Goal: Contribute content: Contribute content

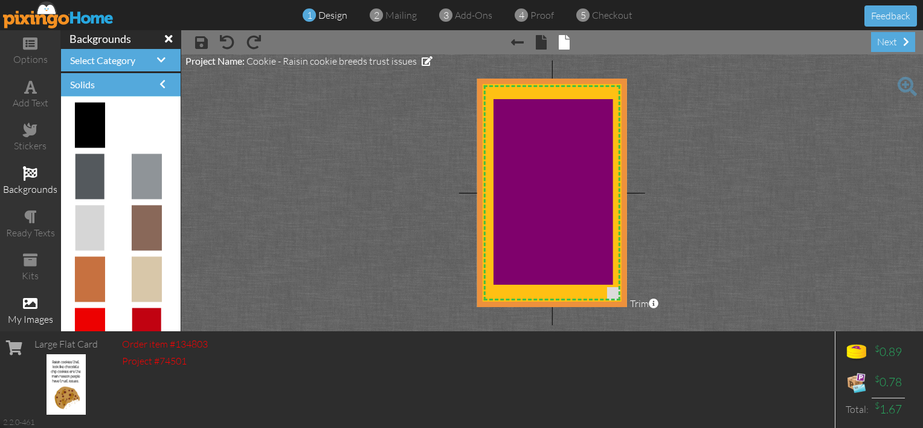
scroll to position [720, 0]
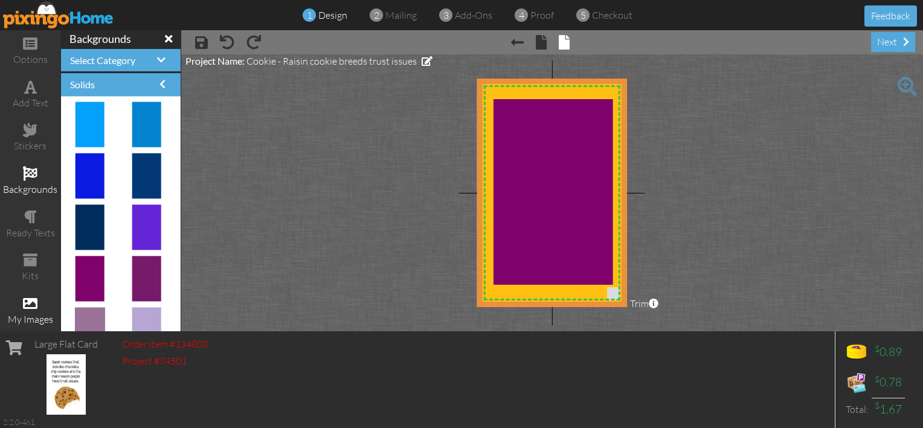
click at [492, 381] on div "Large Flat Card Order item #134803 Project #74501 $ 0.89 $ 0.78 Total: $ 1.67 2…" at bounding box center [461, 379] width 923 height 97
click at [39, 96] on div "add text" at bounding box center [30, 103] width 60 height 14
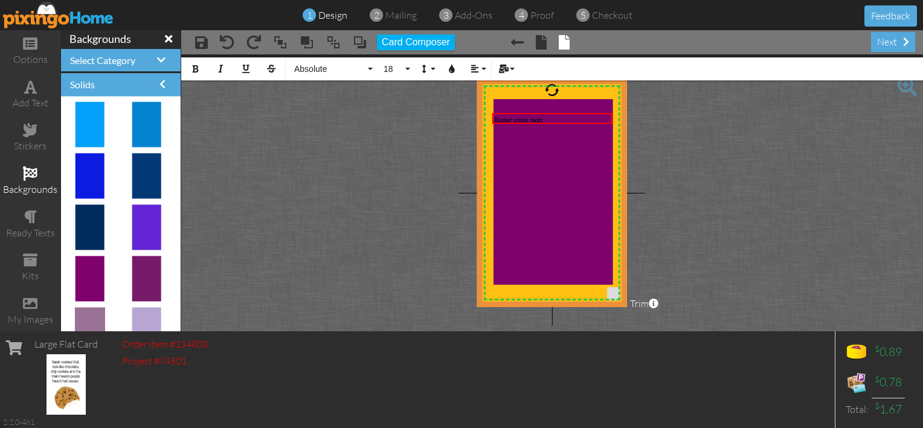
click at [207, 68] on div "Bold Italic Underline Strikethrough Absolute Absolute Adventure Algerian Aphrod…" at bounding box center [552, 67] width 742 height 26
click at [195, 68] on icon "button" at bounding box center [195, 69] width 8 height 8
click at [460, 71] on button "Colors" at bounding box center [451, 68] width 23 height 23
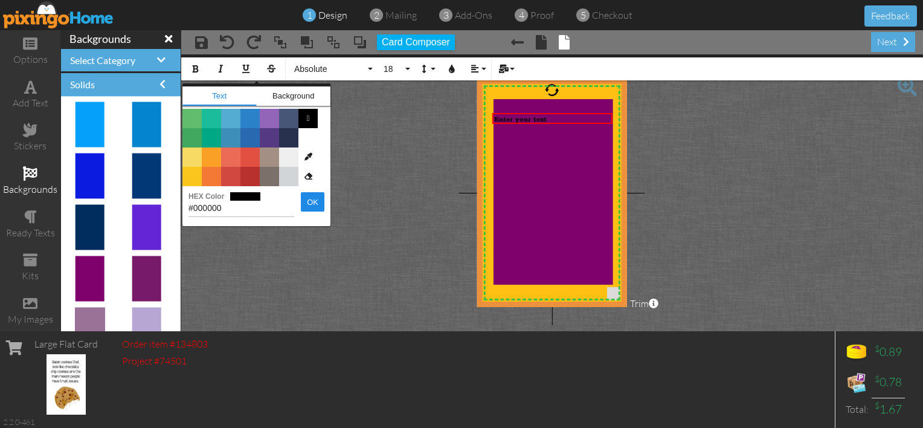
click at [291, 152] on span "Color #EFEFEF" at bounding box center [288, 156] width 19 height 19
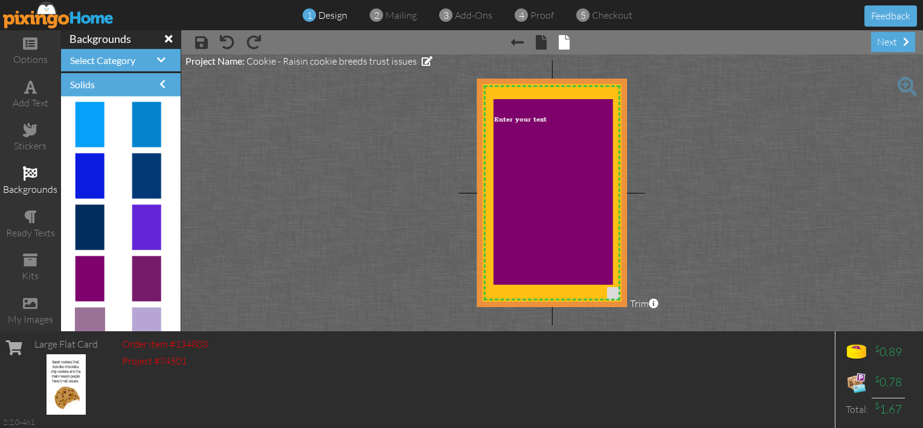
click at [657, 167] on project-studio-wrapper "X X X X X X X X X X X X X X X X X X X X X X X X X X X X X X X X X X X X X X X X…" at bounding box center [552, 192] width 742 height 277
click at [515, 119] on span "Enter your text" at bounding box center [520, 119] width 53 height 8
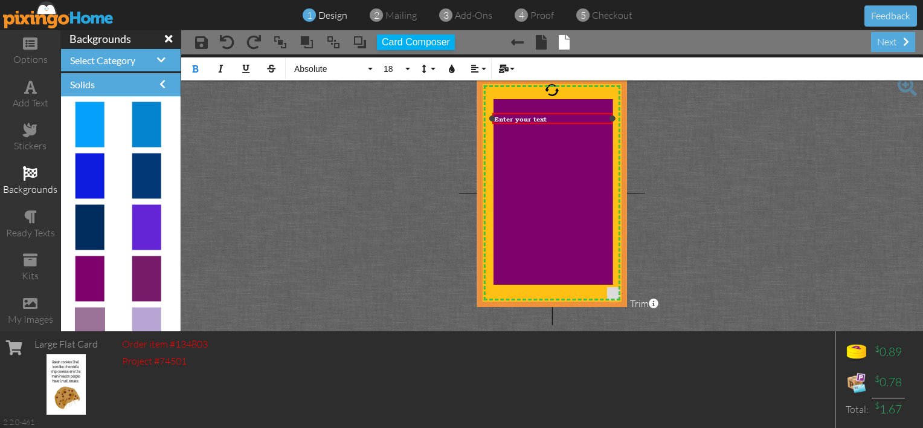
click at [515, 116] on span "Enter your text" at bounding box center [520, 119] width 53 height 8
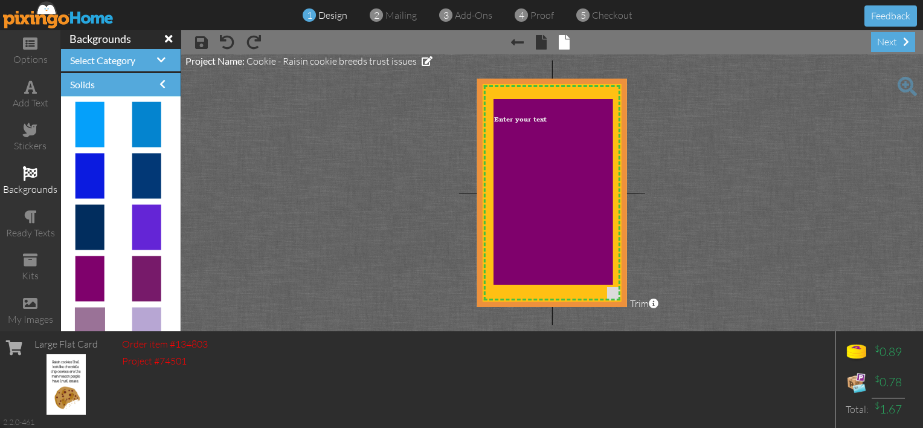
click at [909, 86] on span at bounding box center [907, 86] width 19 height 19
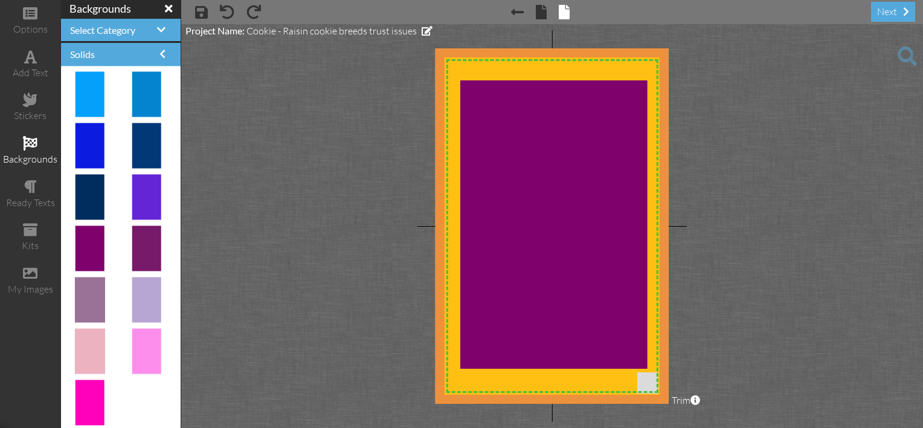
click at [909, 54] on span at bounding box center [907, 56] width 19 height 19
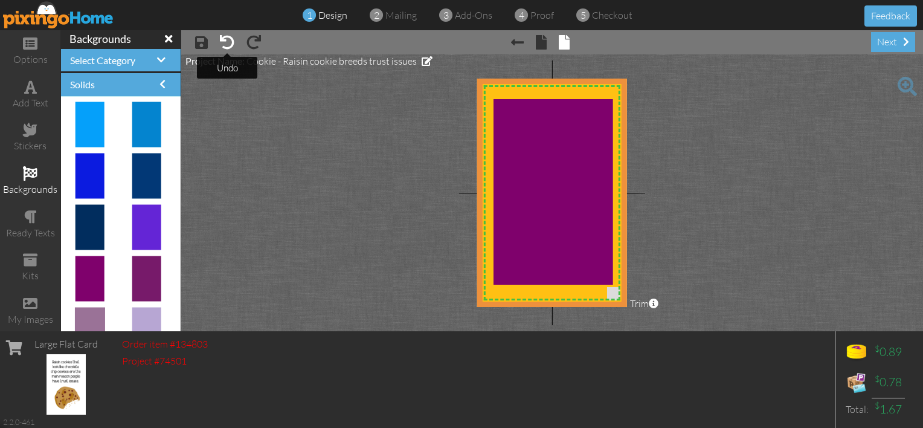
click at [222, 41] on span at bounding box center [227, 42] width 15 height 15
click at [223, 40] on span at bounding box center [227, 42] width 15 height 15
click at [251, 40] on span at bounding box center [254, 42] width 15 height 15
click at [232, 41] on span at bounding box center [227, 42] width 15 height 15
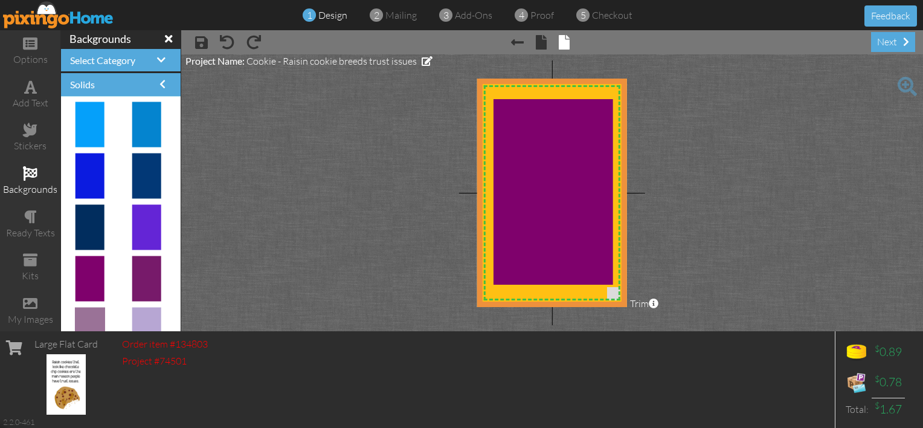
click at [905, 83] on span at bounding box center [907, 86] width 19 height 19
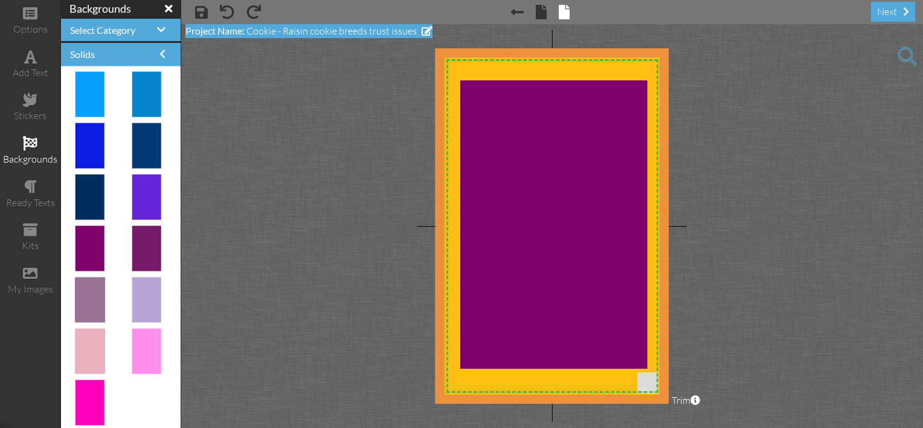
click at [255, 33] on span "Cookie - Raisin cookie breeds trust issues" at bounding box center [332, 31] width 170 height 12
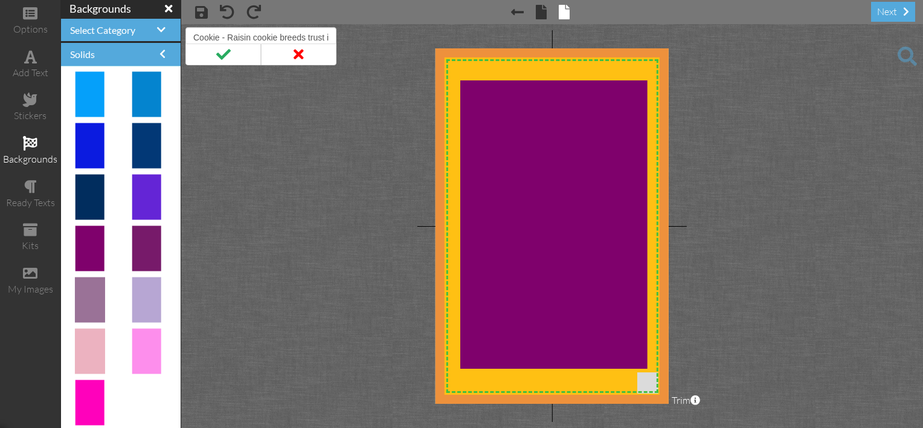
scroll to position [0, 22]
click at [254, 32] on input "Cookie - Raisin cookie breeds trust issues" at bounding box center [260, 37] width 151 height 21
click at [331, 36] on input "Cookie - Raisin cookies breed trust issues" at bounding box center [260, 37] width 151 height 21
type input "Cookie - Raisin cookies breed trust issues - Patty Law"
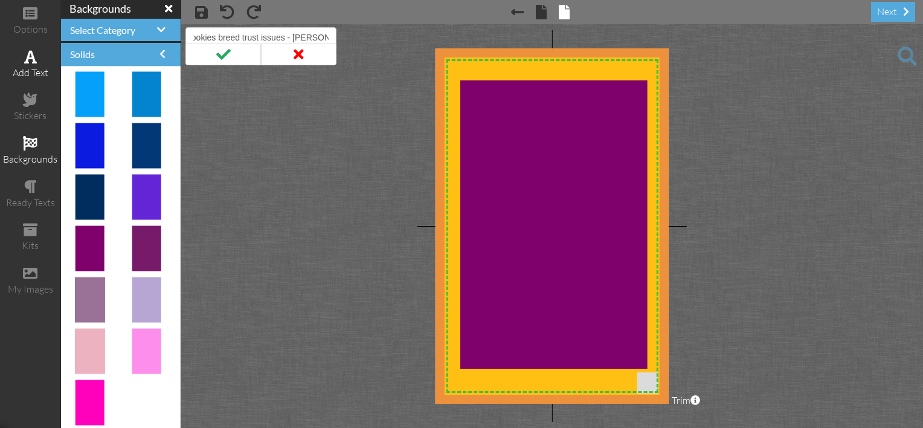
scroll to position [0, 0]
click at [30, 60] on span at bounding box center [30, 57] width 13 height 15
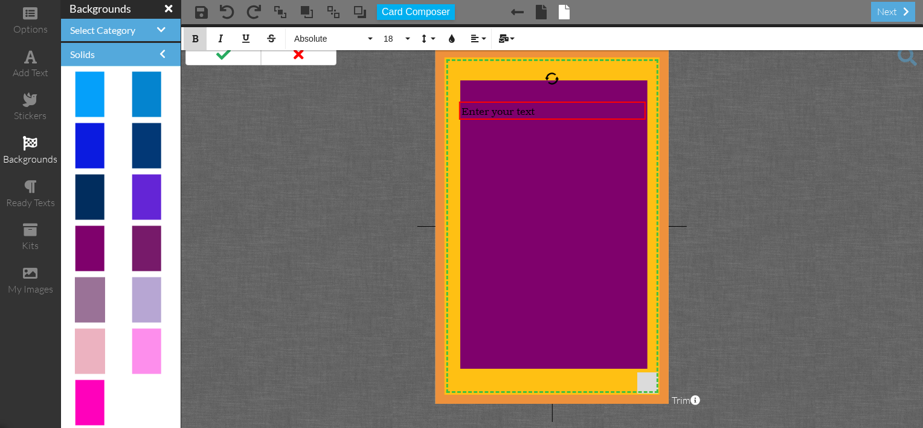
click at [192, 35] on icon "button" at bounding box center [195, 38] width 8 height 8
click at [452, 39] on icon "button" at bounding box center [452, 38] width 8 height 8
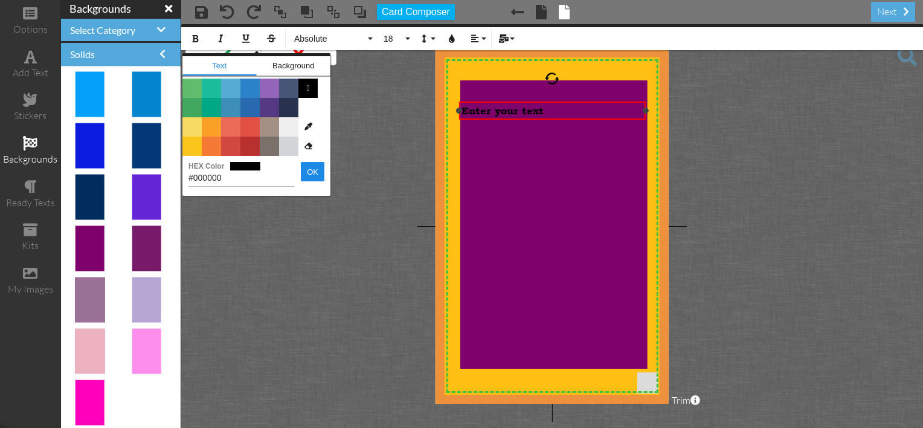
click at [556, 107] on div "​ Enter your text ​" at bounding box center [552, 111] width 181 height 12
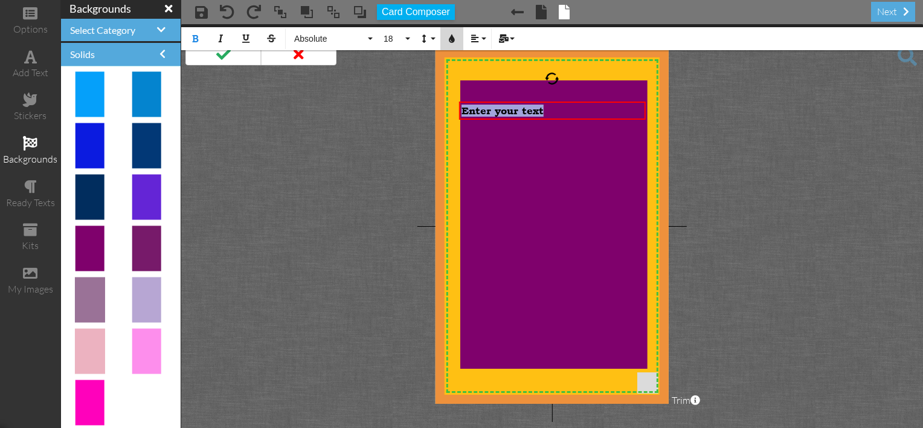
click at [453, 37] on icon "button" at bounding box center [452, 38] width 8 height 8
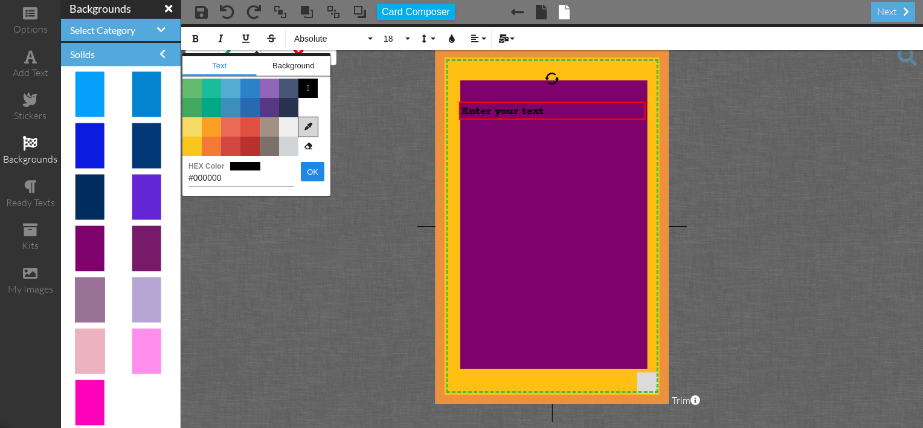
click at [306, 121] on icon at bounding box center [307, 126] width 19 height 19
click at [309, 106] on span "Color #FFFFFF" at bounding box center [307, 107] width 19 height 19
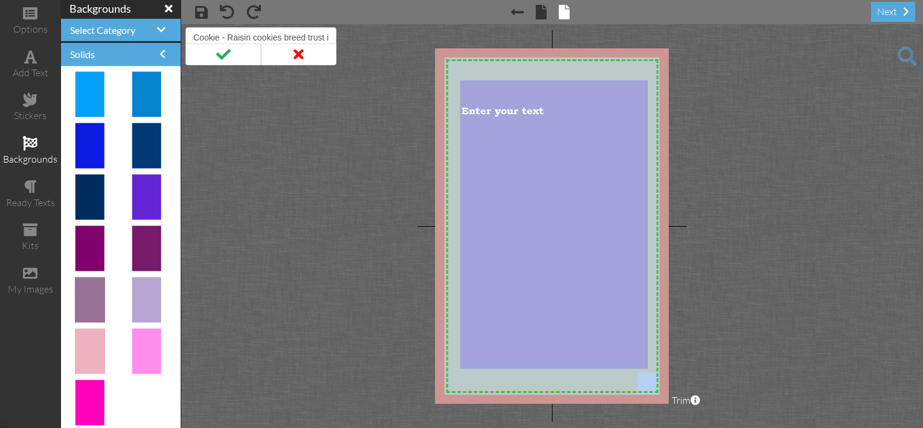
click at [329, 134] on project-studio-wrapper "X X X X X X X X X X X X X X X X X X X X X X X X X X X X X X X X X X X X X X X X…" at bounding box center [552, 226] width 742 height 404
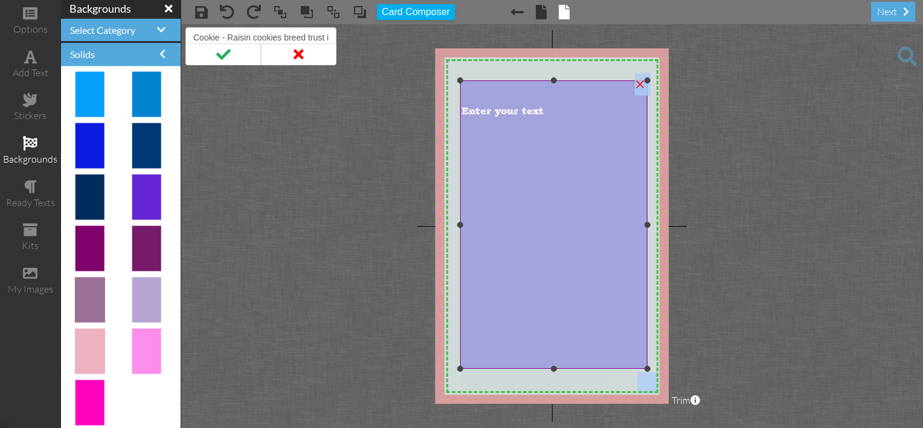
drag, startPoint x: 620, startPoint y: 204, endPoint x: 592, endPoint y: 193, distance: 30.4
click at [595, 193] on div "X X X X X X X X X X X X X X X X X X X X X X X X X X X X X X X X X X X X X X X X…" at bounding box center [552, 225] width 233 height 355
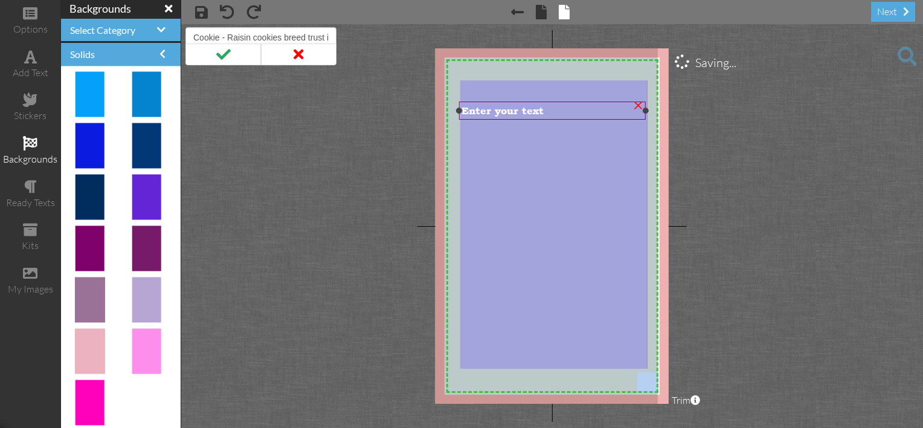
click at [549, 109] on div "Enter your text" at bounding box center [552, 111] width 181 height 12
click at [549, 107] on div "Enter your text" at bounding box center [552, 111] width 181 height 12
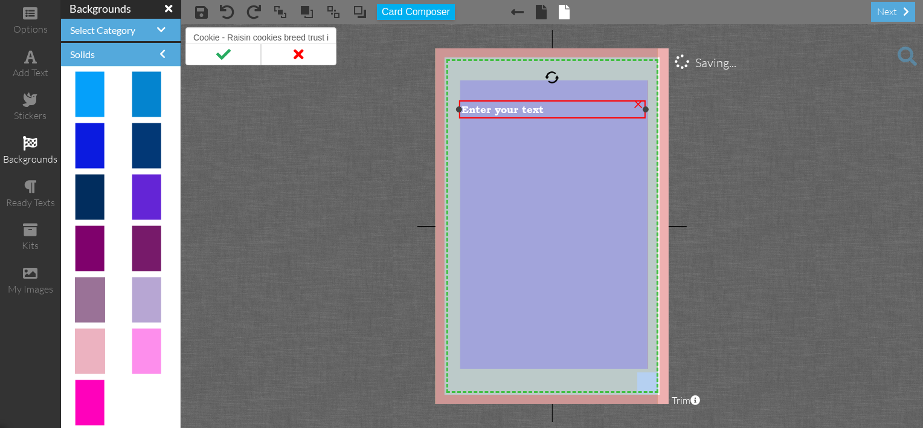
click at [543, 109] on span "Enter your text" at bounding box center [503, 109] width 82 height 12
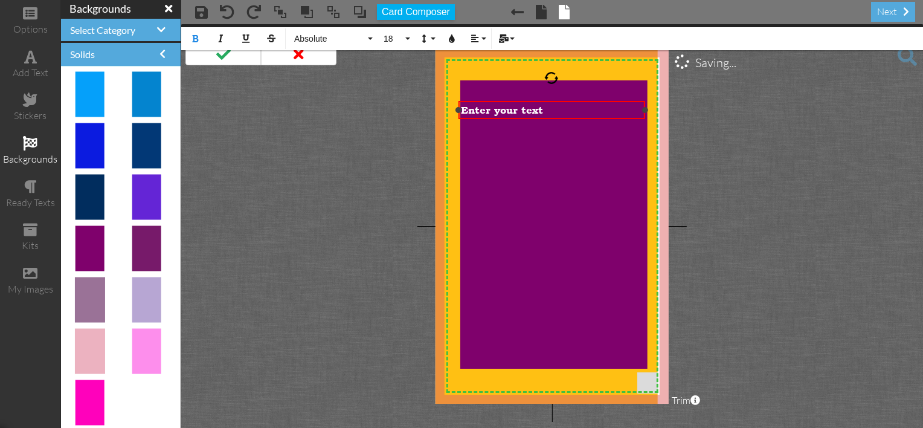
click at [543, 109] on span "Enter your text" at bounding box center [502, 110] width 82 height 12
click at [408, 39] on button "18" at bounding box center [395, 38] width 35 height 23
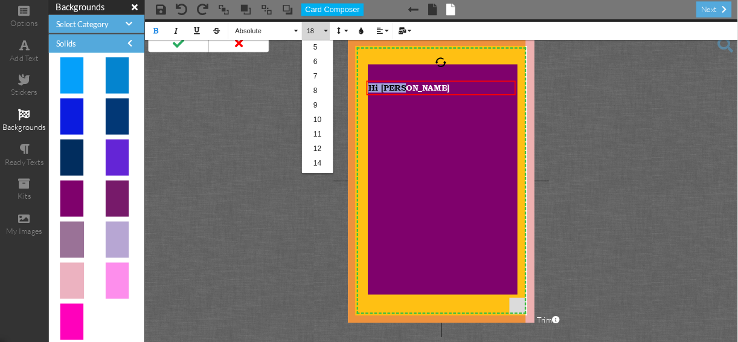
scroll to position [107, 0]
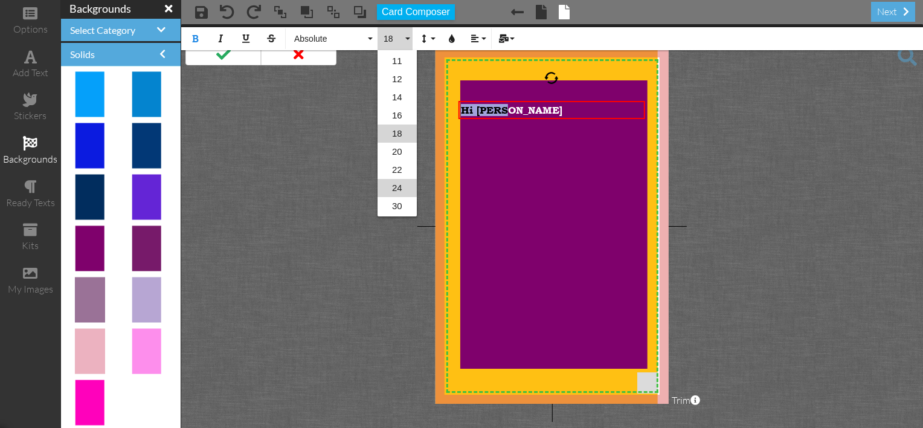
click at [399, 187] on link "24" at bounding box center [397, 188] width 39 height 18
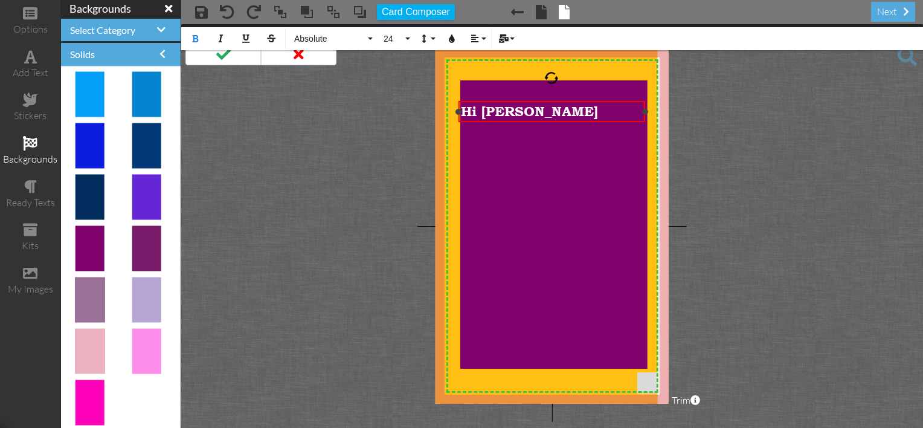
click at [523, 111] on div "Hi Patty" at bounding box center [551, 111] width 181 height 15
click at [506, 114] on span "Hi Patty" at bounding box center [529, 111] width 137 height 15
click at [528, 112] on div "Hi Patty" at bounding box center [551, 111] width 181 height 15
click at [537, 113] on div "Hi Patty" at bounding box center [551, 111] width 181 height 15
click at [538, 113] on div "Hi Patty" at bounding box center [551, 111] width 181 height 15
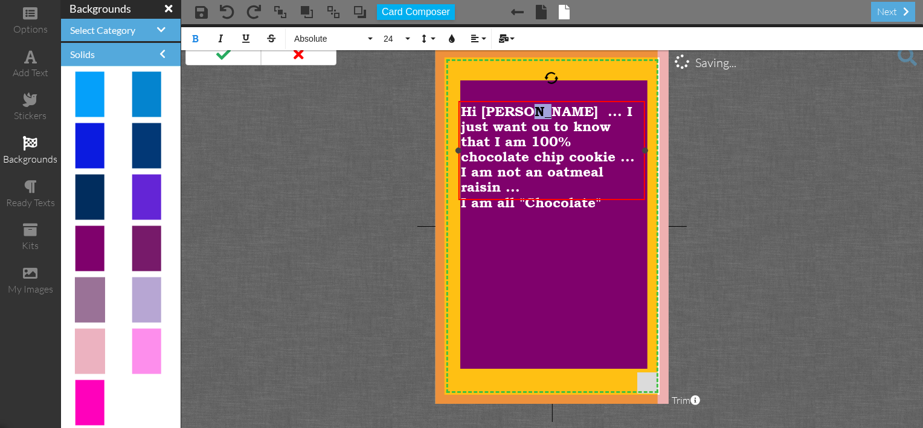
click at [526, 111] on span "Hi Patty ... I just want ou to know that I am 100% chocolate chip cookie ... I …" at bounding box center [548, 149] width 174 height 91
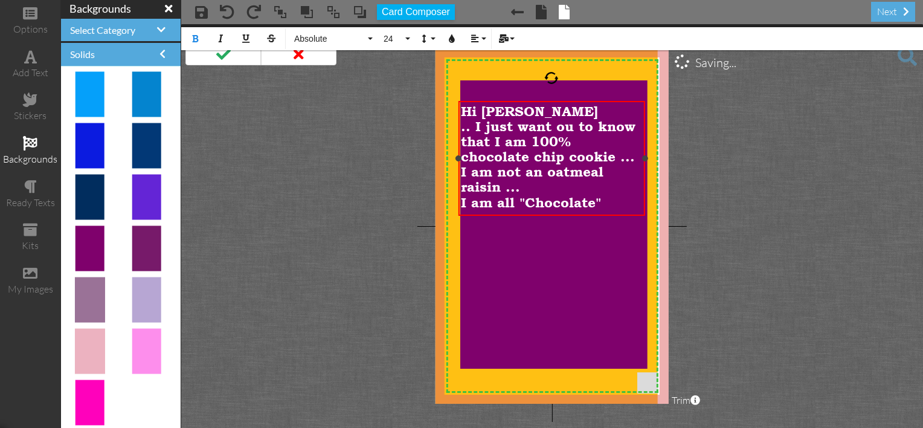
click at [467, 126] on span ".. I just want ou to know that I am 100% chocolate chip cookie ... I am not an …" at bounding box center [548, 157] width 175 height 76
click at [471, 128] on span ".. I just want ou to know that I am 100% chocolate chip cookie ... I am not an …" at bounding box center [548, 157] width 175 height 76
click at [519, 112] on span "Hi Patty ​" at bounding box center [532, 111] width 142 height 15
click at [541, 120] on span "I just want ou to know that I am 100% chocolate chip cookie ... I am not an oat…" at bounding box center [548, 157] width 174 height 76
click at [460, 110] on div "Hi Patty ... I just want you to know that I am 100% chocolate chip cookie ... I…" at bounding box center [551, 157] width 187 height 112
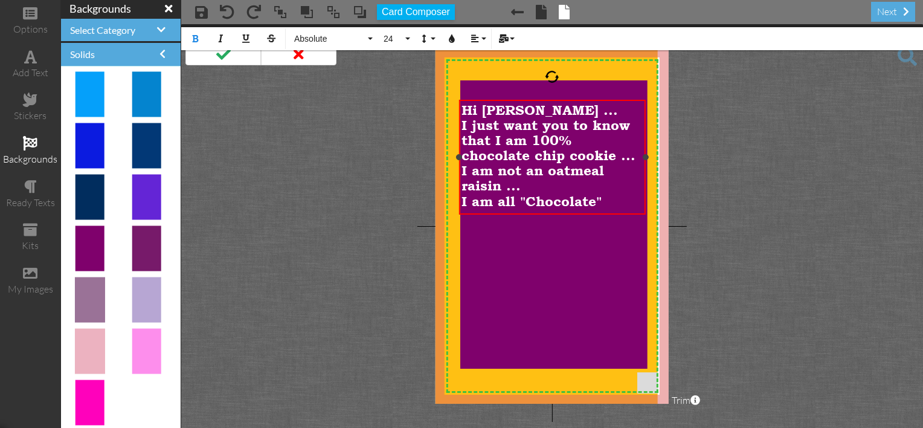
click at [460, 106] on div "Hi Patty ... I just want you to know that I am 100% chocolate chip cookie ... I…" at bounding box center [552, 156] width 187 height 112
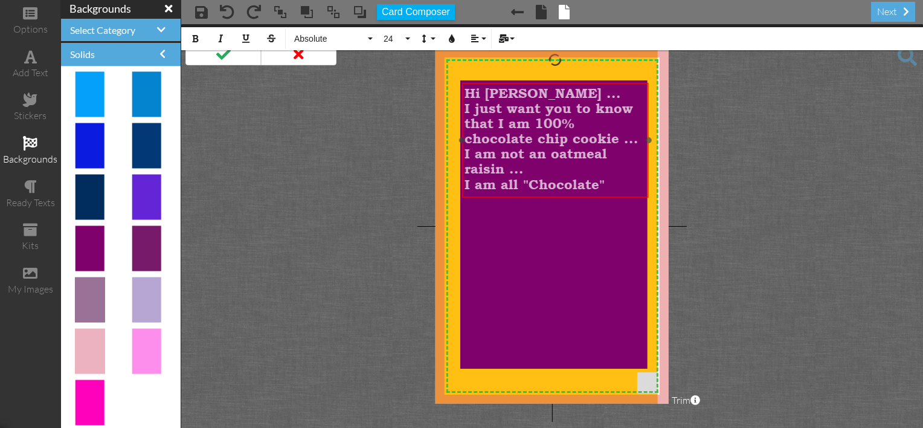
drag, startPoint x: 461, startPoint y: 106, endPoint x: 464, endPoint y: 89, distance: 17.2
click at [464, 89] on div "Hi Patty ... I just want y ​ ​ ou to know that I am 100% chocolate chip cookie …" at bounding box center [555, 139] width 187 height 112
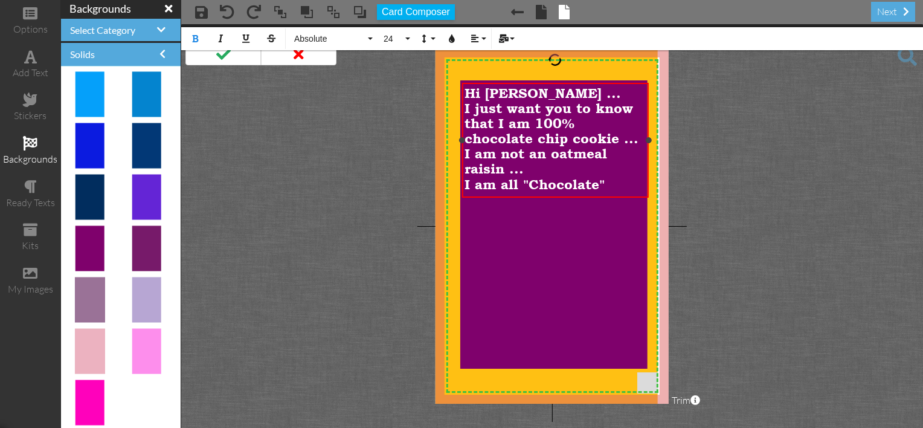
click at [463, 98] on div "Hi Patty ... I just want you to know that I am 100% chocolate chip cookie ... I…" at bounding box center [555, 139] width 187 height 112
click at [463, 97] on div "Hi Patty ... I just want you to know that I am 100% chocolate chip cookie ... I…" at bounding box center [555, 139] width 187 height 112
click at [464, 94] on div "Hi Patty ... I just want you to know that I am 100% chocolate chip cookie ... I…" at bounding box center [555, 138] width 187 height 112
click at [466, 89] on span "Hi [PERSON_NAME] ..." at bounding box center [543, 92] width 156 height 15
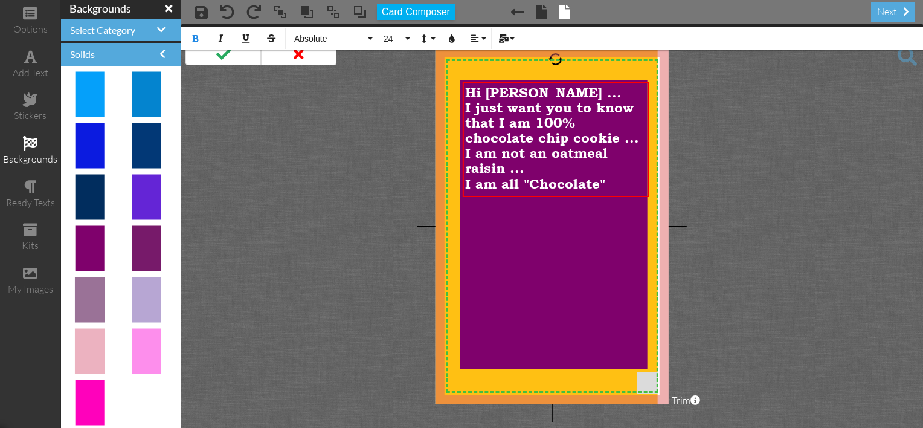
click at [379, 94] on project-studio-wrapper "X X X X X X X X X X X X X X X X X X X X X X X X X X X X X X X X X X X X X X X X…" at bounding box center [552, 226] width 742 height 404
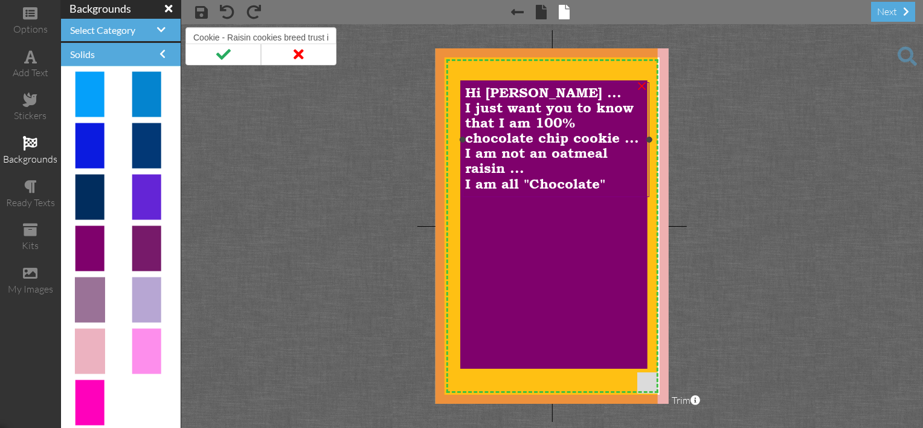
click at [466, 109] on span "I just want you to know that I am 100% chocolate chip cookie ... I am not an oa…" at bounding box center [552, 138] width 174 height 76
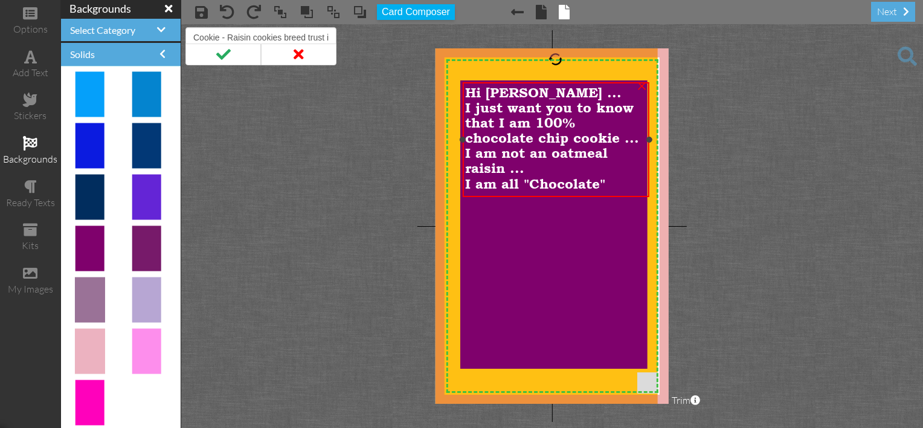
click at [465, 108] on span "I just want you to know that I am 100% chocolate chip cookie ... I am not an oa…" at bounding box center [552, 138] width 174 height 76
click at [465, 107] on span "I just want you to know that I am 100% chocolate chip cookie ... I am not an oa…" at bounding box center [552, 138] width 174 height 76
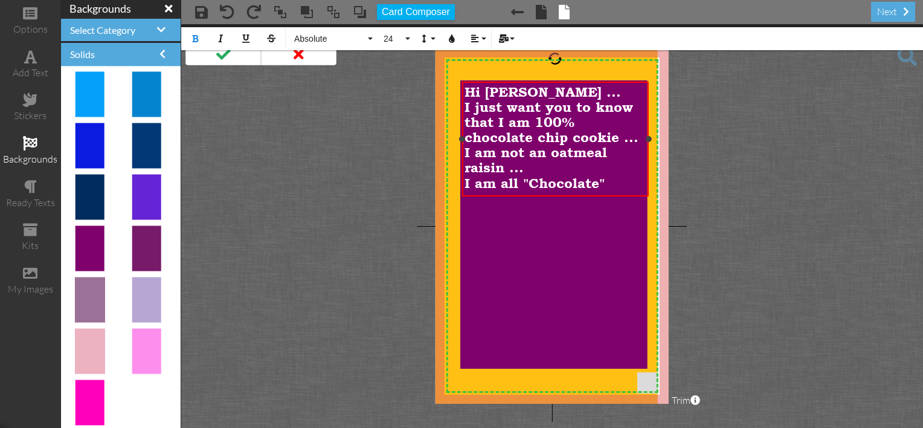
click at [463, 106] on div "Hi Patty ... I just want you to know that I am 100% chocolate chip cookie ... I…" at bounding box center [555, 138] width 187 height 112
click at [464, 107] on span "I just want you to know that I am 100% chocolate chip cookie ... I am not an oa…" at bounding box center [551, 138] width 174 height 76
click at [464, 108] on span "I just want you to know that I am 100% chocolate chip cookie ... I am not an oa…" at bounding box center [551, 138] width 174 height 76
drag, startPoint x: 59, startPoint y: 51, endPoint x: 58, endPoint y: 29, distance: 21.8
click at [58, 29] on div "options add text stickers backgrounds ready texts kits my images" at bounding box center [30, 214] width 60 height 428
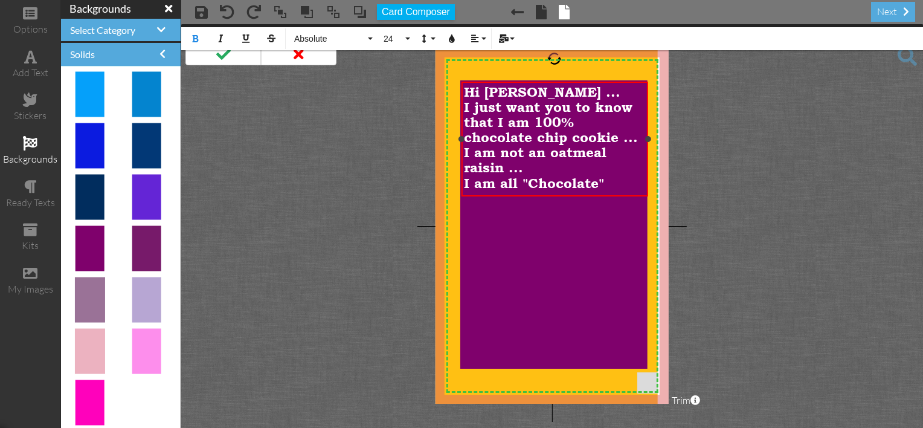
click at [463, 105] on div "Hi Patty ... I just want you to know that I am 100% chocolate chip cookie ... I…" at bounding box center [554, 138] width 187 height 112
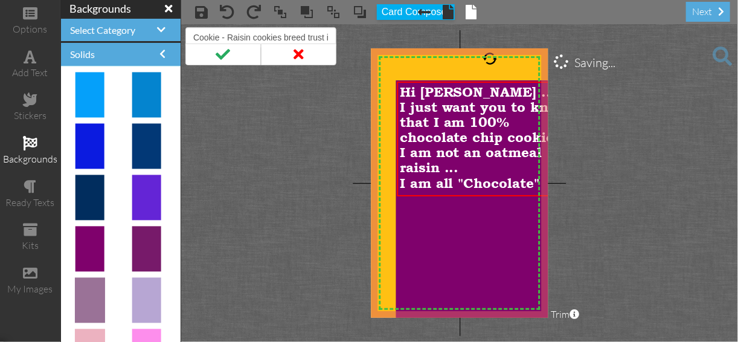
scroll to position [0, 0]
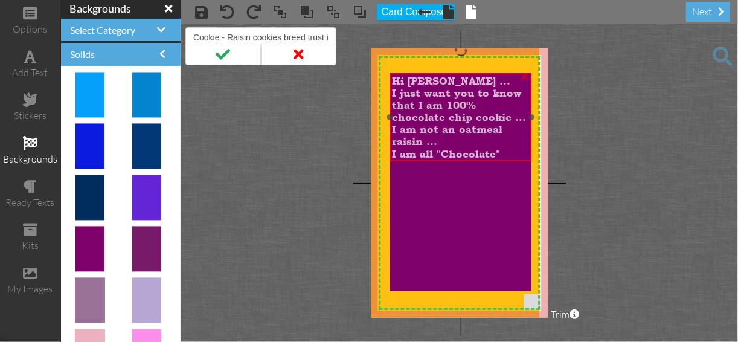
click at [393, 95] on span "I just want you to know that I am 100% chocolate chip cookie ... I am not an oa…" at bounding box center [459, 117] width 134 height 60
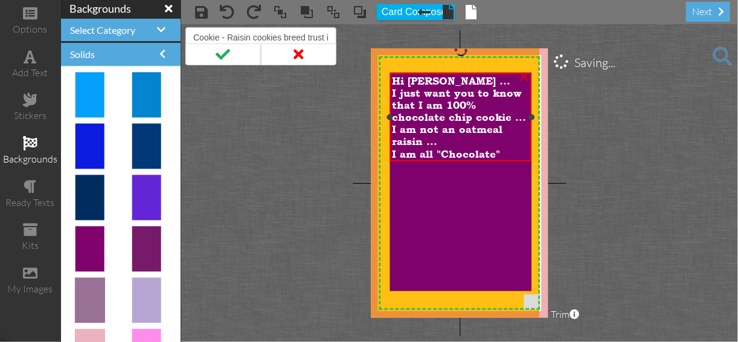
click at [393, 95] on span "I just want you to know that I am 100% chocolate chip cookie ... I am not an oa…" at bounding box center [459, 117] width 134 height 60
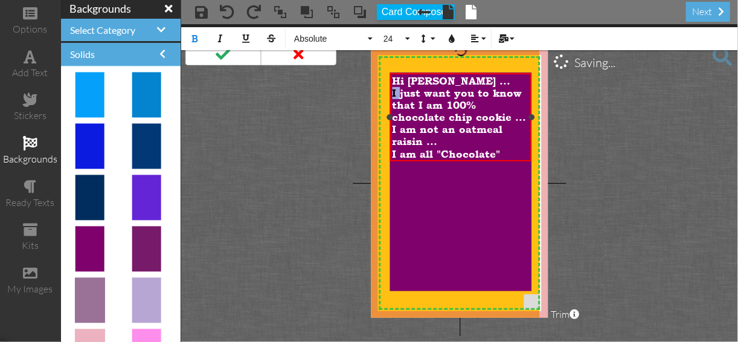
click at [393, 93] on span "I just want you to know that I am 100% chocolate chip cookie ... I am not an oa…" at bounding box center [459, 117] width 134 height 60
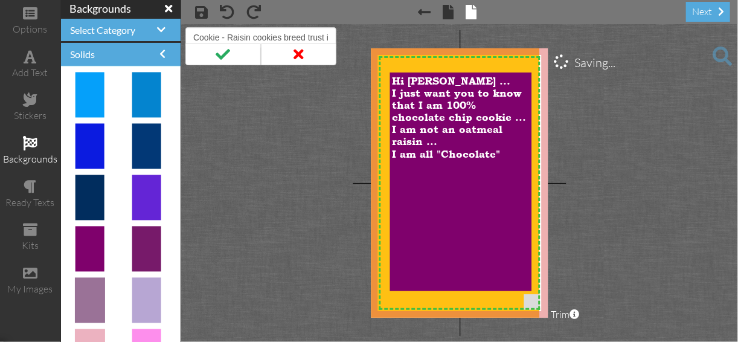
click at [566, 135] on project-studio-wrapper "X X X X X X X X X X X X X X X X X X X X X X X X X X X X X X X X X X X X X X X X…" at bounding box center [459, 183] width 557 height 318
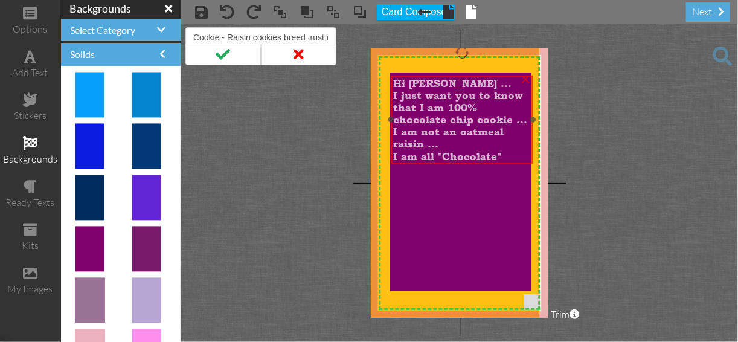
click at [395, 85] on span "Hi [PERSON_NAME] ..." at bounding box center [452, 83] width 118 height 12
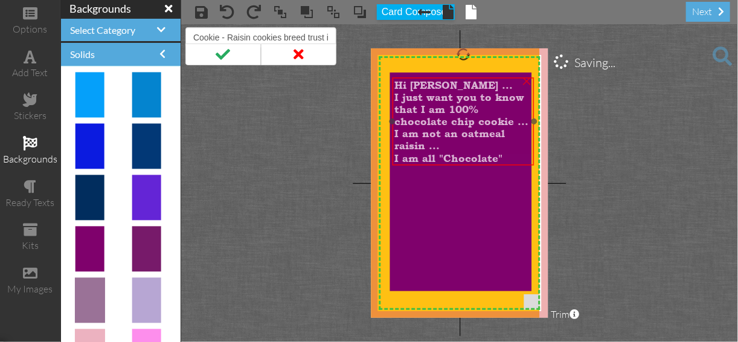
click at [396, 86] on span "Hi [PERSON_NAME] ..." at bounding box center [454, 85] width 118 height 12
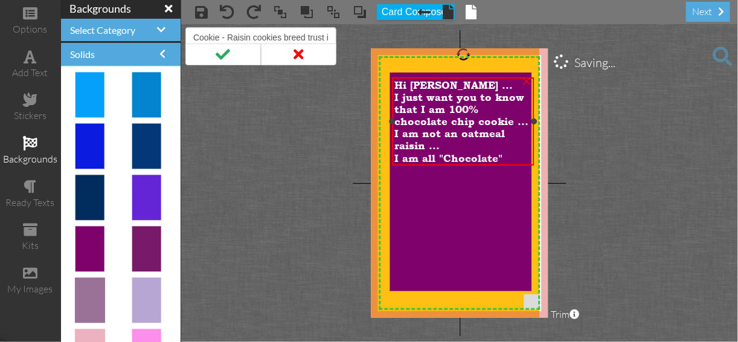
click at [396, 85] on span "Hi [PERSON_NAME] ..." at bounding box center [454, 85] width 118 height 12
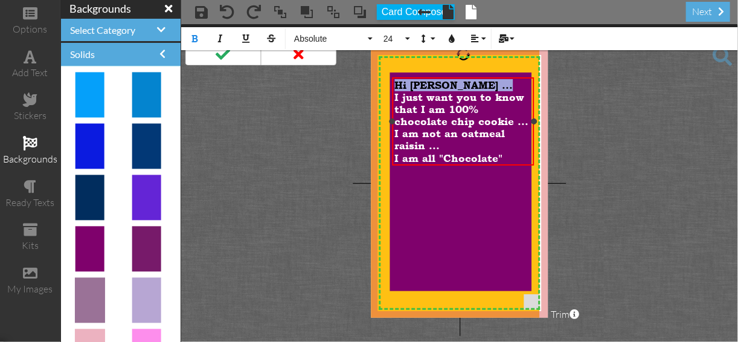
click at [396, 85] on span "Hi [PERSON_NAME] ..." at bounding box center [454, 85] width 118 height 12
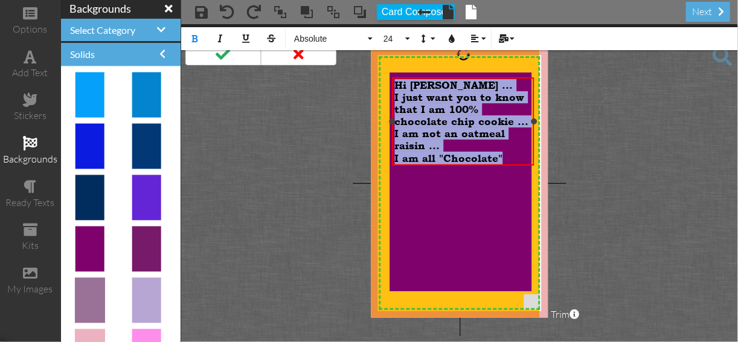
drag, startPoint x: 396, startPoint y: 85, endPoint x: 408, endPoint y: 172, distance: 87.2
click at [408, 172] on div "X X X X X X X X X X X X X X X X X X X X X X X X X X X X X X X X X X X X X X X X…" at bounding box center [459, 182] width 177 height 269
click at [408, 172] on img at bounding box center [461, 182] width 142 height 219
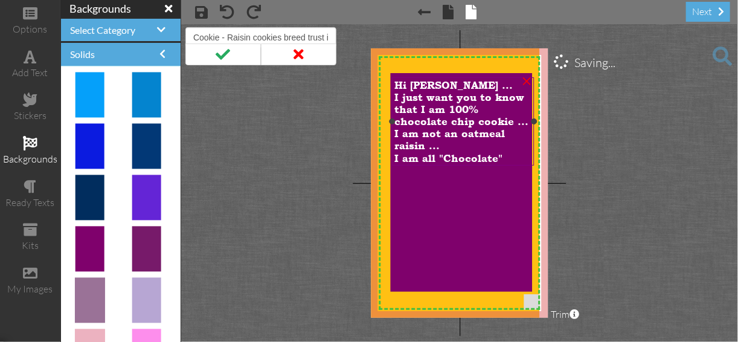
click at [399, 150] on span "I just want you to know that I am 100% chocolate chip cookie ... I am not an oa…" at bounding box center [462, 121] width 134 height 60
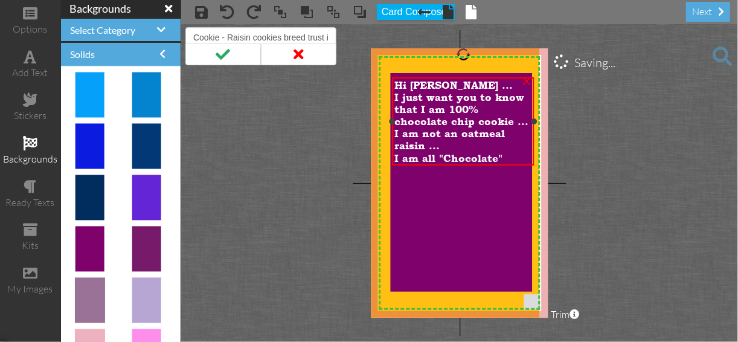
click at [396, 88] on span "Hi [PERSON_NAME] ..." at bounding box center [454, 85] width 118 height 12
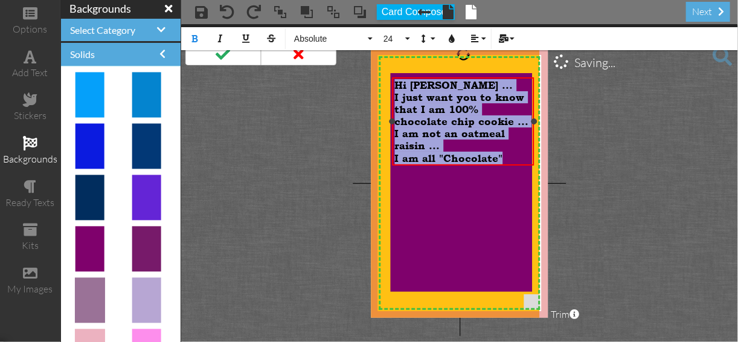
drag, startPoint x: 396, startPoint y: 88, endPoint x: 396, endPoint y: 152, distance: 64.6
click at [396, 152] on div "Hi Patty ... I just want you to know that I am 100% chocolate chip cookie ... I…" at bounding box center [463, 121] width 137 height 85
click at [474, 39] on icon "button" at bounding box center [475, 38] width 8 height 8
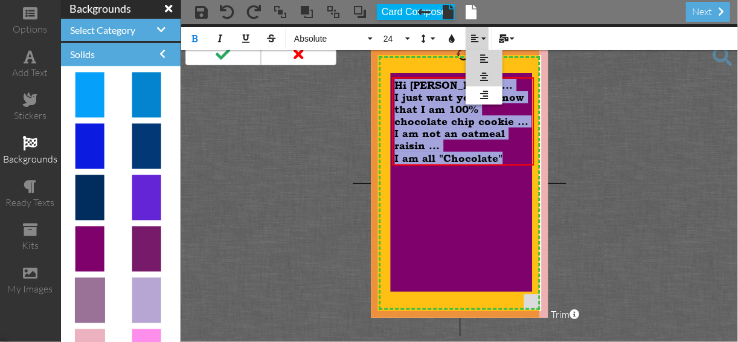
click at [481, 73] on icon at bounding box center [484, 77] width 8 height 9
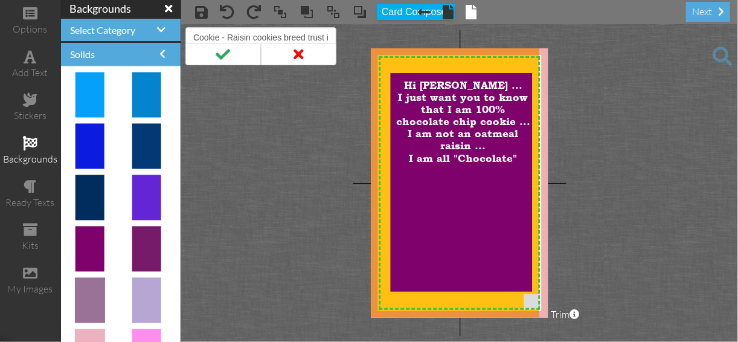
click at [363, 116] on project-studio-wrapper "X X X X X X X X X X X X X X X X X X X X X X X X X X X X X X X X X X X X X X X X…" at bounding box center [459, 183] width 557 height 318
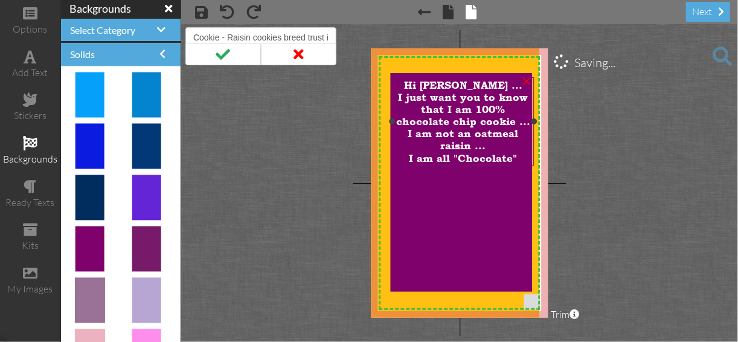
click at [491, 88] on span "Hi [PERSON_NAME] ..." at bounding box center [463, 85] width 118 height 12
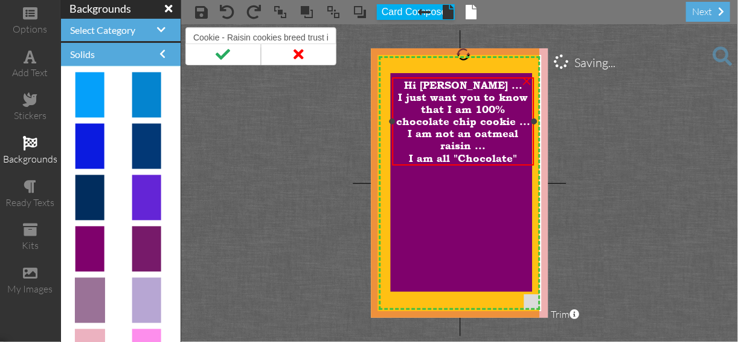
click at [491, 88] on span "Hi [PERSON_NAME] ..." at bounding box center [463, 85] width 118 height 12
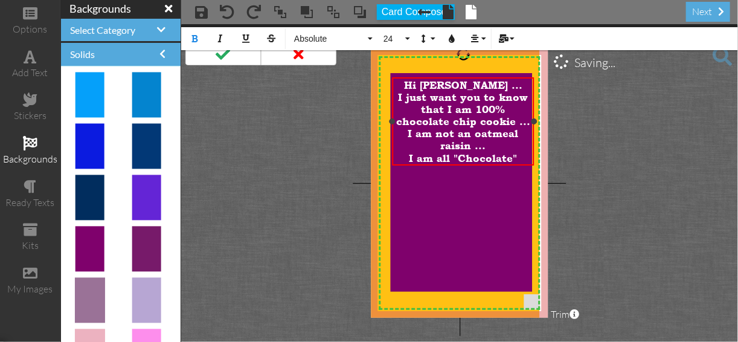
click at [491, 87] on span "Hi [PERSON_NAME] ..." at bounding box center [463, 85] width 118 height 12
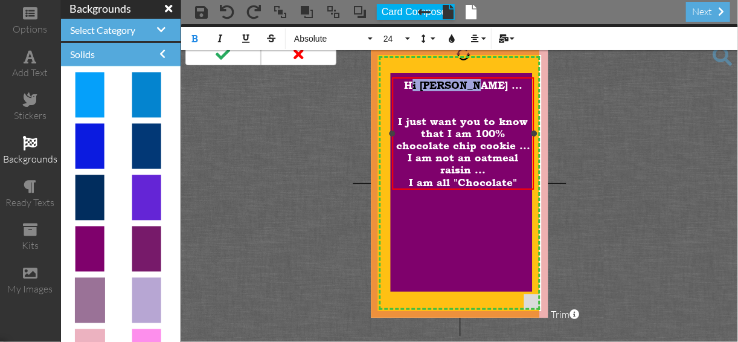
drag, startPoint x: 492, startPoint y: 88, endPoint x: 445, endPoint y: 90, distance: 47.8
click at [445, 90] on div "Hi [PERSON_NAME] ..." at bounding box center [463, 85] width 137 height 12
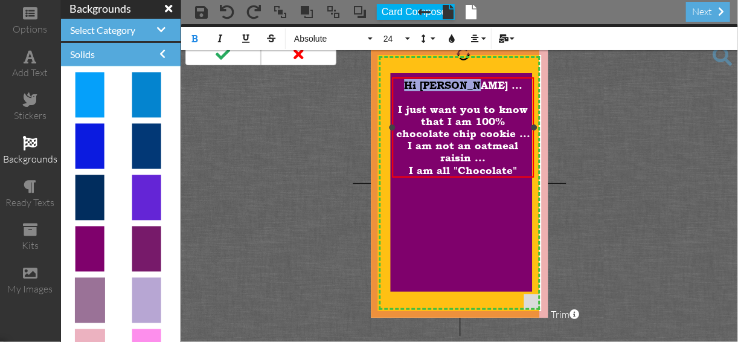
drag, startPoint x: 502, startPoint y: 88, endPoint x: 435, endPoint y: 89, distance: 67.1
click at [435, 89] on div "Hi [PERSON_NAME] ..." at bounding box center [463, 85] width 137 height 12
click at [407, 37] on button "24" at bounding box center [395, 38] width 35 height 23
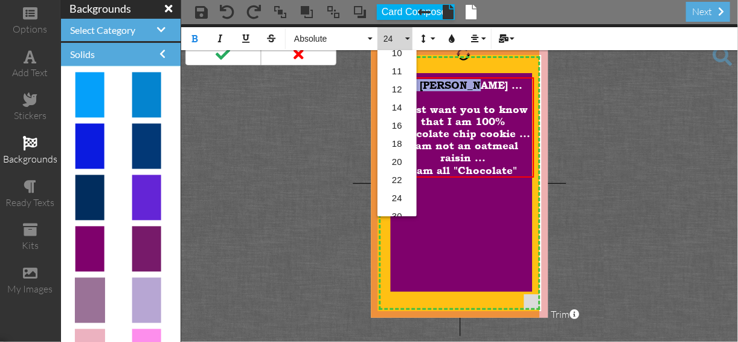
scroll to position [116, 0]
click at [401, 198] on link "30" at bounding box center [397, 197] width 39 height 18
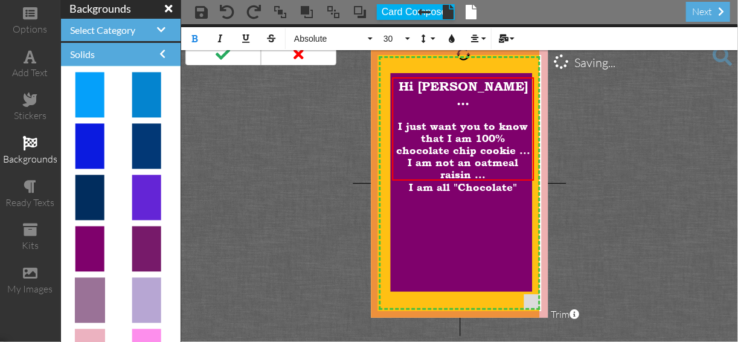
click at [582, 195] on project-studio-wrapper "X X X X X X X X X X X X X X X X X X X X X X X X X X X X X X X X X X X X X X X X…" at bounding box center [459, 183] width 557 height 318
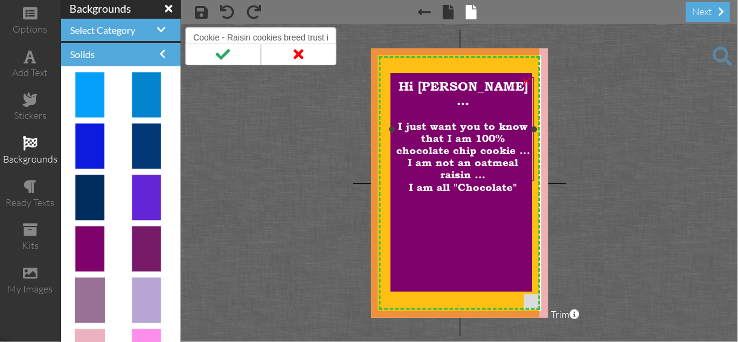
click at [456, 120] on span "I just want you to know that I am 100% chocolate chip cookie ... I am not an oa…" at bounding box center [463, 150] width 134 height 60
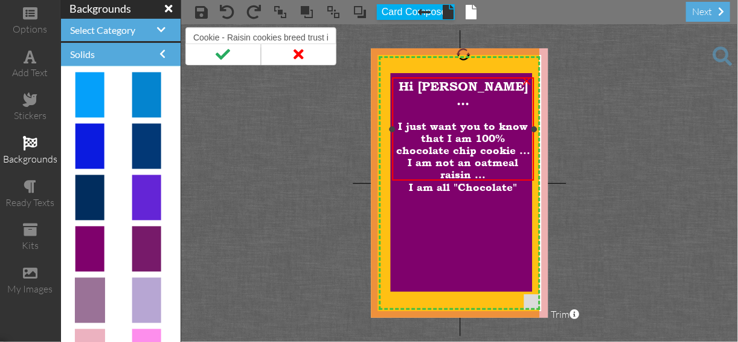
click at [456, 120] on span "I just want you to know that I am 100% chocolate chip cookie ... I am not an oa…" at bounding box center [463, 150] width 134 height 60
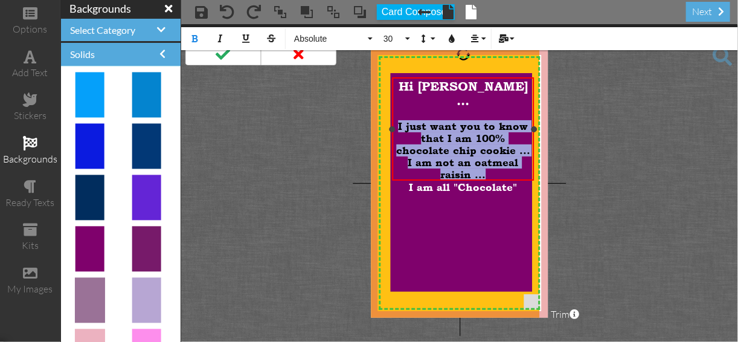
click at [456, 120] on span "I just want you to know that I am 100% chocolate chip cookie ... I am not an oa…" at bounding box center [463, 150] width 134 height 60
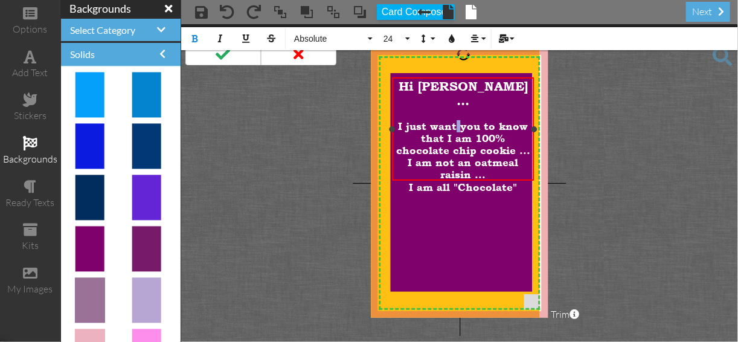
click at [456, 120] on span "I just want you to know that I am 100% chocolate chip cookie ... I am not an oa…" at bounding box center [463, 150] width 134 height 60
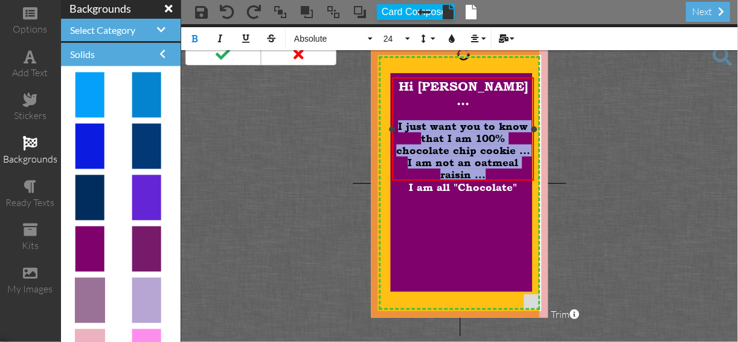
click at [456, 120] on span "I just want you to know that I am 100% chocolate chip cookie ... I am not an oa…" at bounding box center [463, 150] width 134 height 60
click at [454, 120] on span "I just want you to know that I am 100% chocolate chip cookie ... I am not an oa…" at bounding box center [463, 150] width 134 height 60
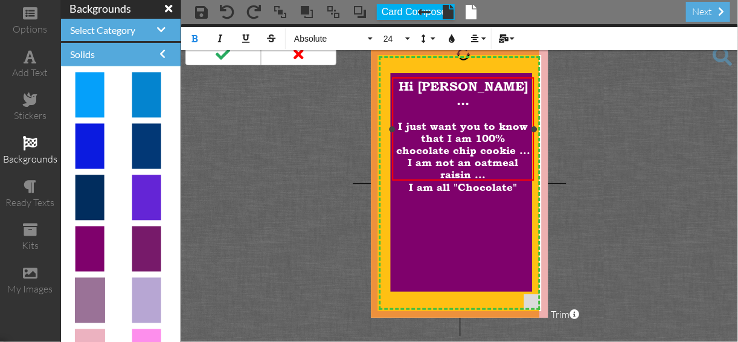
click at [457, 120] on span "I just want you to know that I am 100% chocolate chip cookie ... I am not an oa…" at bounding box center [463, 150] width 134 height 60
click at [474, 148] on span "I just wanted you to know that I am 100% chocolate chip cookie ... I am not an …" at bounding box center [463, 150] width 134 height 60
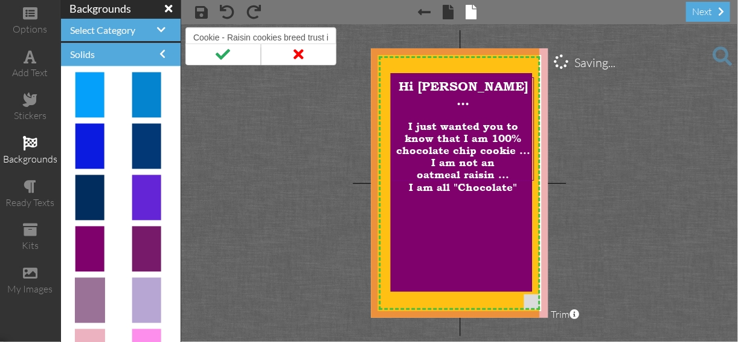
click at [575, 162] on project-studio-wrapper "X X X X X X X X X X X X X X X X X X X X X X X X X X X X X X X X X X X X X X X X…" at bounding box center [459, 183] width 557 height 318
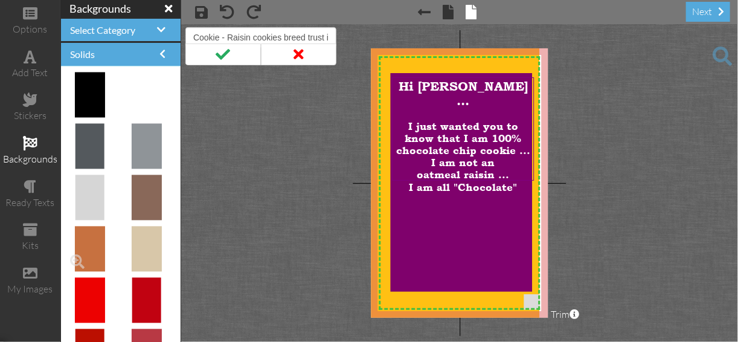
scroll to position [0, 0]
click at [520, 181] on div "I am all "Chocolate"" at bounding box center [463, 187] width 137 height 13
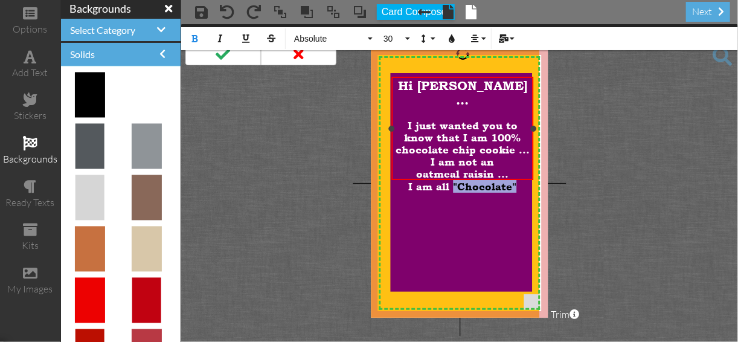
drag, startPoint x: 519, startPoint y: 173, endPoint x: 455, endPoint y: 169, distance: 64.2
click at [455, 180] on div "I am all "Chocolate"" at bounding box center [462, 186] width 137 height 13
click at [453, 39] on icon "button" at bounding box center [452, 38] width 8 height 8
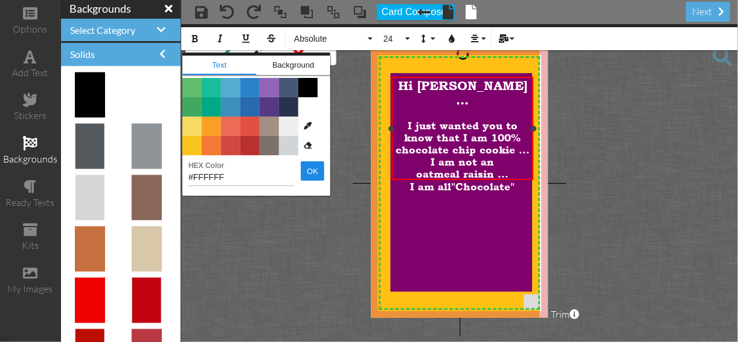
click at [518, 180] on div "I am all ​ "Chocolate" ​" at bounding box center [462, 186] width 137 height 13
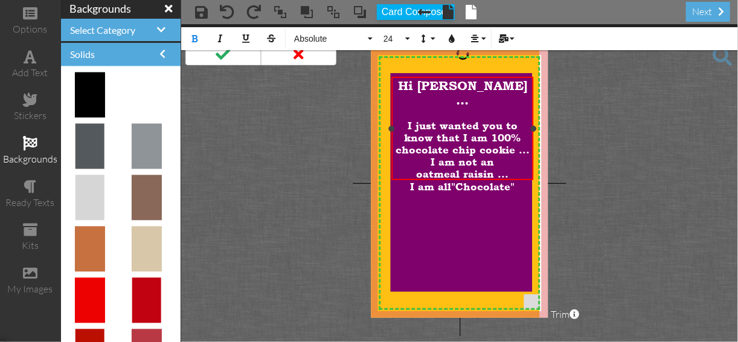
click at [518, 180] on div "I am all "Chocolate"" at bounding box center [462, 186] width 137 height 13
click at [451, 38] on icon "button" at bounding box center [452, 38] width 8 height 8
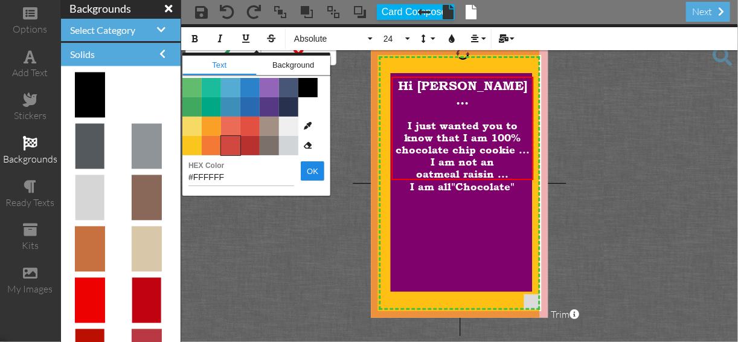
click at [233, 147] on span "Color #D14841" at bounding box center [230, 145] width 19 height 19
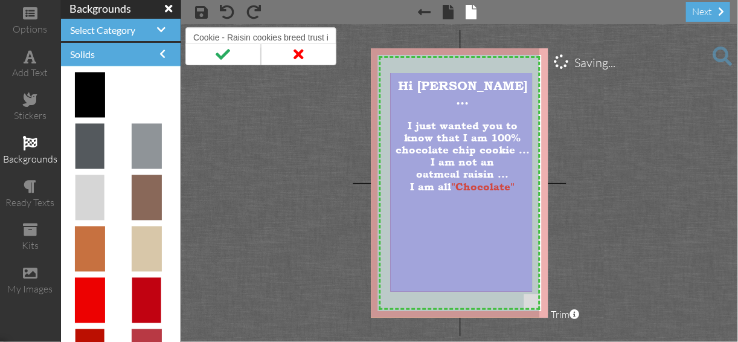
click at [266, 165] on project-studio-wrapper "X X X X X X X X X X X X X X X X X X X X X X X X X X X X X X X X X X X X X X X X…" at bounding box center [459, 183] width 557 height 318
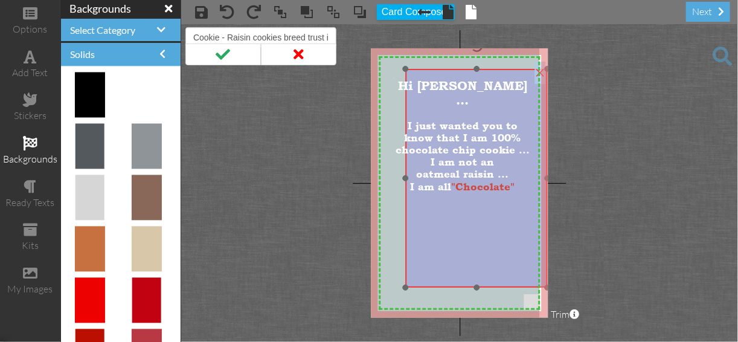
drag, startPoint x: 486, startPoint y: 198, endPoint x: 501, endPoint y: 192, distance: 16.8
click at [498, 193] on img at bounding box center [477, 178] width 142 height 219
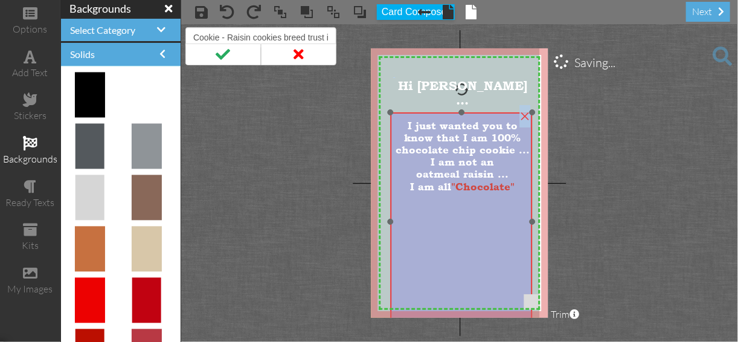
drag, startPoint x: 503, startPoint y: 191, endPoint x: 500, endPoint y: 235, distance: 44.2
click at [484, 237] on img at bounding box center [462, 221] width 142 height 219
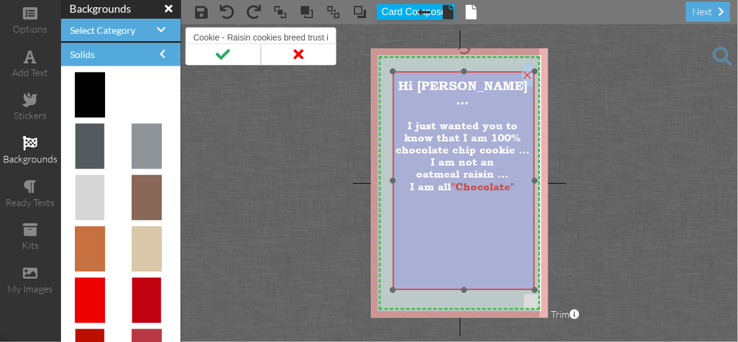
drag, startPoint x: 465, startPoint y: 261, endPoint x: 461, endPoint y: 224, distance: 37.0
click at [462, 221] on img at bounding box center [464, 180] width 142 height 219
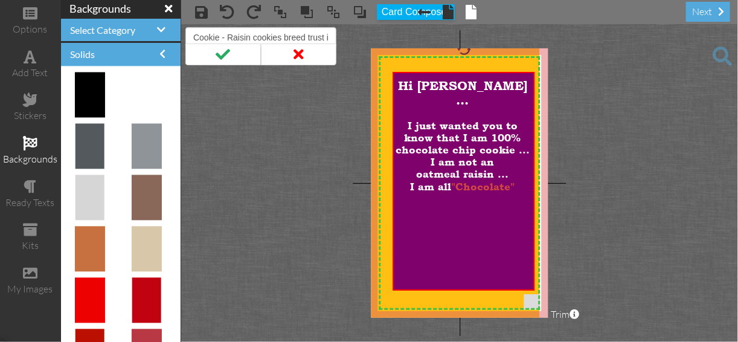
click at [612, 233] on project-studio-wrapper "X X X X X X X X X X X X X X X X X X X X X X X X X X X X X X X X X X X X X X X X…" at bounding box center [459, 183] width 557 height 318
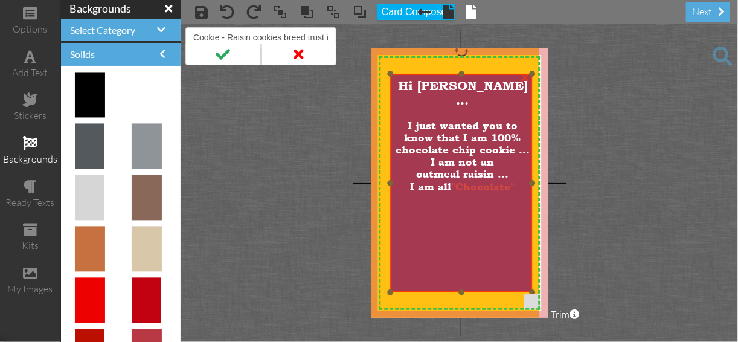
click at [460, 234] on img at bounding box center [462, 183] width 142 height 219
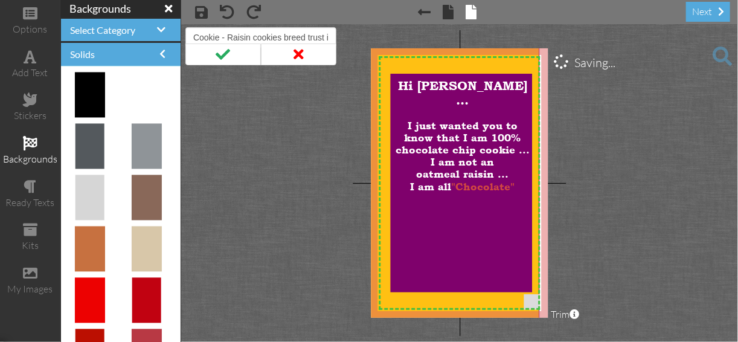
drag, startPoint x: 566, startPoint y: 234, endPoint x: 540, endPoint y: 228, distance: 26.1
click at [540, 228] on project-studio-wrapper "X X X X X X X X X X X X X X X X X X X X X X X X X X X X X X X X X X X X X X X X…" at bounding box center [459, 183] width 557 height 318
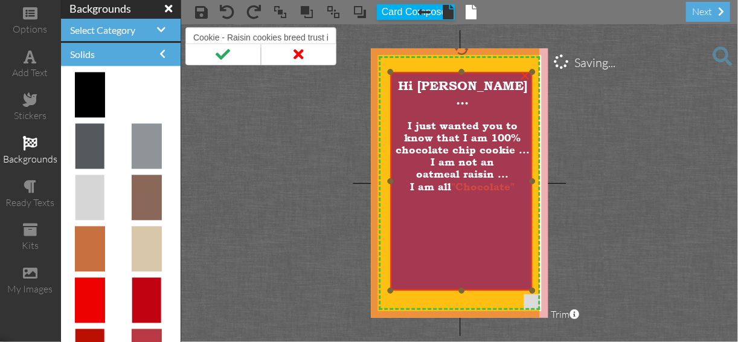
click at [452, 194] on img at bounding box center [462, 181] width 142 height 219
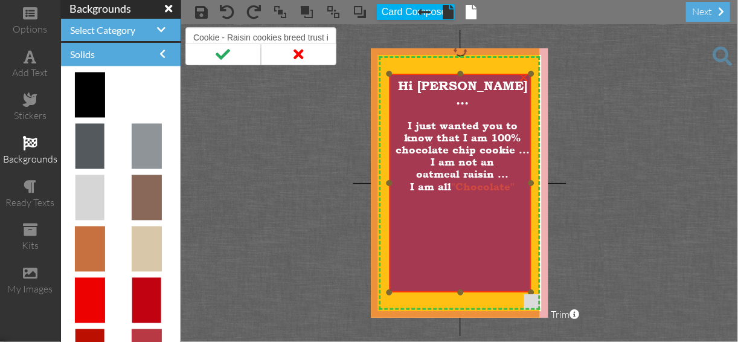
click at [450, 197] on img at bounding box center [461, 183] width 142 height 219
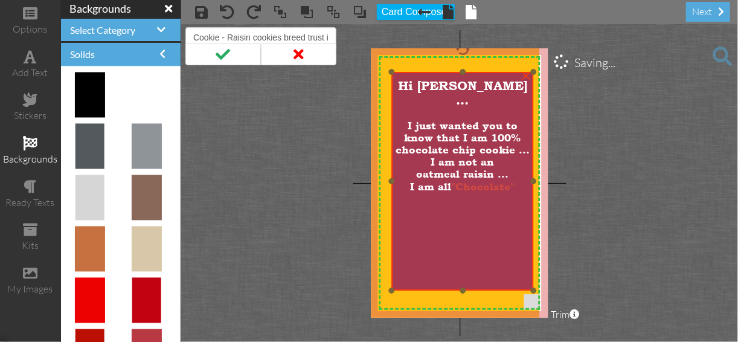
click at [446, 206] on img at bounding box center [463, 181] width 142 height 219
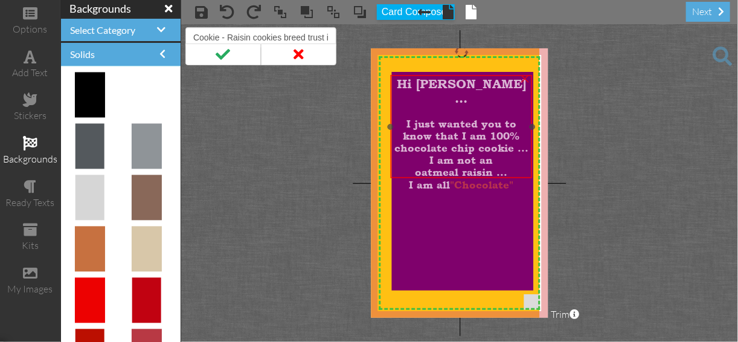
click at [451, 179] on span "I am all" at bounding box center [430, 185] width 41 height 12
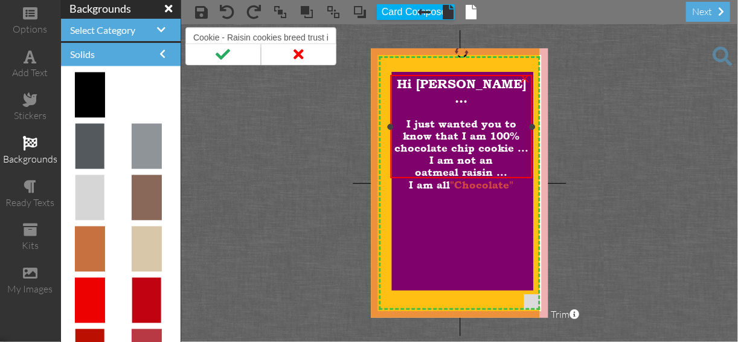
click at [515, 178] on div "I am all "Chocolate"" at bounding box center [461, 184] width 137 height 13
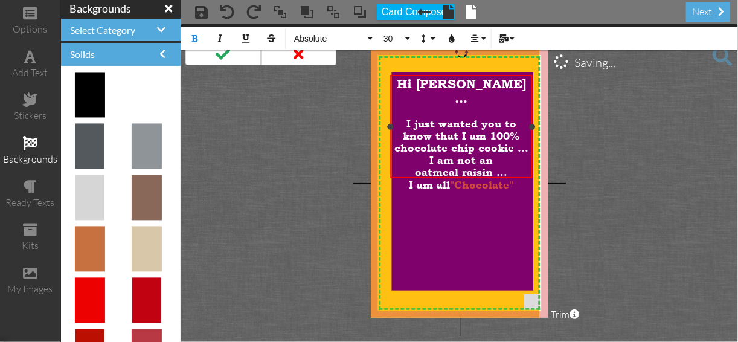
click at [515, 178] on div "I am all "Chocolate"" at bounding box center [461, 184] width 137 height 13
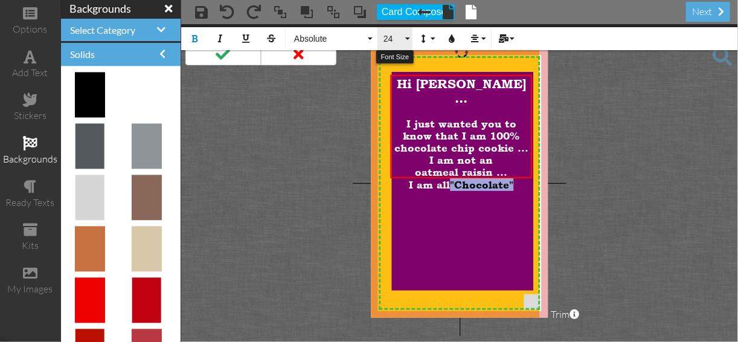
click at [385, 37] on span "24" at bounding box center [392, 39] width 21 height 10
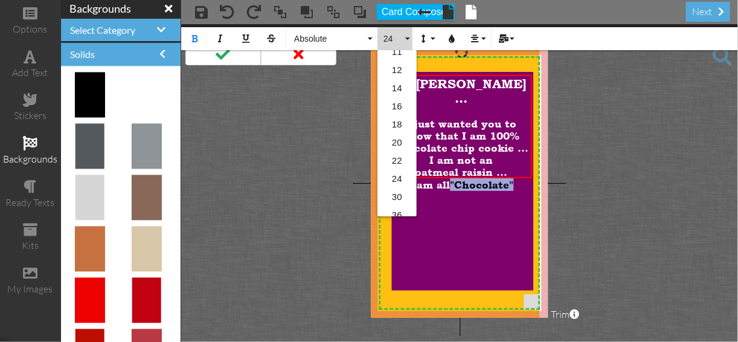
scroll to position [135, 0]
click at [395, 176] on link "30" at bounding box center [397, 178] width 39 height 18
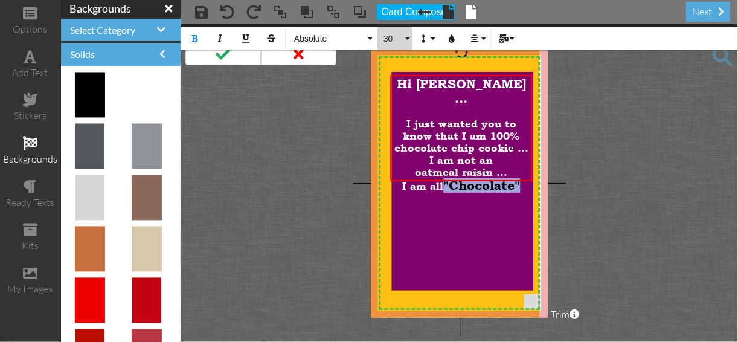
click at [407, 37] on button "30" at bounding box center [395, 38] width 35 height 23
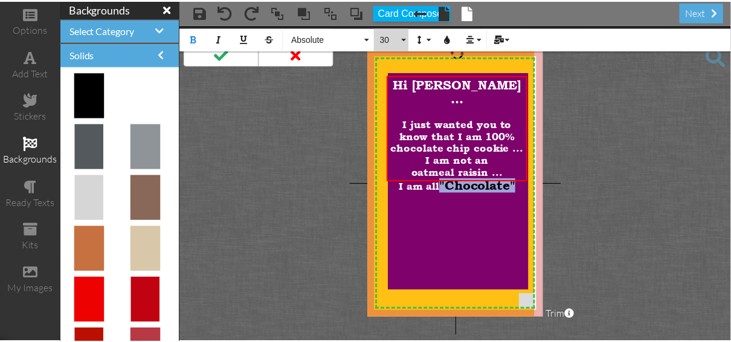
scroll to position [179, 0]
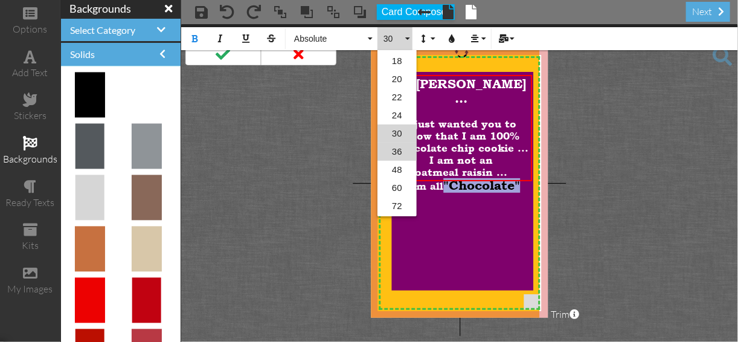
click at [395, 149] on link "36" at bounding box center [397, 152] width 39 height 18
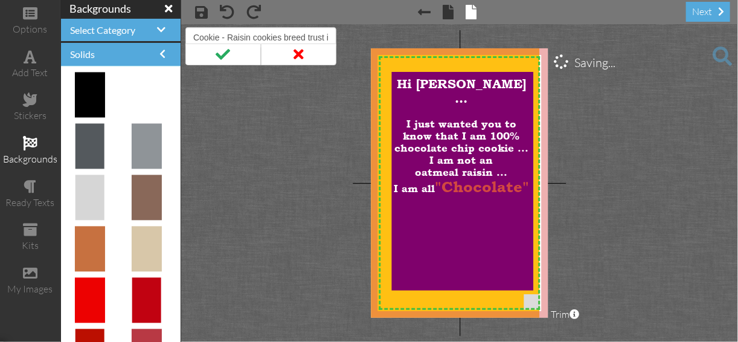
click at [680, 165] on project-studio-wrapper "X X X X X X X X X X X X X X X X X X X X X X X X X X X X X X X X X X X X X X X X…" at bounding box center [459, 183] width 557 height 318
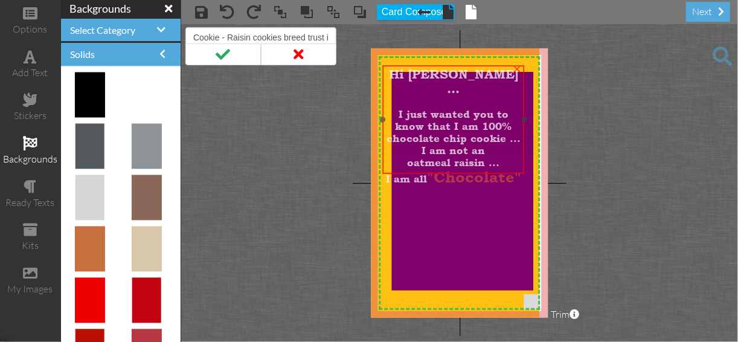
drag, startPoint x: 414, startPoint y: 88, endPoint x: 407, endPoint y: 78, distance: 12.5
click at [407, 78] on div "Hi [PERSON_NAME] ..." at bounding box center [453, 81] width 137 height 29
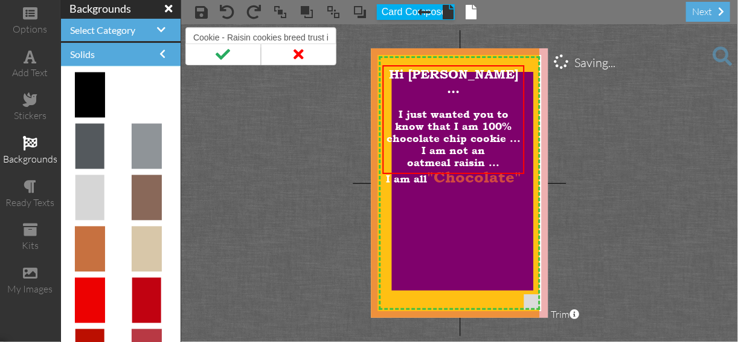
click at [674, 196] on project-studio-wrapper "X X X X X X X X X X X X X X X X X X X X X X X X X X X X X X X X X X X X X X X X…" at bounding box center [459, 183] width 557 height 318
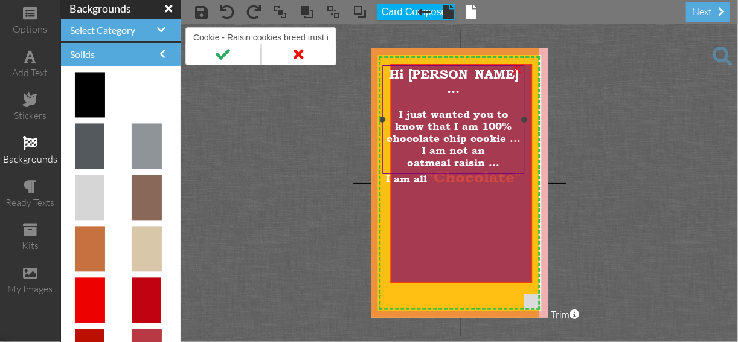
drag, startPoint x: 470, startPoint y: 182, endPoint x: 469, endPoint y: 175, distance: 7.9
click at [469, 175] on div "X X X X X X X X X X X X X X X X X X X X X X X X X X X X X X X X X X X X X X X X…" at bounding box center [459, 182] width 177 height 269
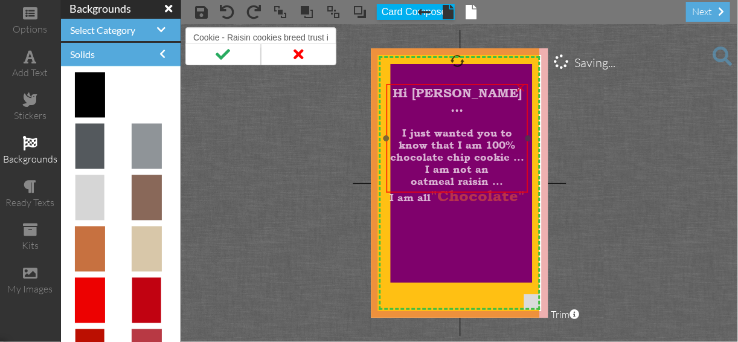
drag, startPoint x: 414, startPoint y: 77, endPoint x: 417, endPoint y: 96, distance: 19.1
click at [417, 96] on div "Hi [PERSON_NAME] ..." at bounding box center [456, 100] width 137 height 29
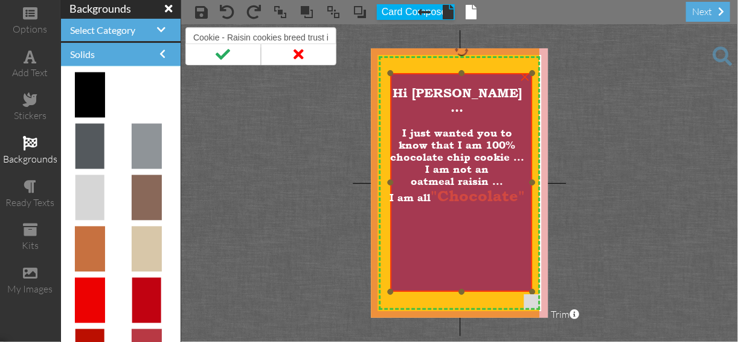
drag, startPoint x: 427, startPoint y: 213, endPoint x: 427, endPoint y: 222, distance: 9.1
click at [427, 222] on img at bounding box center [462, 182] width 142 height 219
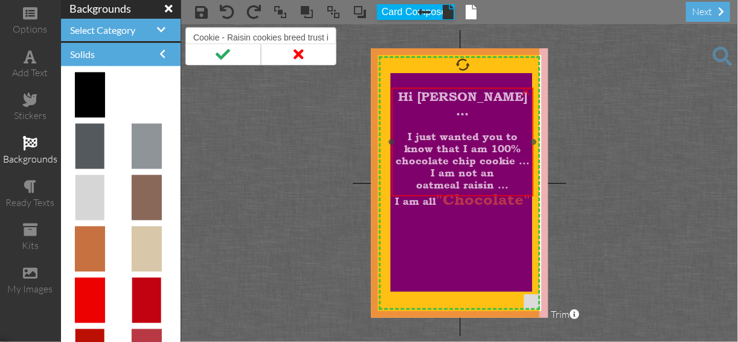
drag, startPoint x: 413, startPoint y: 105, endPoint x: 419, endPoint y: 109, distance: 6.5
click at [419, 118] on div at bounding box center [462, 124] width 137 height 12
click at [440, 190] on span ""Chocolate"" at bounding box center [484, 199] width 94 height 18
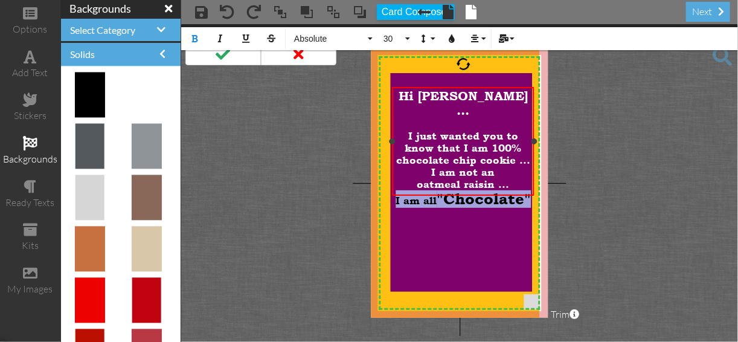
click at [440, 190] on span ""Chocolate"" at bounding box center [484, 199] width 94 height 18
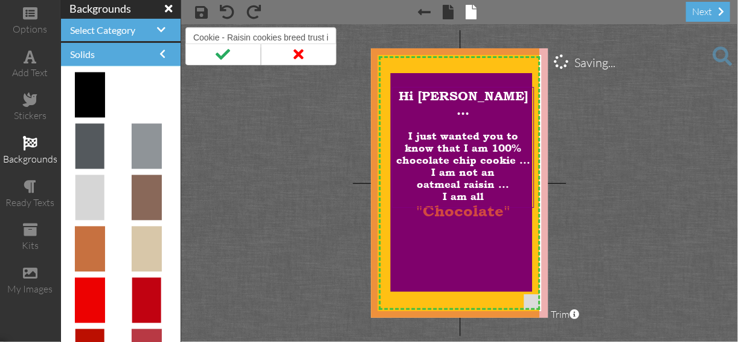
click at [633, 192] on project-studio-wrapper "X X X X X X X X X X X X X X X X X X X X X X X X X X X X X X X X X X X X X X X X…" at bounding box center [459, 183] width 557 height 318
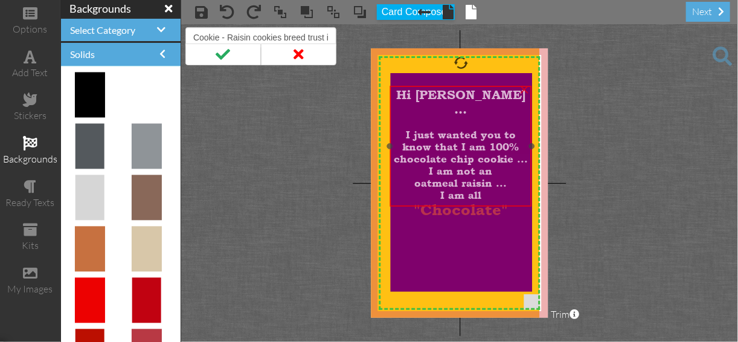
click at [430, 117] on div at bounding box center [460, 123] width 137 height 12
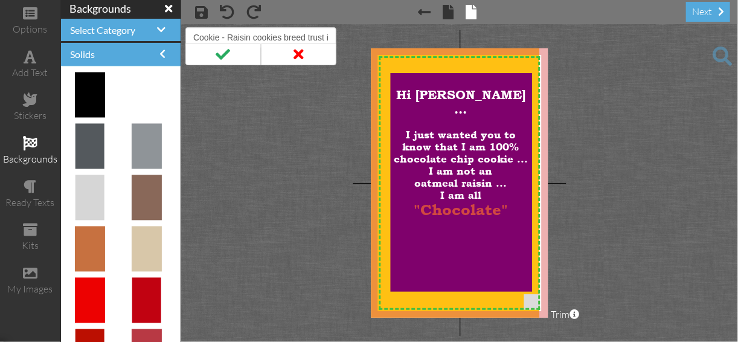
click at [570, 98] on project-studio-wrapper "X X X X X X X X X X X X X X X X X X X X X X X X X X X X X X X X X X X X X X X X…" at bounding box center [459, 183] width 557 height 318
click at [509, 201] on div ""Chocolate"" at bounding box center [460, 210] width 137 height 18
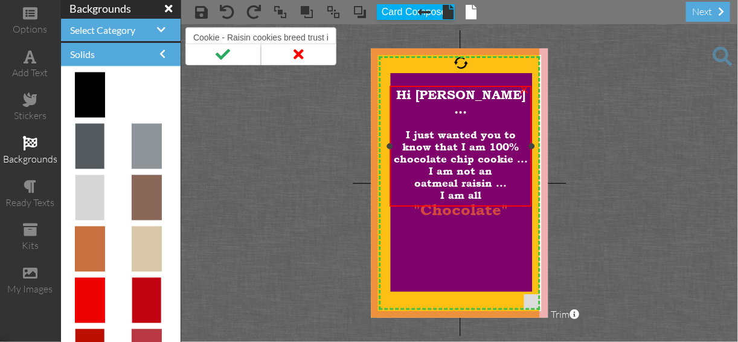
click at [509, 201] on div ""Chocolate"" at bounding box center [460, 210] width 137 height 18
click at [508, 201] on div ""Chocolate"" at bounding box center [460, 210] width 137 height 18
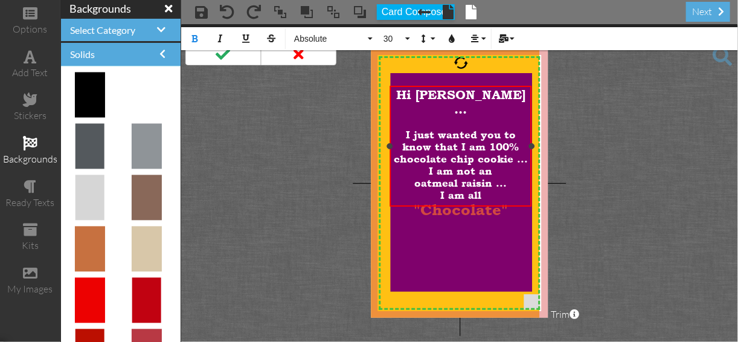
click at [512, 201] on div ""Chocolate"" at bounding box center [460, 210] width 137 height 18
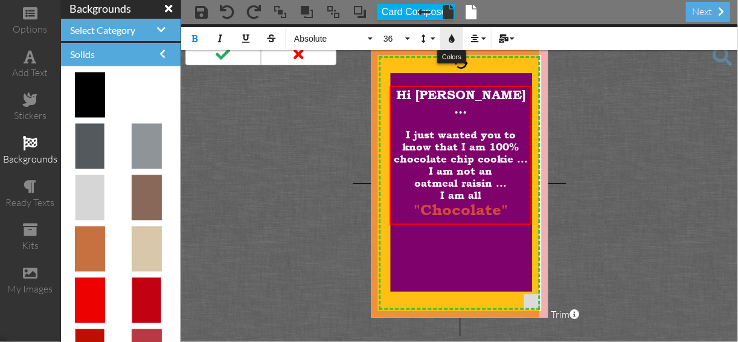
click at [453, 35] on icon "button" at bounding box center [452, 38] width 8 height 8
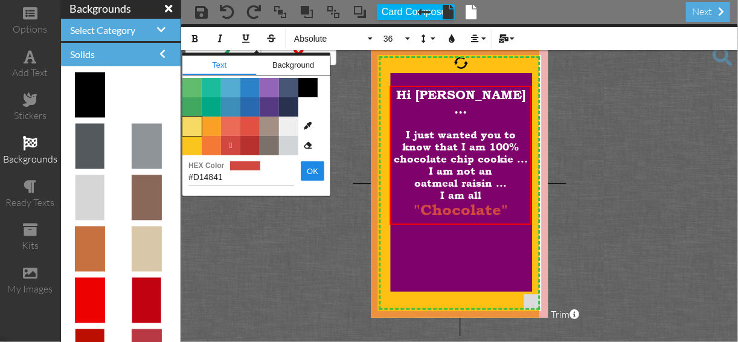
click at [194, 126] on span "Color #F7DA64" at bounding box center [191, 126] width 19 height 19
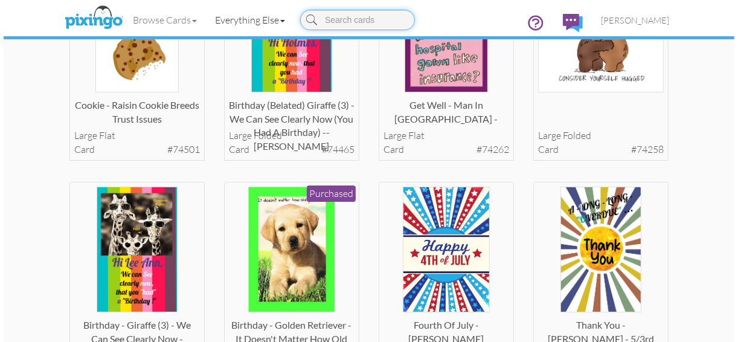
scroll to position [145, 0]
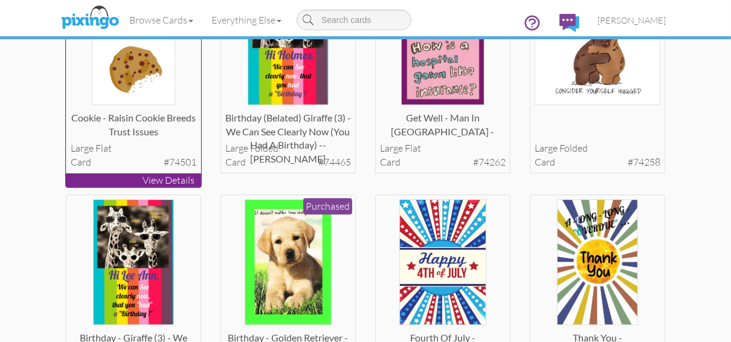
click at [101, 180] on p "View Details" at bounding box center [133, 180] width 135 height 14
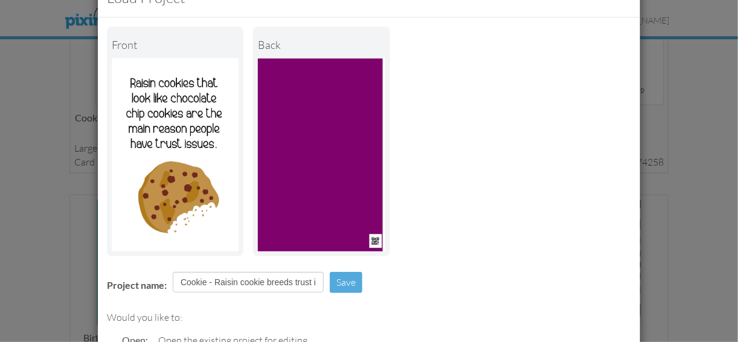
scroll to position [0, 0]
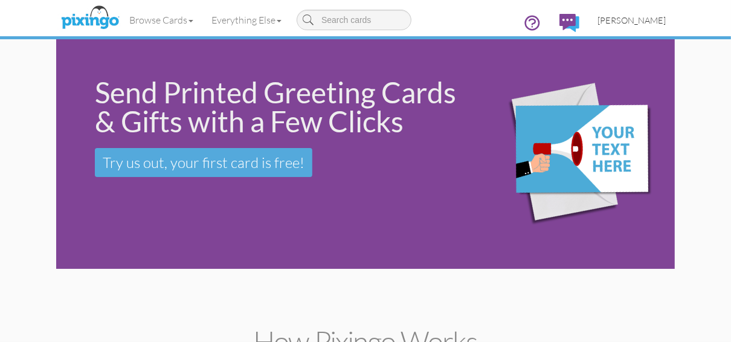
click at [627, 19] on span "[PERSON_NAME]" at bounding box center [632, 20] width 68 height 10
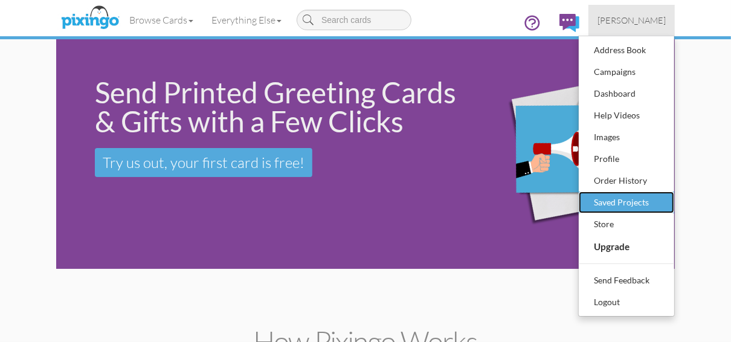
click at [613, 202] on div "Saved Projects" at bounding box center [626, 202] width 71 height 18
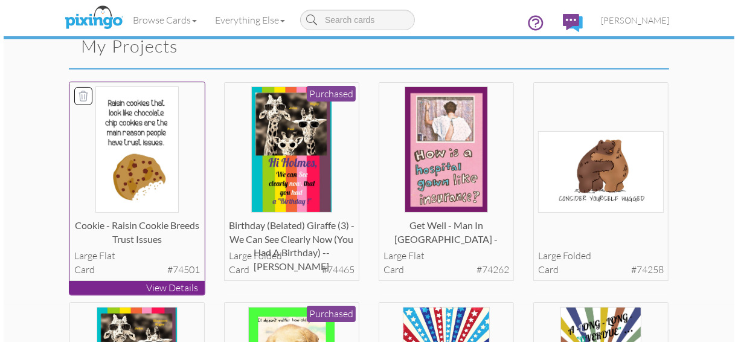
scroll to position [48, 0]
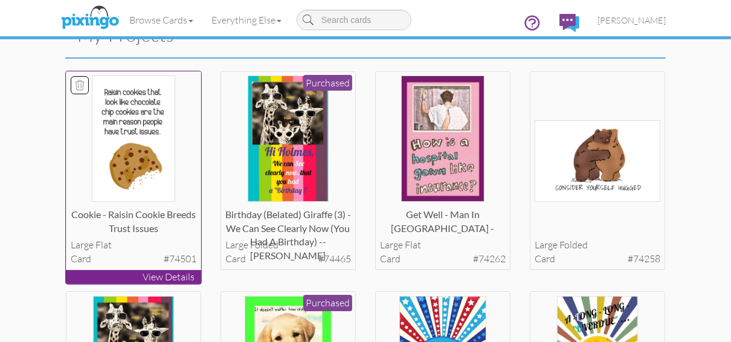
click at [127, 278] on p "View Details" at bounding box center [133, 277] width 135 height 14
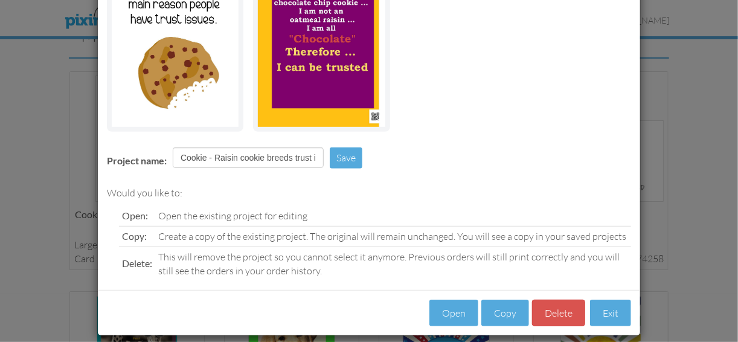
scroll to position [175, 0]
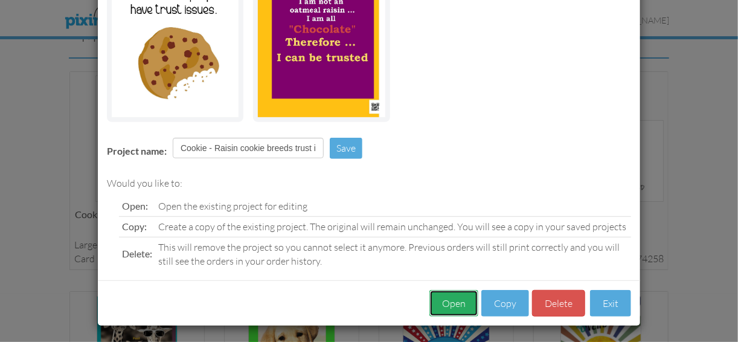
click at [452, 306] on button "Open" at bounding box center [454, 303] width 49 height 27
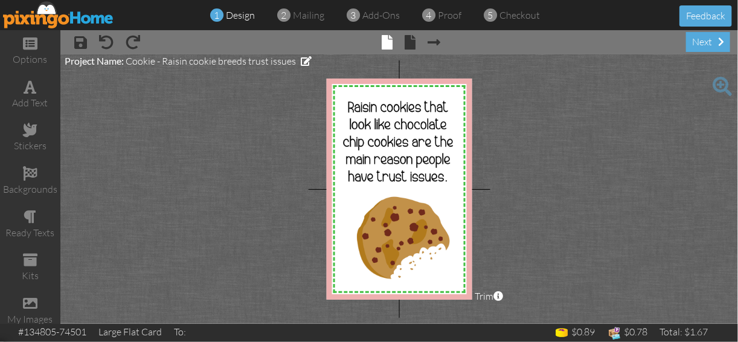
click at [724, 84] on span at bounding box center [722, 86] width 19 height 19
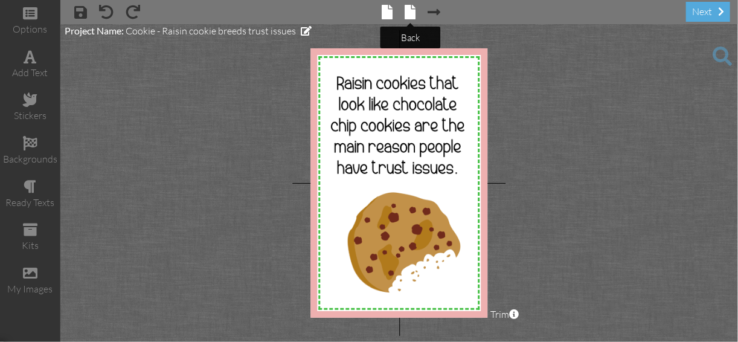
click at [408, 16] on span at bounding box center [410, 12] width 11 height 15
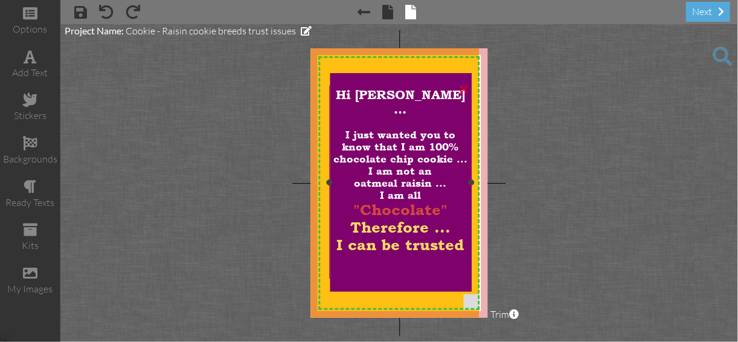
click at [432, 254] on div at bounding box center [400, 263] width 137 height 18
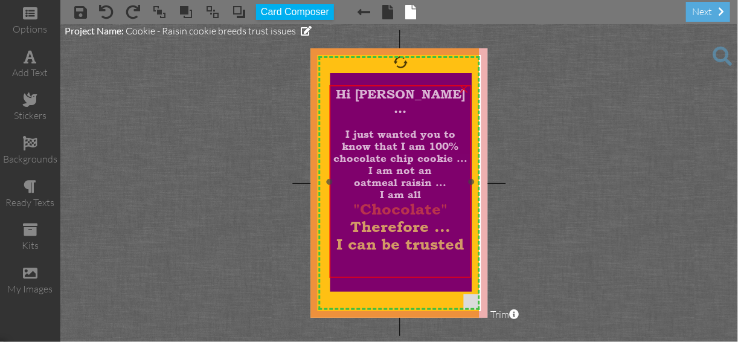
click at [345, 253] on div at bounding box center [400, 262] width 137 height 18
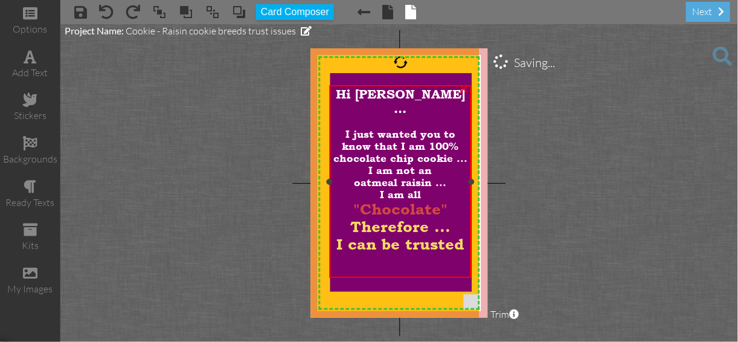
click at [465, 236] on div "I can be trusted" at bounding box center [400, 245] width 137 height 18
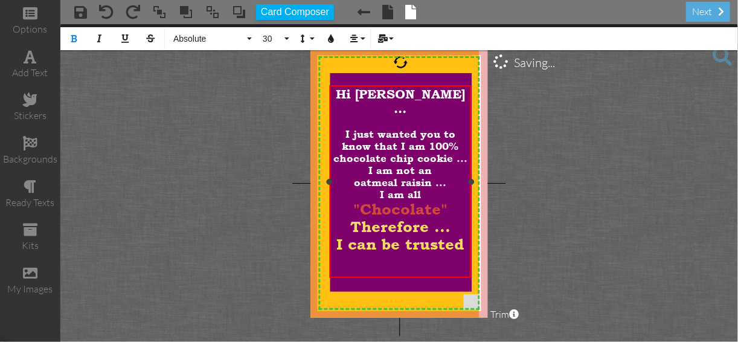
click at [465, 236] on div "I can be trusted" at bounding box center [400, 245] width 137 height 18
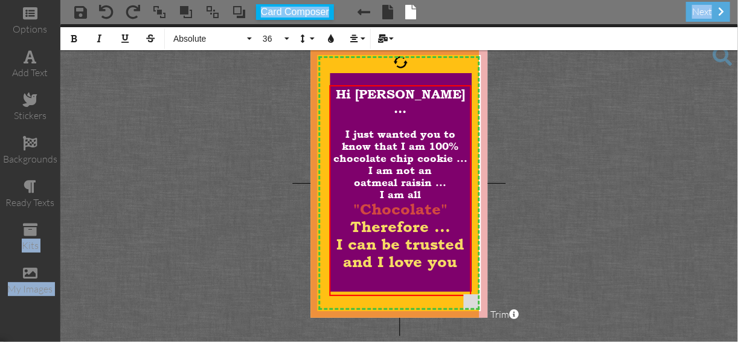
drag, startPoint x: 60, startPoint y: 240, endPoint x: 144, endPoint y: 291, distance: 98.6
click at [135, 289] on div "options add text stickers backgrounds ready texts kits my images × save × undo …" at bounding box center [369, 171] width 738 height 342
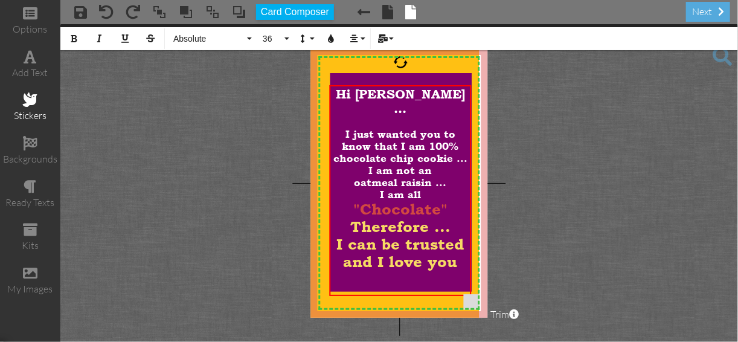
click at [27, 109] on div "stickers" at bounding box center [30, 116] width 60 height 14
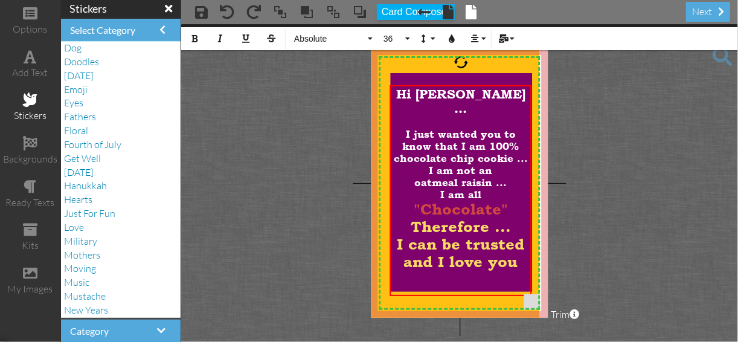
scroll to position [145, 0]
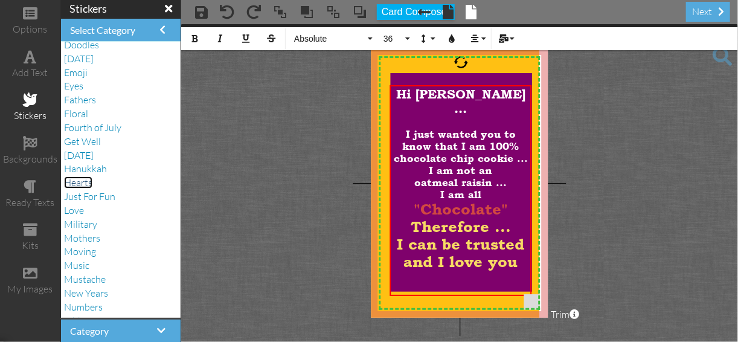
click at [77, 183] on span "Hearts" at bounding box center [78, 182] width 28 height 12
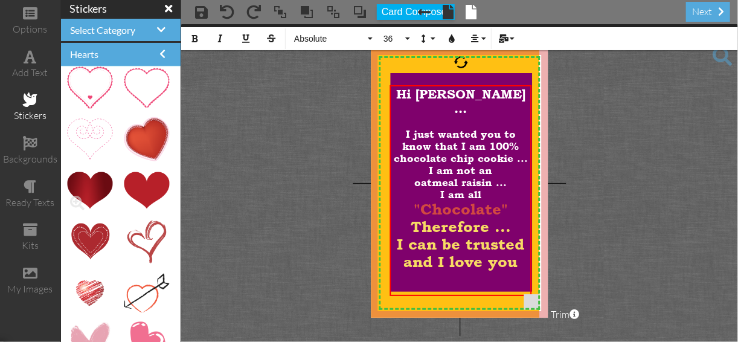
scroll to position [0, 0]
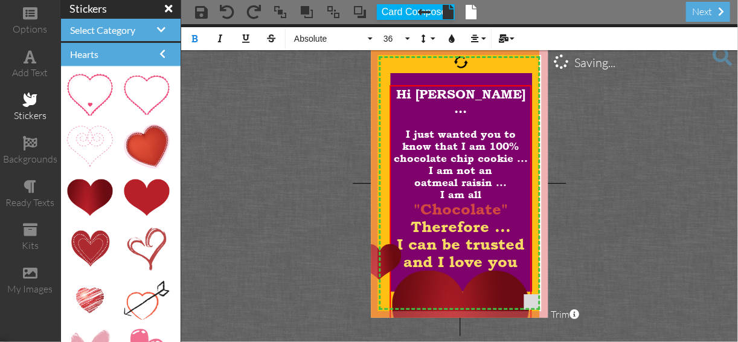
drag, startPoint x: 371, startPoint y: 258, endPoint x: 556, endPoint y: 241, distance: 185.7
click at [556, 241] on project-studio-wrapper "X X X X X X X X X X X X X X X X X X X X X X X X X X X X X X X X X X X X X X X X…" at bounding box center [459, 183] width 557 height 318
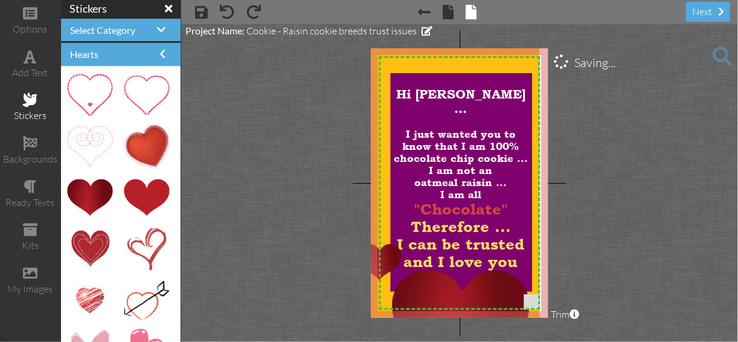
click at [556, 240] on project-studio-wrapper "X X X X X X X X X X X X X X X X X X X X X X X X X X X X X X X X X X X X X X X X…" at bounding box center [459, 183] width 557 height 318
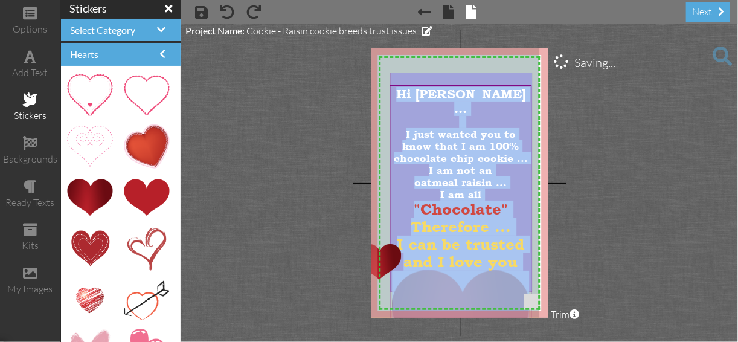
drag, startPoint x: 555, startPoint y: 240, endPoint x: 512, endPoint y: 268, distance: 51.4
click at [512, 268] on project-studio-wrapper "X X X X X X X X X X X X X X X X X X X X X X X X X X X X X X X X X X X X X X X X…" at bounding box center [459, 183] width 557 height 318
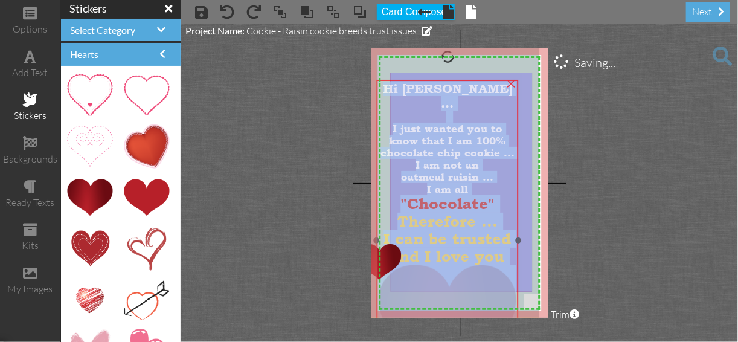
drag, startPoint x: 512, startPoint y: 268, endPoint x: 440, endPoint y: 276, distance: 72.9
click at [441, 276] on img at bounding box center [447, 320] width 137 height 111
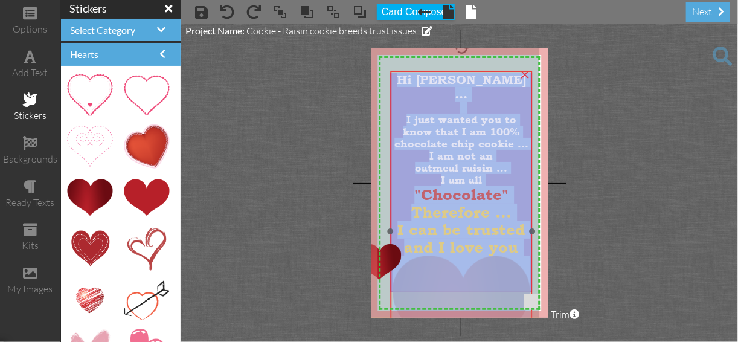
drag, startPoint x: 445, startPoint y: 277, endPoint x: 459, endPoint y: 268, distance: 17.1
click at [459, 268] on img at bounding box center [461, 311] width 137 height 111
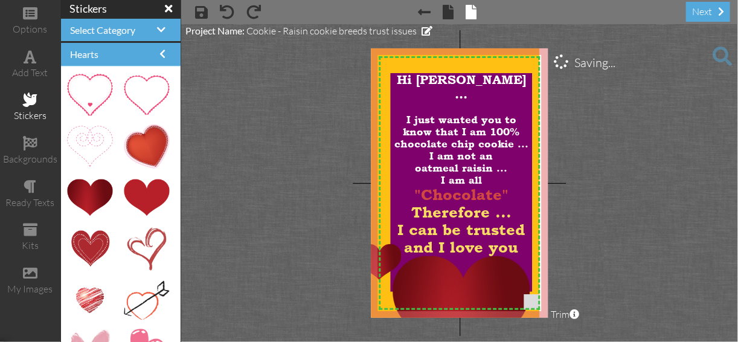
click at [595, 248] on project-studio-wrapper "X X X X X X X X X X X X X X X X X X X X X X X X X X X X X X X X X X X X X X X X…" at bounding box center [459, 183] width 557 height 318
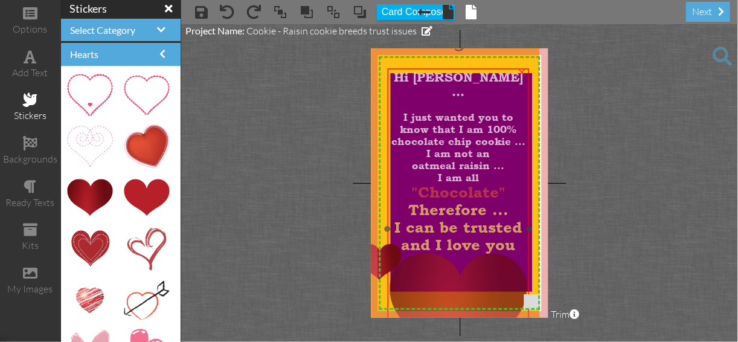
click at [454, 286] on img at bounding box center [458, 309] width 137 height 111
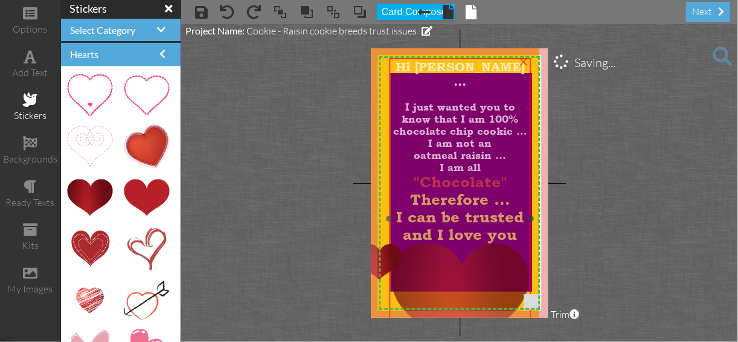
drag, startPoint x: 452, startPoint y: 305, endPoint x: 455, endPoint y: 291, distance: 14.2
click at [454, 291] on img at bounding box center [460, 298] width 137 height 111
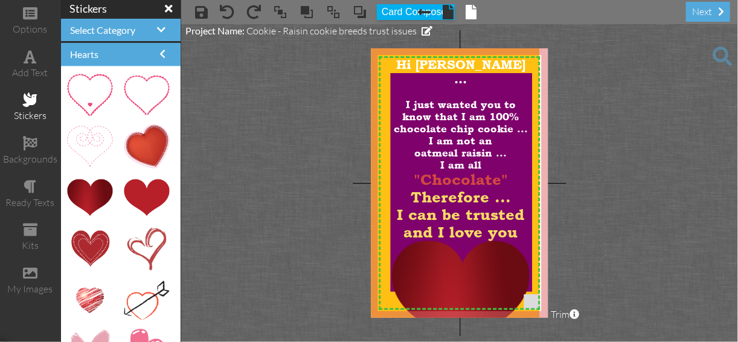
drag, startPoint x: 384, startPoint y: 271, endPoint x: 329, endPoint y: 272, distance: 54.4
click at [329, 272] on project-studio-wrapper "X X X X X X X X X X X X X X X X X X X X X X X X X X X X X X X X X X X X X X X X…" at bounding box center [459, 183] width 557 height 318
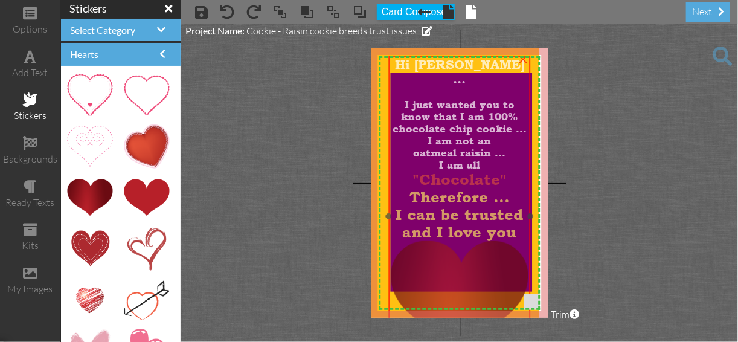
click at [507, 280] on img at bounding box center [459, 296] width 137 height 111
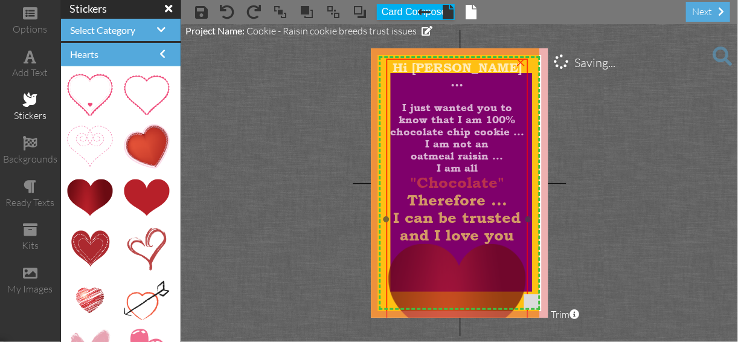
click at [457, 313] on img at bounding box center [456, 299] width 137 height 111
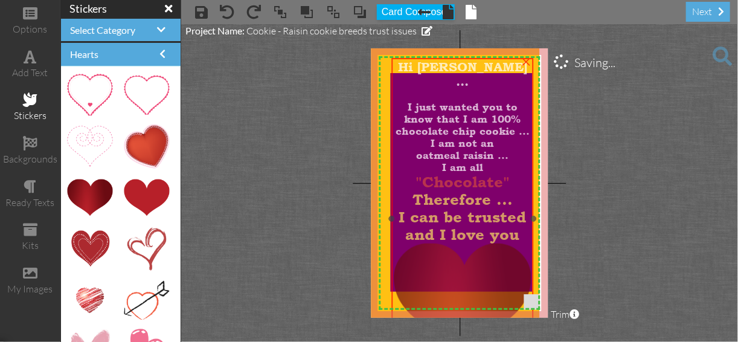
click at [503, 243] on img at bounding box center [462, 298] width 137 height 111
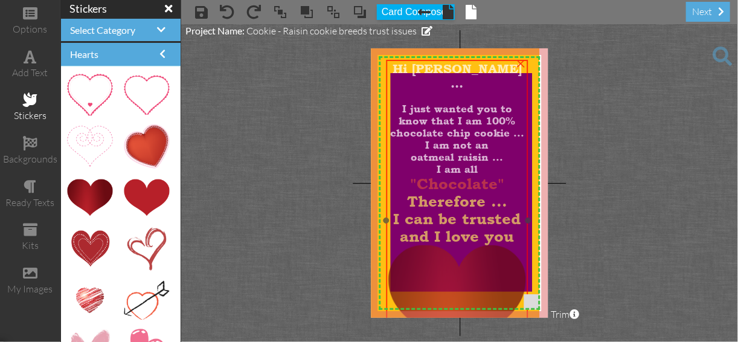
click at [457, 257] on img at bounding box center [456, 300] width 137 height 111
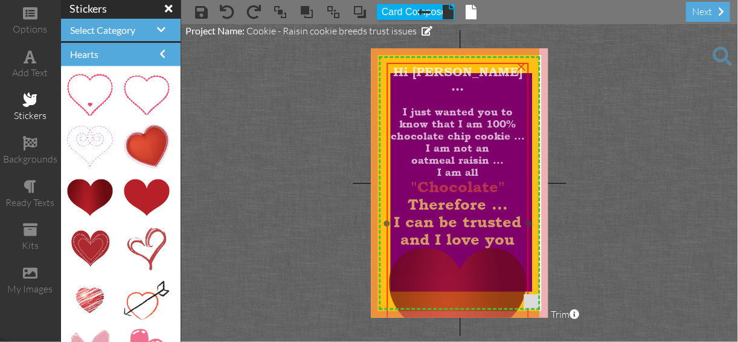
click at [458, 261] on img at bounding box center [457, 303] width 137 height 111
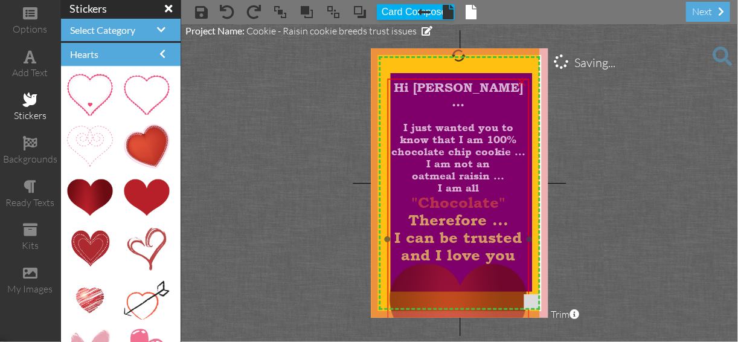
drag, startPoint x: 459, startPoint y: 271, endPoint x: 460, endPoint y: 285, distance: 13.9
click at [460, 285] on img at bounding box center [458, 319] width 137 height 111
click at [462, 285] on img at bounding box center [460, 319] width 137 height 111
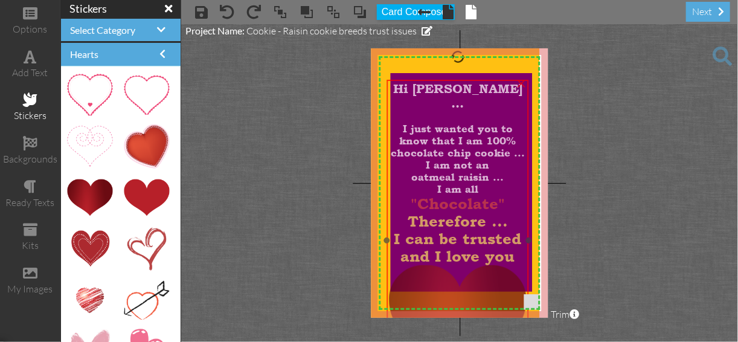
click at [437, 306] on img at bounding box center [457, 320] width 137 height 111
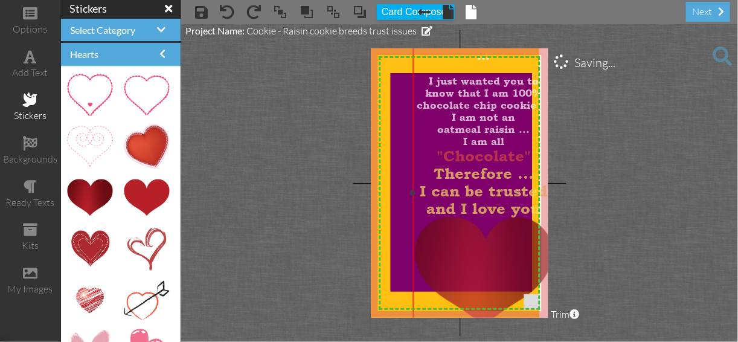
drag, startPoint x: 437, startPoint y: 306, endPoint x: 462, endPoint y: 260, distance: 52.2
click at [462, 260] on img at bounding box center [483, 273] width 137 height 111
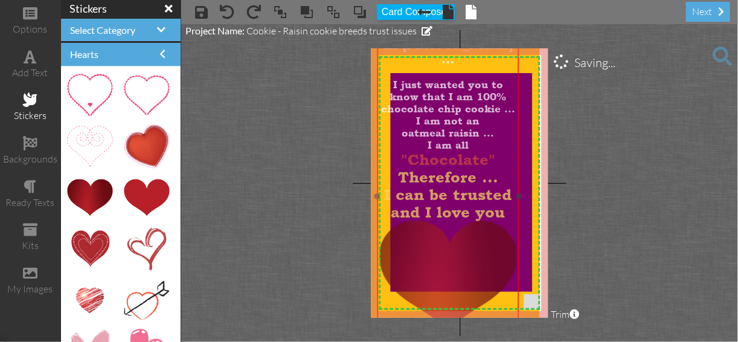
drag, startPoint x: 492, startPoint y: 248, endPoint x: 418, endPoint y: 249, distance: 73.7
click at [431, 249] on img at bounding box center [447, 276] width 137 height 111
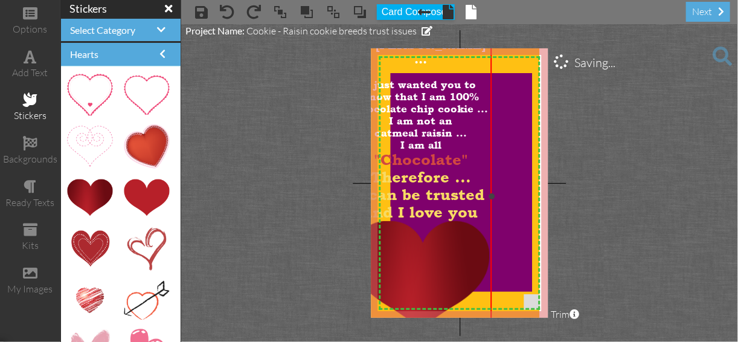
drag, startPoint x: 418, startPoint y: 249, endPoint x: 504, endPoint y: 253, distance: 86.5
click at [489, 253] on img at bounding box center [420, 276] width 137 height 111
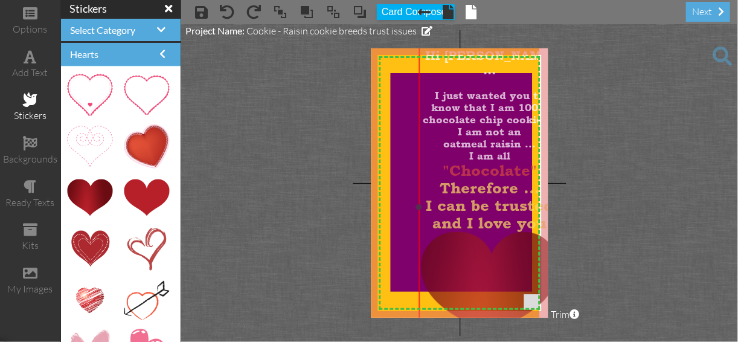
drag, startPoint x: 460, startPoint y: 261, endPoint x: 457, endPoint y: 274, distance: 13.8
click at [457, 274] on img at bounding box center [489, 287] width 137 height 111
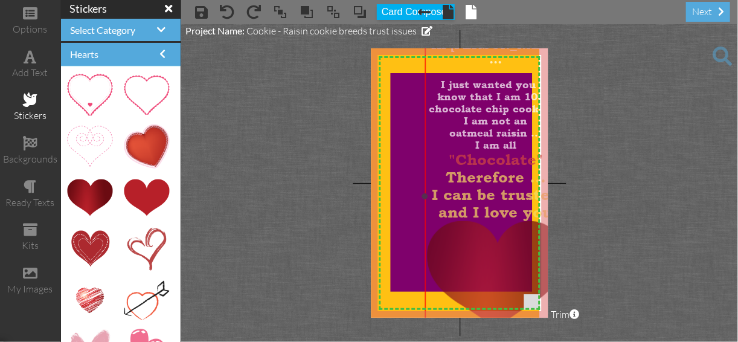
drag, startPoint x: 457, startPoint y: 274, endPoint x: 468, endPoint y: 254, distance: 23.5
click at [465, 255] on img at bounding box center [495, 276] width 137 height 111
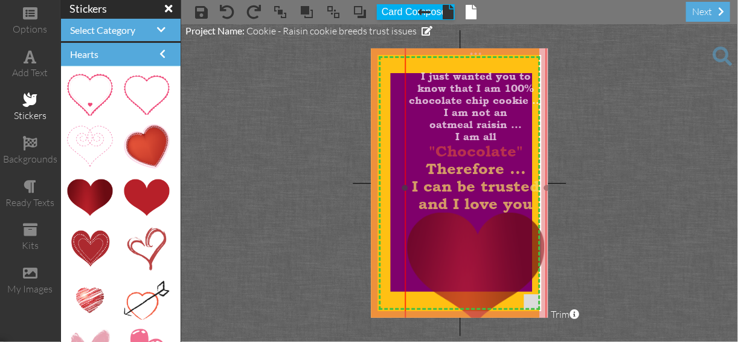
drag, startPoint x: 507, startPoint y: 242, endPoint x: 485, endPoint y: 237, distance: 22.4
click at [485, 237] on img at bounding box center [475, 268] width 137 height 111
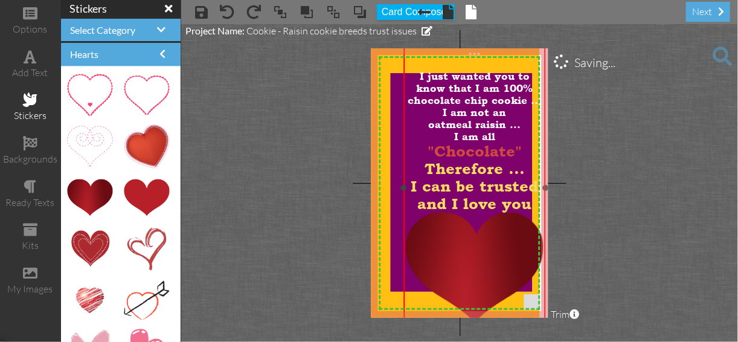
click at [485, 236] on img at bounding box center [474, 268] width 137 height 111
click at [485, 236] on img at bounding box center [474, 267] width 137 height 111
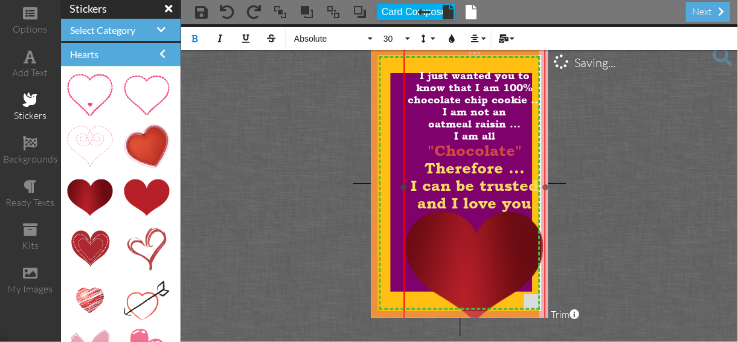
click at [485, 236] on img at bounding box center [474, 267] width 137 height 111
click at [484, 235] on img at bounding box center [474, 267] width 137 height 111
drag, startPoint x: 484, startPoint y: 233, endPoint x: 466, endPoint y: 262, distance: 33.9
click at [466, 262] on img at bounding box center [474, 267] width 137 height 111
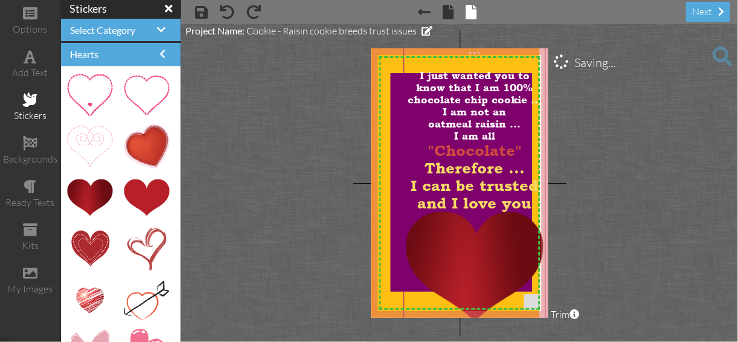
click at [678, 178] on project-studio-wrapper "X X X X X X X X X X X X X X X X X X X X X X X X X X X X X X X X X X X X X X X X…" at bounding box center [459, 183] width 557 height 318
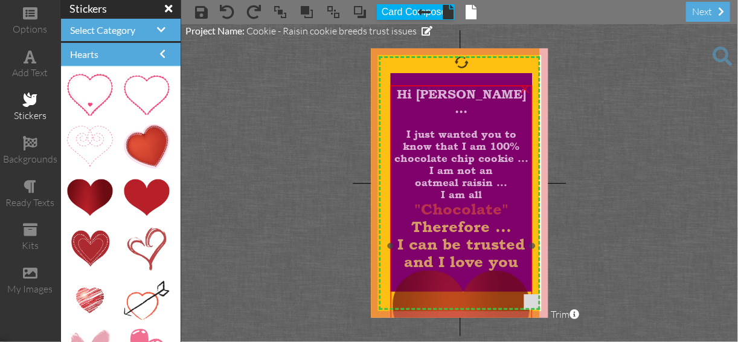
drag, startPoint x: 483, startPoint y: 241, endPoint x: 469, endPoint y: 298, distance: 59.2
click at [469, 298] on img at bounding box center [461, 326] width 137 height 111
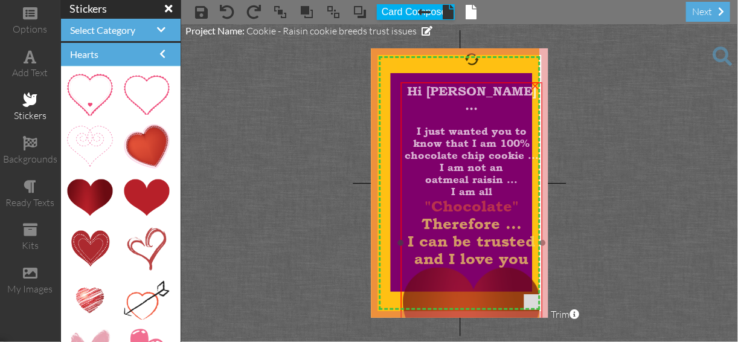
drag, startPoint x: 445, startPoint y: 296, endPoint x: 462, endPoint y: 286, distance: 19.0
click at [462, 286] on img at bounding box center [471, 323] width 137 height 111
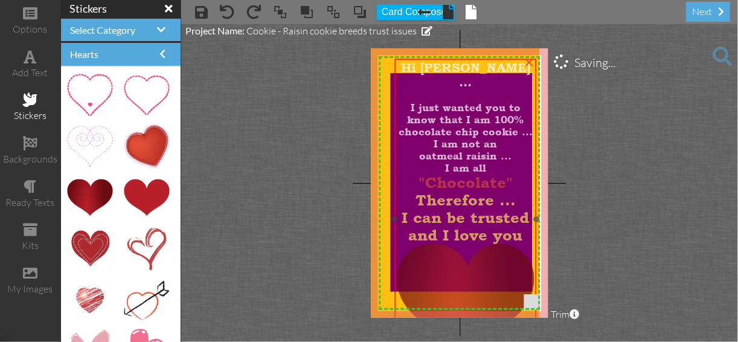
drag, startPoint x: 462, startPoint y: 286, endPoint x: 450, endPoint y: 269, distance: 20.7
click at [450, 269] on img at bounding box center [465, 299] width 137 height 111
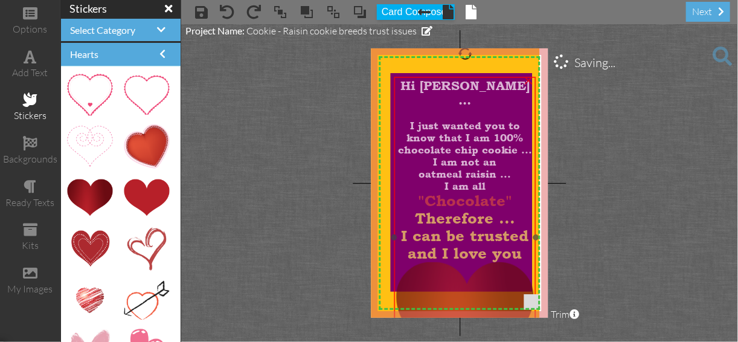
drag, startPoint x: 450, startPoint y: 269, endPoint x: 449, endPoint y: 288, distance: 18.1
click at [449, 288] on img at bounding box center [464, 317] width 137 height 111
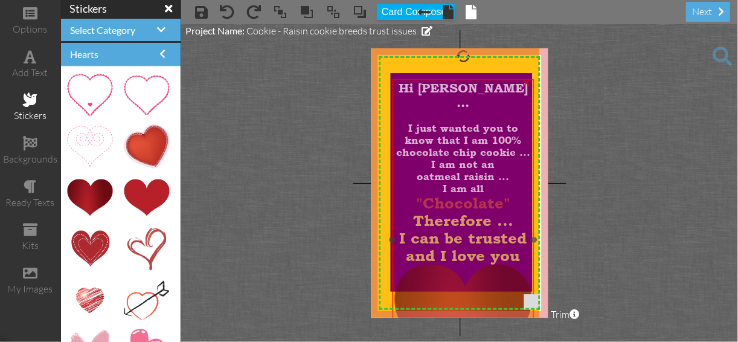
click at [520, 278] on img at bounding box center [463, 320] width 137 height 111
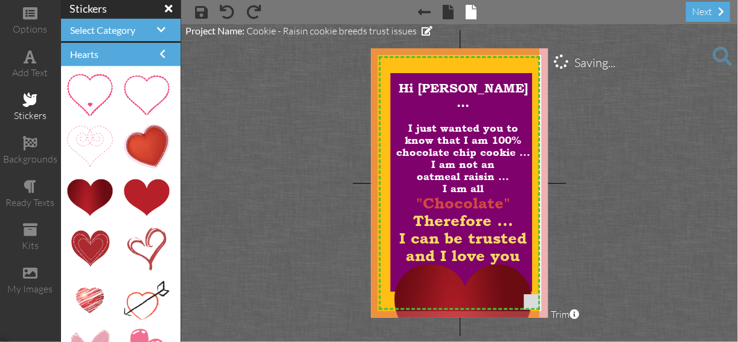
drag, startPoint x: 593, startPoint y: 267, endPoint x: 607, endPoint y: 260, distance: 16.0
click at [607, 266] on project-studio-wrapper "X X X X X X X X X X X X X X X X X X X X X X X X X X X X X X X X X X X X X X X X…" at bounding box center [459, 183] width 557 height 318
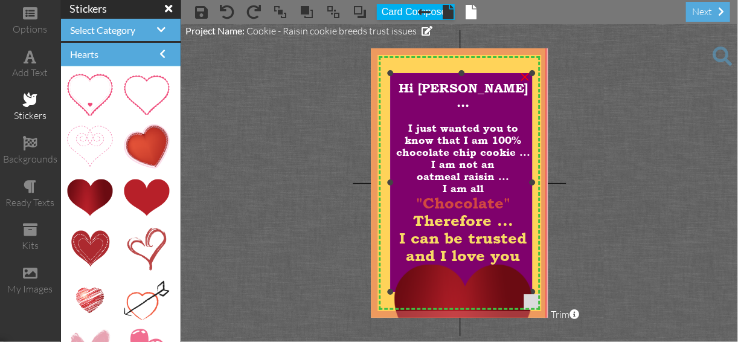
drag, startPoint x: 453, startPoint y: 65, endPoint x: 460, endPoint y: 72, distance: 10.3
click at [460, 72] on div "X X X X X X X X X X X X X X X X X X X X X X X X X X X X X X X X X X X X X X X X…" at bounding box center [459, 182] width 177 height 269
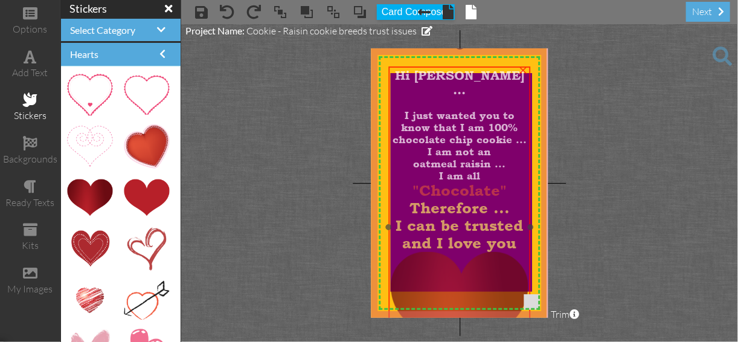
drag, startPoint x: 414, startPoint y: 272, endPoint x: 411, endPoint y: 260, distance: 13.2
click at [411, 260] on img at bounding box center [459, 307] width 137 height 111
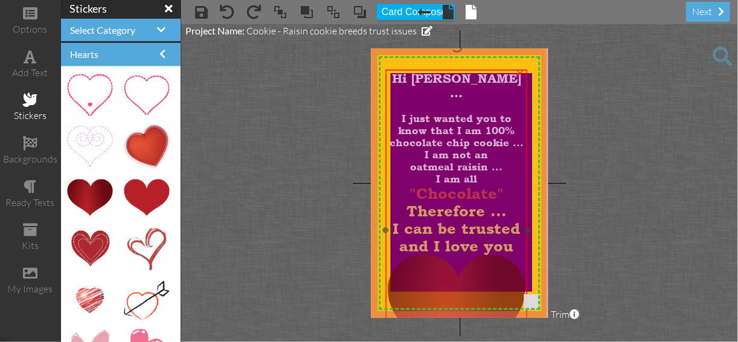
click at [410, 259] on img at bounding box center [456, 310] width 137 height 111
click at [411, 257] on img at bounding box center [456, 310] width 137 height 111
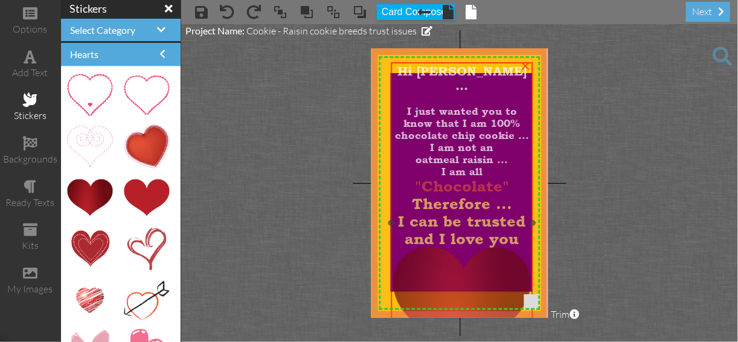
click at [471, 252] on img at bounding box center [461, 303] width 137 height 111
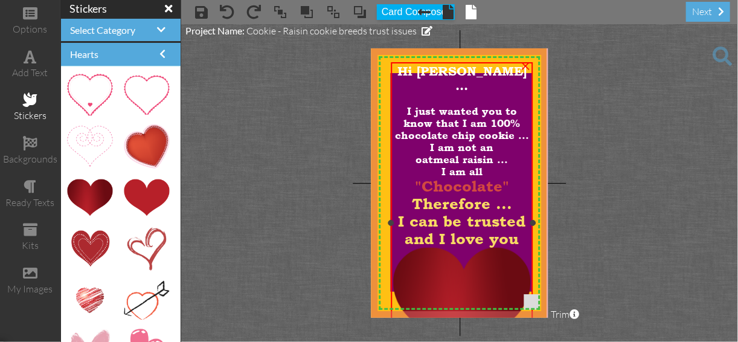
click at [471, 252] on img at bounding box center [461, 303] width 137 height 111
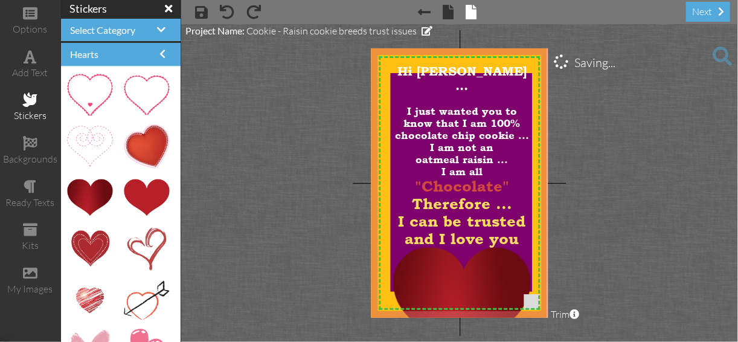
drag, startPoint x: 297, startPoint y: 281, endPoint x: 298, endPoint y: 274, distance: 7.3
click at [298, 274] on project-studio-wrapper "X X X X X X X X X X X X X X X X X X X X X X X X X X X X X X X X X X X X X X X X…" at bounding box center [459, 183] width 557 height 318
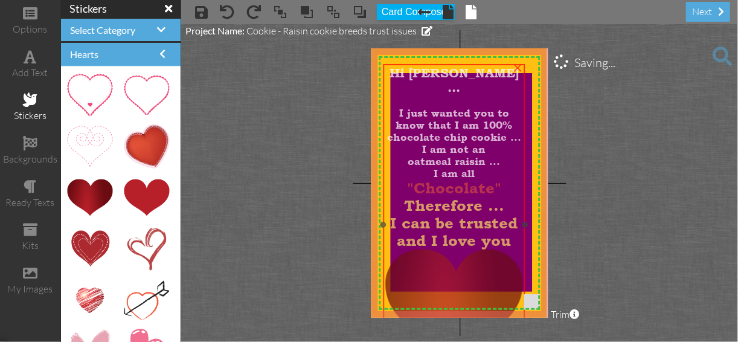
click at [416, 266] on img at bounding box center [453, 305] width 137 height 111
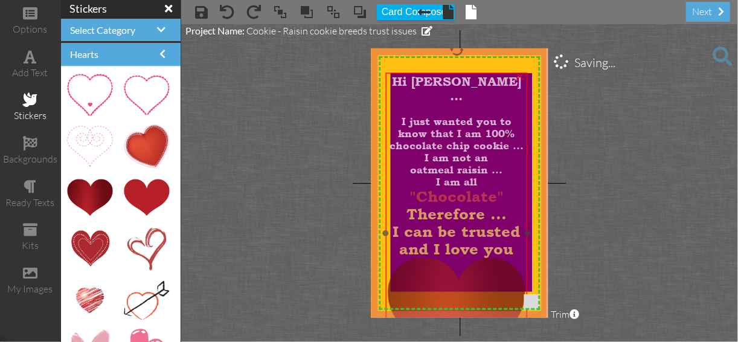
drag, startPoint x: 421, startPoint y: 260, endPoint x: 419, endPoint y: 269, distance: 9.1
click at [419, 269] on img at bounding box center [456, 313] width 137 height 111
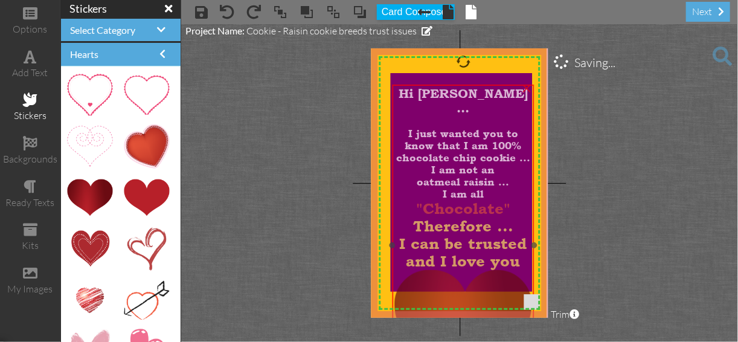
drag, startPoint x: 419, startPoint y: 271, endPoint x: 426, endPoint y: 282, distance: 13.3
click at [426, 282] on img at bounding box center [463, 325] width 137 height 111
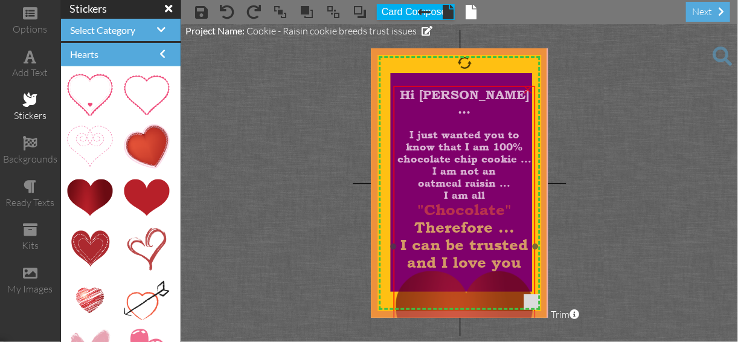
click at [435, 283] on img at bounding box center [464, 326] width 137 height 111
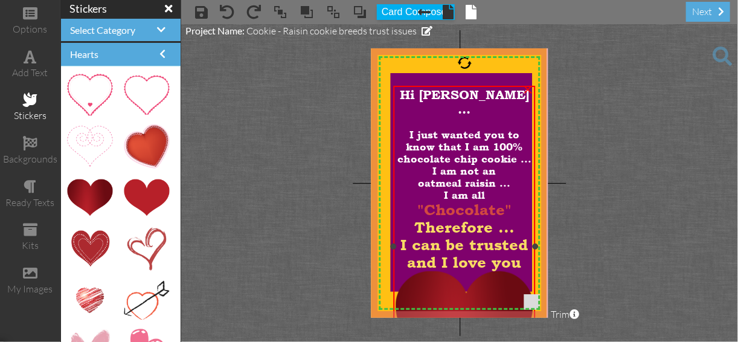
click at [436, 294] on img at bounding box center [464, 326] width 137 height 111
click at [437, 283] on img at bounding box center [464, 326] width 137 height 111
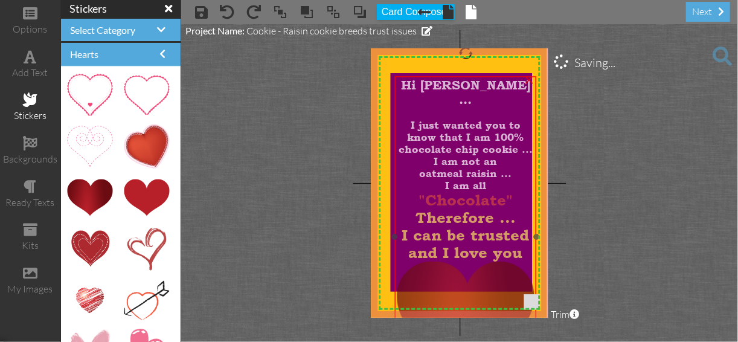
drag, startPoint x: 440, startPoint y: 277, endPoint x: 442, endPoint y: 269, distance: 7.9
click at [442, 269] on img at bounding box center [465, 317] width 137 height 111
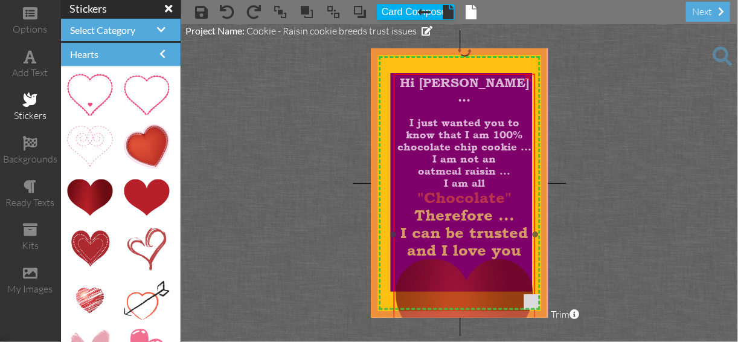
click at [440, 312] on img at bounding box center [464, 314] width 137 height 111
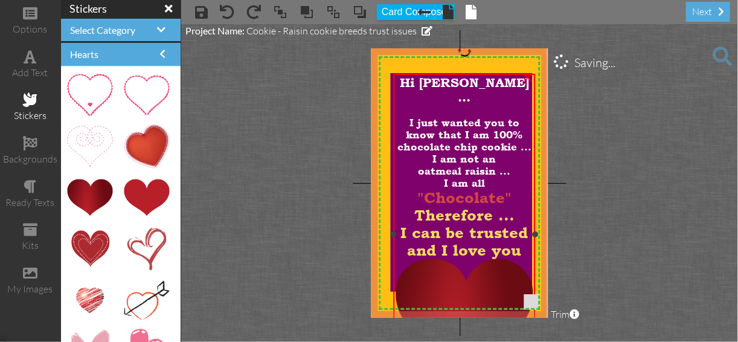
click at [465, 283] on img at bounding box center [464, 314] width 137 height 111
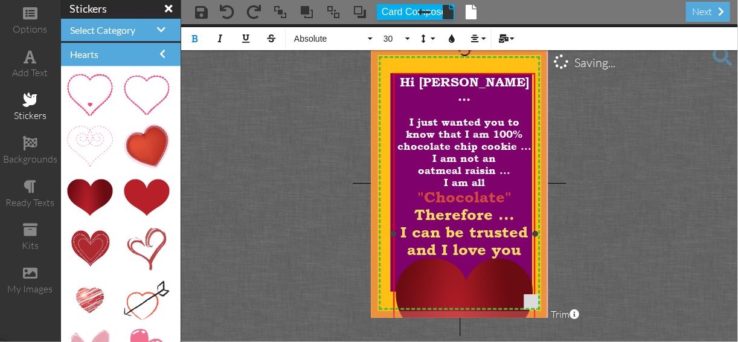
click at [465, 282] on img at bounding box center [464, 314] width 137 height 111
click at [503, 262] on img at bounding box center [464, 314] width 137 height 111
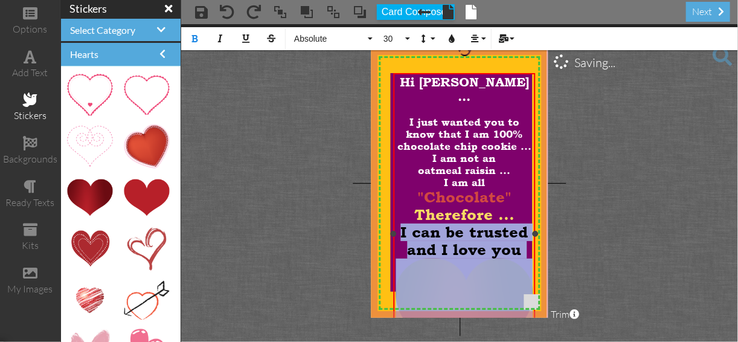
click at [506, 259] on img at bounding box center [464, 314] width 137 height 111
click at [503, 259] on img at bounding box center [464, 314] width 137 height 111
click at [489, 262] on img at bounding box center [464, 314] width 137 height 111
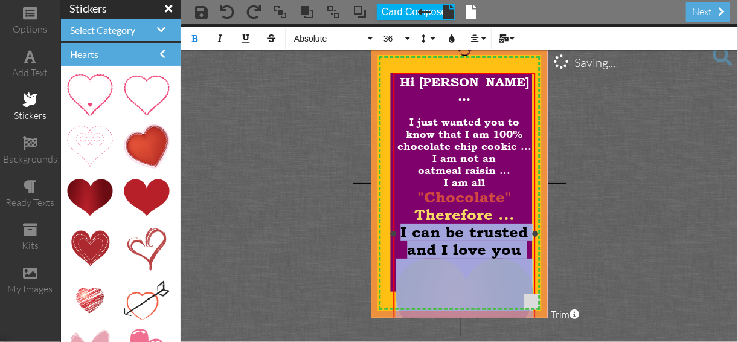
click at [489, 262] on img at bounding box center [464, 314] width 137 height 111
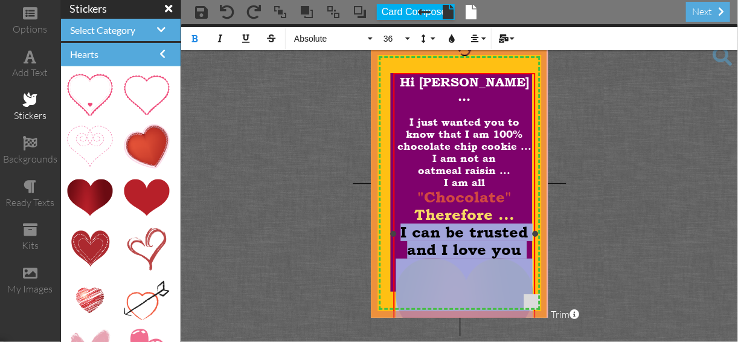
click at [489, 262] on img at bounding box center [464, 314] width 137 height 111
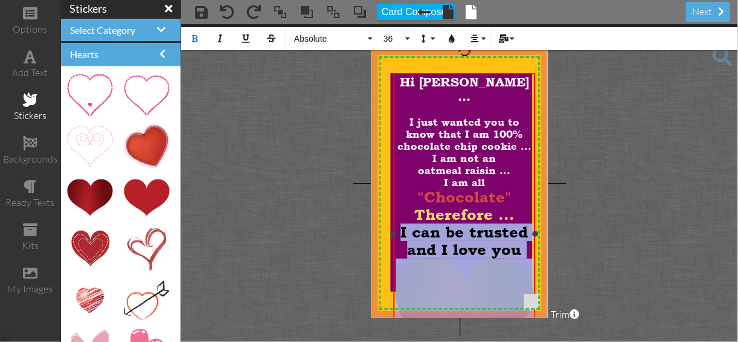
click at [489, 262] on img at bounding box center [464, 314] width 137 height 111
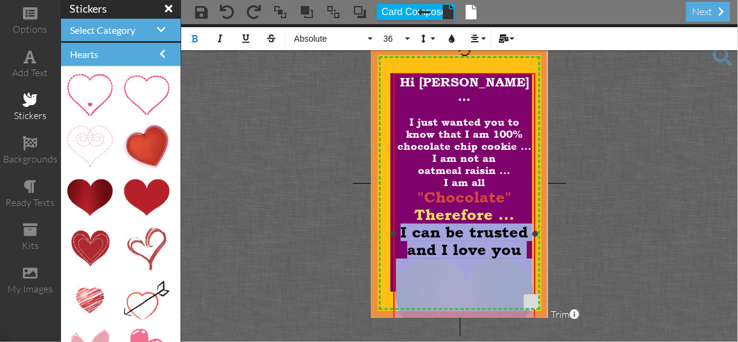
click at [489, 262] on img at bounding box center [464, 314] width 137 height 111
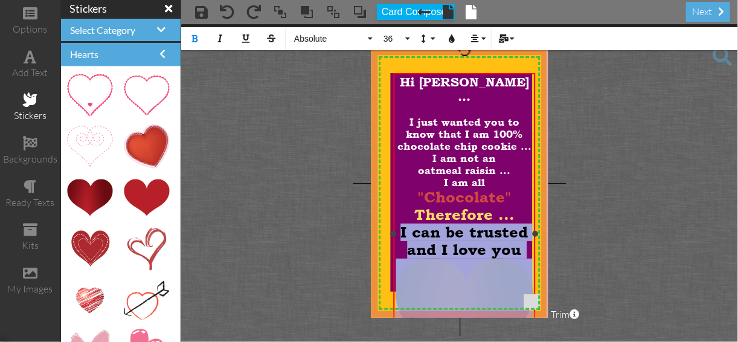
click at [489, 262] on img at bounding box center [464, 314] width 137 height 111
click at [505, 286] on img at bounding box center [464, 314] width 137 height 111
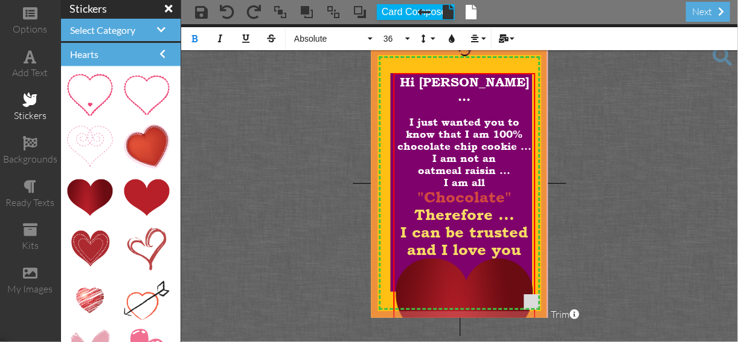
click at [231, 141] on project-studio-wrapper "X X X X X X X X X X X X X X X X X X X X X X X X X X X X X X X X X X X X X X X X…" at bounding box center [459, 183] width 557 height 318
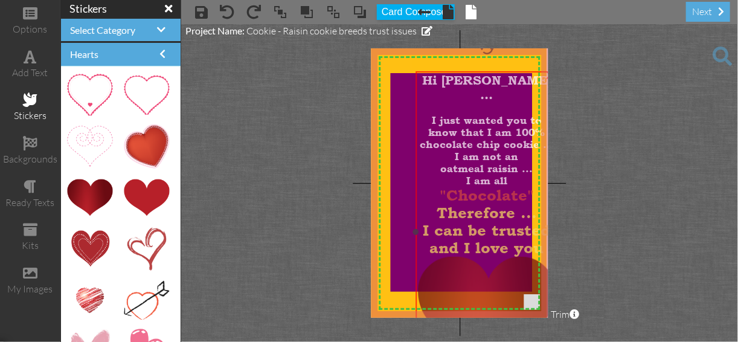
drag, startPoint x: 436, startPoint y: 317, endPoint x: 469, endPoint y: 315, distance: 33.3
click at [460, 315] on img at bounding box center [486, 312] width 137 height 111
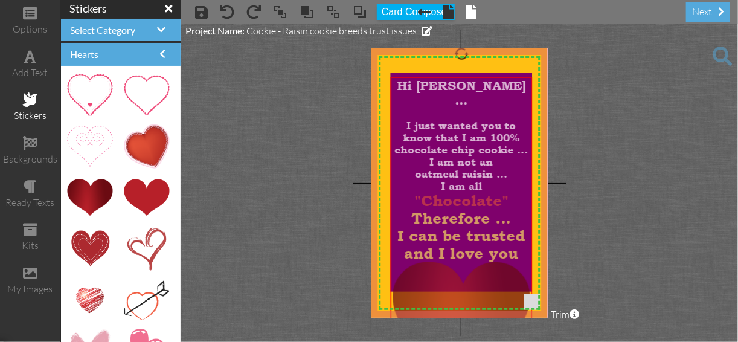
drag, startPoint x: 477, startPoint y: 315, endPoint x: 450, endPoint y: 321, distance: 27.9
click at [450, 321] on project-studio-wrapper "X X X X X X X X X X X X X X X X X X X X X X X X X X X X X X X X X X X X X X X X…" at bounding box center [459, 183] width 557 height 318
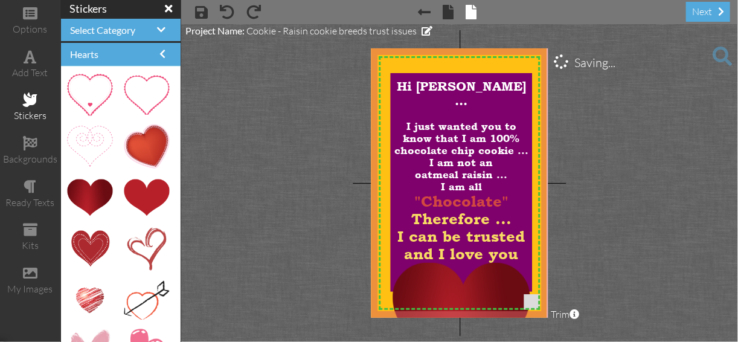
click at [450, 323] on project-studio-wrapper "X X X X X X X X X X X X X X X X X X X X X X X X X X X X X X X X X X X X X X X X…" at bounding box center [459, 183] width 557 height 318
click at [21, 71] on div "add text" at bounding box center [30, 73] width 60 height 14
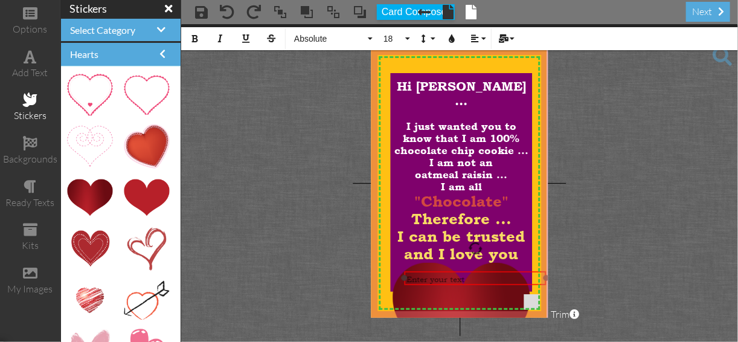
drag, startPoint x: 460, startPoint y: 103, endPoint x: 475, endPoint y: 283, distance: 181.3
click at [475, 283] on div "​ Enter your text ​" at bounding box center [475, 278] width 141 height 15
click at [194, 37] on icon "button" at bounding box center [195, 38] width 8 height 8
click at [474, 279] on div "Enter your text" at bounding box center [475, 279] width 137 height 10
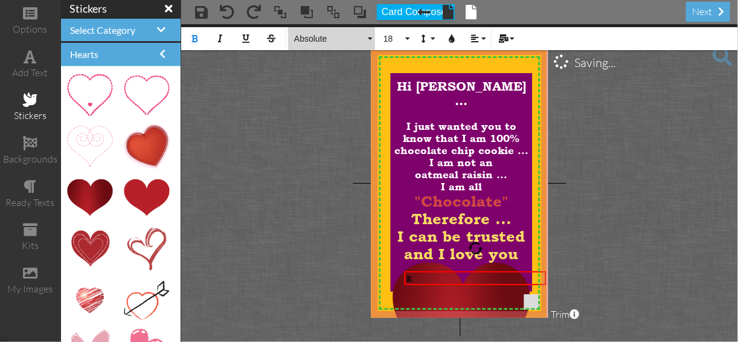
click at [366, 37] on button "Absolute" at bounding box center [331, 38] width 87 height 23
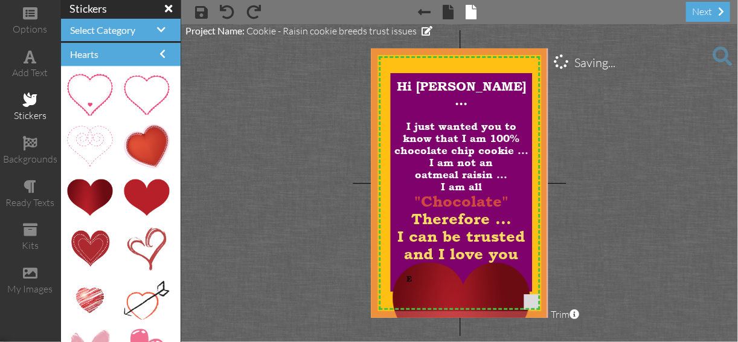
click at [648, 112] on project-studio-wrapper "X X X X X X X X X X X X X X X X X X X X X X X X X X X X X X X X X X X X X X X X…" at bounding box center [459, 183] width 557 height 318
click at [430, 300] on img at bounding box center [461, 318] width 137 height 111
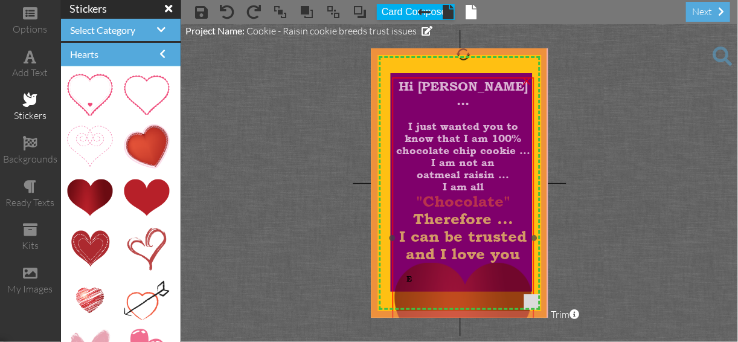
click at [477, 290] on img at bounding box center [463, 318] width 137 height 111
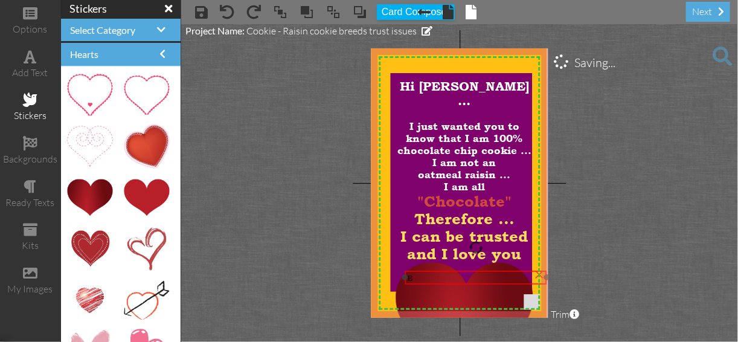
click at [490, 279] on div "E" at bounding box center [475, 278] width 137 height 10
click at [490, 277] on div "E" at bounding box center [475, 277] width 137 height 10
click at [489, 275] on div "E" at bounding box center [475, 277] width 137 height 10
click at [488, 272] on div "E" at bounding box center [475, 277] width 137 height 10
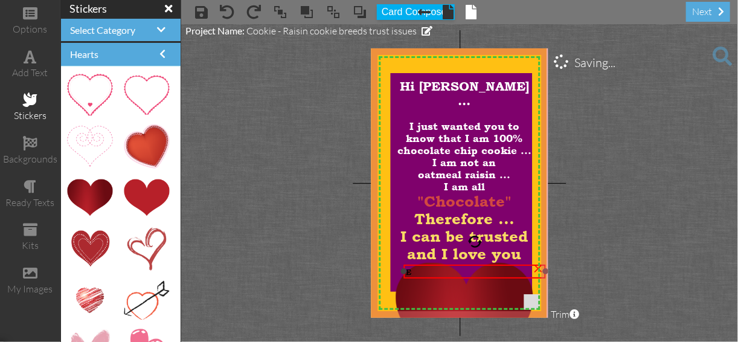
click at [488, 267] on div "E" at bounding box center [474, 272] width 137 height 10
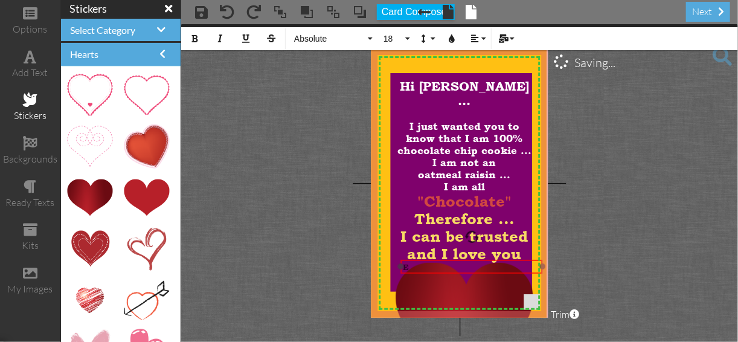
drag, startPoint x: 467, startPoint y: 279, endPoint x: 463, endPoint y: 273, distance: 7.4
click at [463, 274] on div at bounding box center [471, 266] width 147 height 19
click at [459, 271] on div "​ ​ E ×" at bounding box center [469, 264] width 141 height 13
drag, startPoint x: 458, startPoint y: 270, endPoint x: 411, endPoint y: 280, distance: 47.6
click at [411, 280] on div "​ ​ E" at bounding box center [423, 275] width 141 height 14
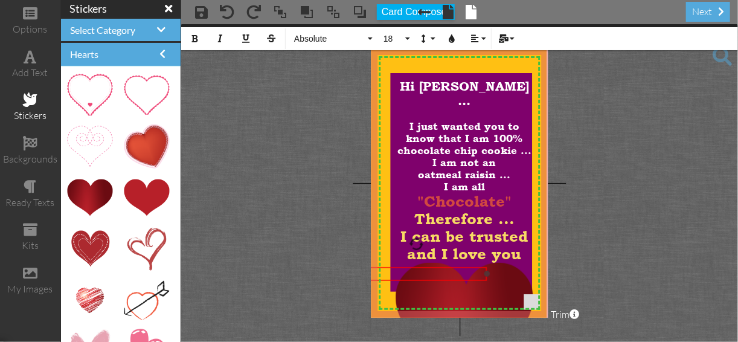
drag, startPoint x: 406, startPoint y: 280, endPoint x: 395, endPoint y: 274, distance: 12.7
click at [399, 276] on div "​ ​ E" at bounding box center [416, 274] width 141 height 14
click at [400, 274] on div "E" at bounding box center [411, 271] width 137 height 10
drag, startPoint x: 401, startPoint y: 260, endPoint x: 457, endPoint y: 259, distance: 56.8
click at [457, 259] on div at bounding box center [468, 268] width 147 height 19
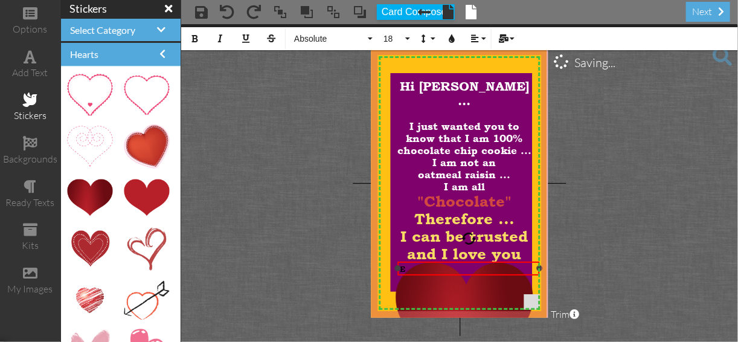
click at [457, 259] on div at bounding box center [468, 268] width 147 height 19
drag, startPoint x: 441, startPoint y: 264, endPoint x: 433, endPoint y: 256, distance: 11.5
click at [433, 256] on div "X X X X X X X X X X X X X X X X X X X X X X X X X X X X X X X X X X X X X X X X…" at bounding box center [459, 182] width 177 height 269
click at [416, 259] on div at bounding box center [463, 265] width 147 height 19
click at [419, 258] on div "E ​ ​ ×" at bounding box center [466, 264] width 141 height 13
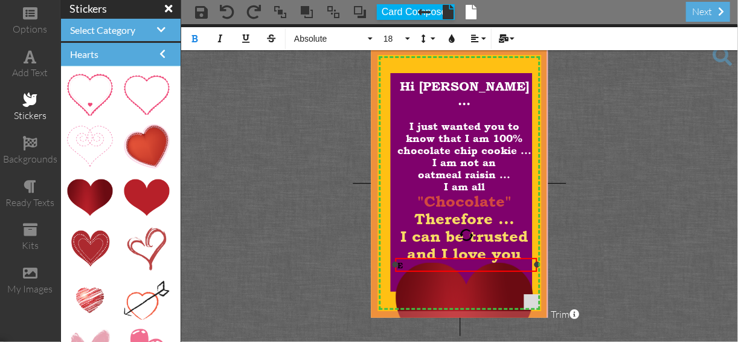
click at [442, 265] on div "E" at bounding box center [466, 265] width 137 height 10
click at [25, 68] on div "add text" at bounding box center [30, 73] width 60 height 14
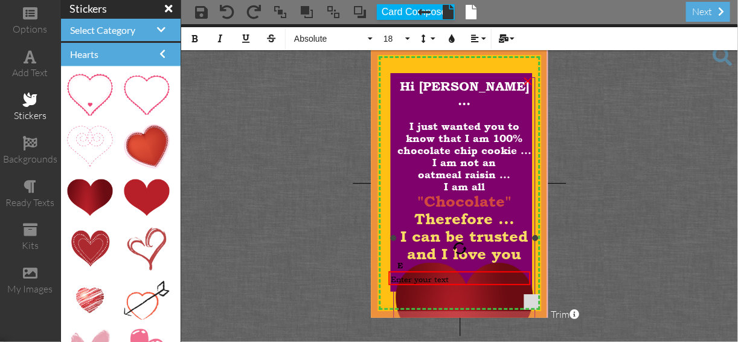
click at [407, 126] on span "I just wanted you to know that I am 100% chocolate chip cookie ... I am not an" at bounding box center [465, 144] width 134 height 48
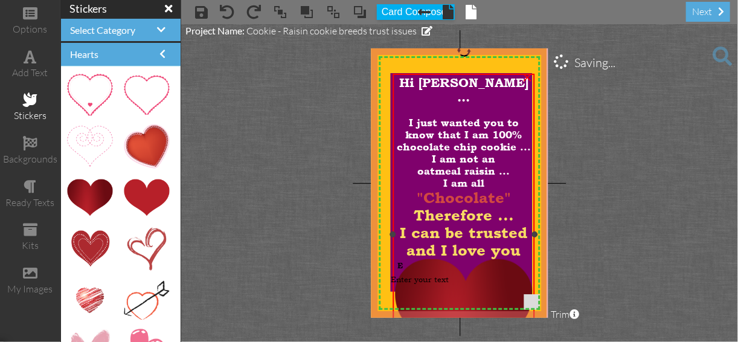
click at [407, 126] on span "I just wanted you to know that I am 100% chocolate chip cookie ... I am not an" at bounding box center [464, 141] width 134 height 48
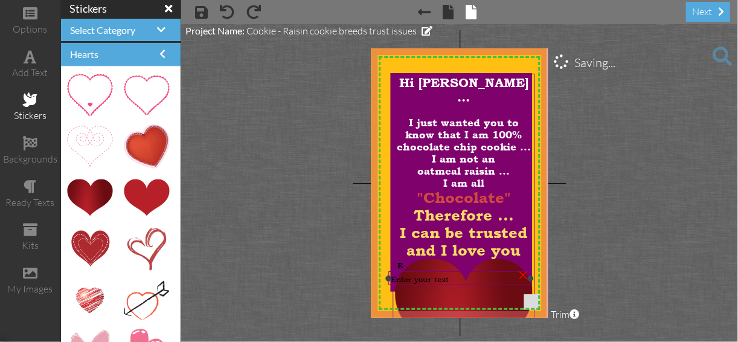
click at [407, 276] on span "Enter your text" at bounding box center [420, 279] width 58 height 11
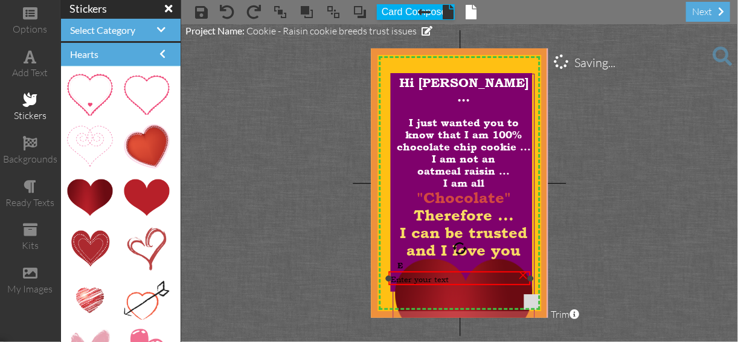
click at [459, 280] on div "Enter your text" at bounding box center [459, 279] width 137 height 11
click at [457, 279] on div "Enter your text" at bounding box center [458, 278] width 137 height 11
click at [457, 279] on div "Enter your text" at bounding box center [458, 277] width 137 height 11
click at [448, 276] on div "Enter your text" at bounding box center [458, 277] width 137 height 11
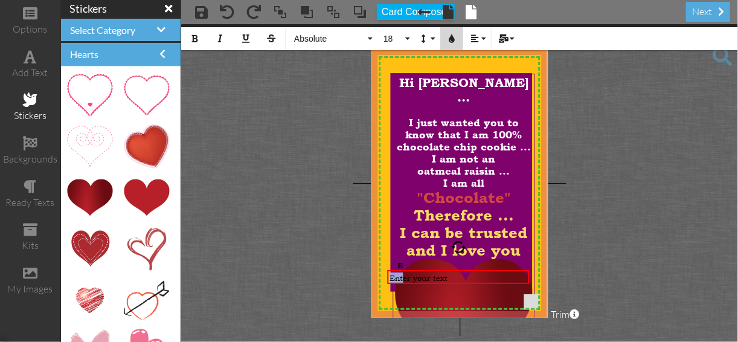
click at [451, 37] on icon "button" at bounding box center [452, 38] width 8 height 8
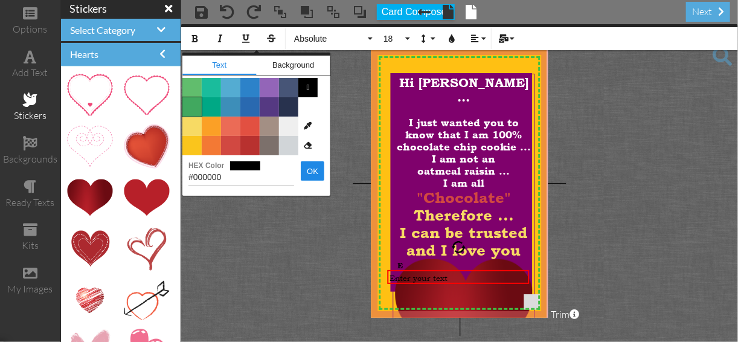
click at [187, 107] on span "Color #41A85F" at bounding box center [191, 106] width 19 height 19
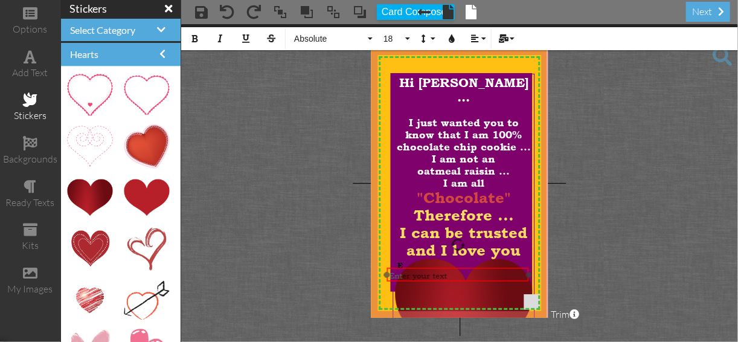
click at [459, 280] on div "​ Ent ​ er your text" at bounding box center [457, 275] width 141 height 15
click at [457, 278] on div "Ent er your text" at bounding box center [457, 274] width 137 height 11
drag, startPoint x: 387, startPoint y: 269, endPoint x: 417, endPoint y: 265, distance: 30.5
click at [417, 265] on div "Ent er your text ​ ​" at bounding box center [487, 270] width 141 height 15
click at [417, 265] on div "Ent er your text" at bounding box center [487, 270] width 141 height 15
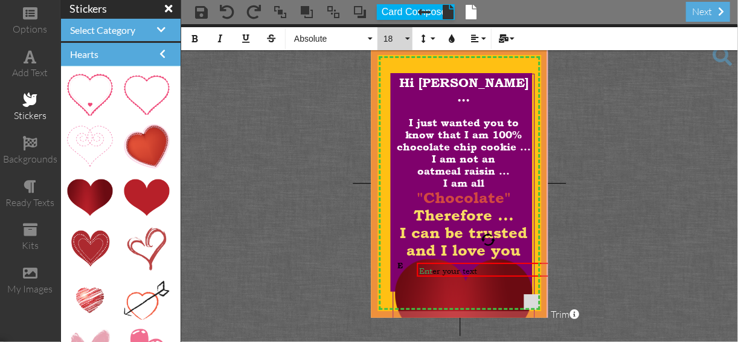
click at [405, 35] on button "18" at bounding box center [395, 38] width 35 height 23
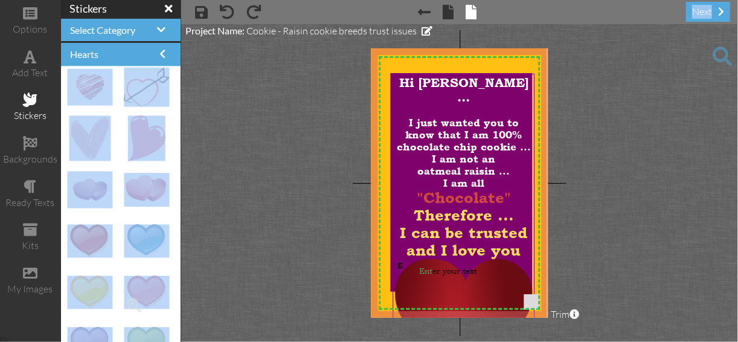
scroll to position [216, 0]
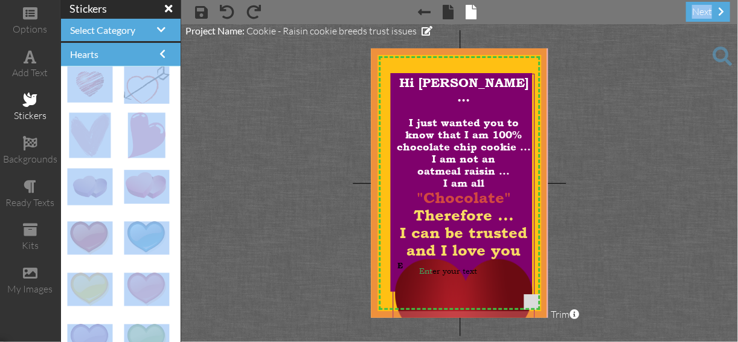
drag, startPoint x: 214, startPoint y: 274, endPoint x: 256, endPoint y: 270, distance: 42.5
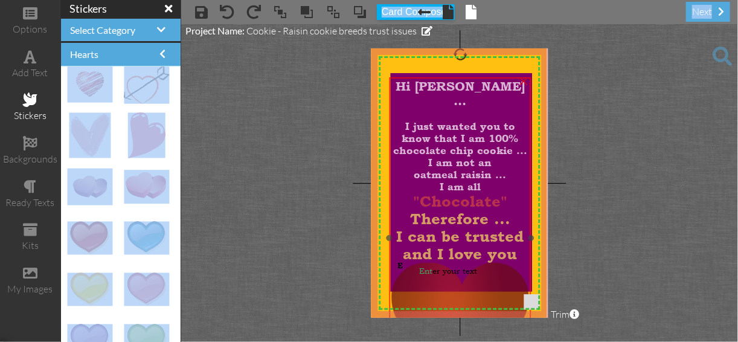
click at [480, 286] on img at bounding box center [460, 318] width 137 height 111
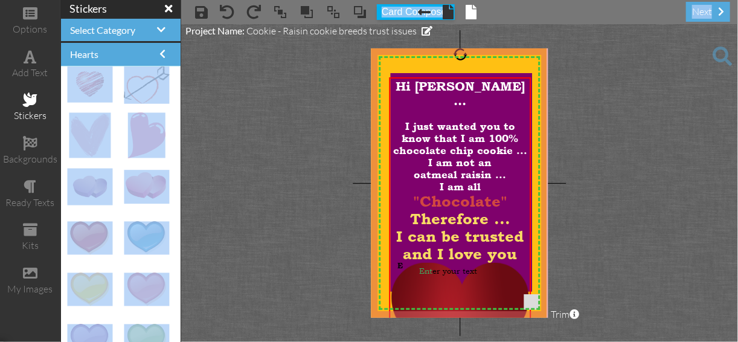
click at [247, 66] on project-studio-wrapper "X X X X X X X X X X X X X X X X X X X X X X X X X X X X X X X X X X X X X X X X…" at bounding box center [459, 183] width 557 height 318
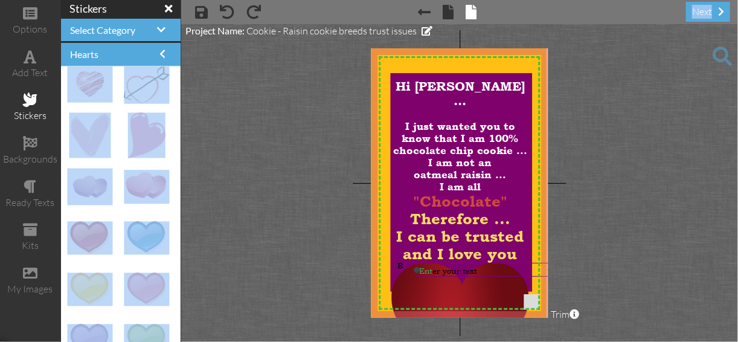
click at [444, 272] on span "Ent er your text" at bounding box center [448, 270] width 58 height 11
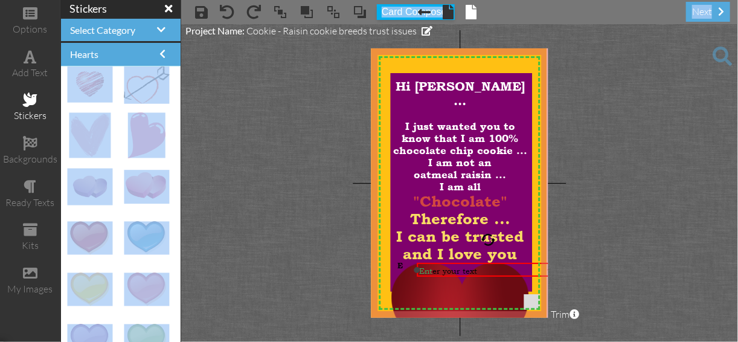
click at [444, 271] on span "Ent er your text" at bounding box center [448, 270] width 58 height 11
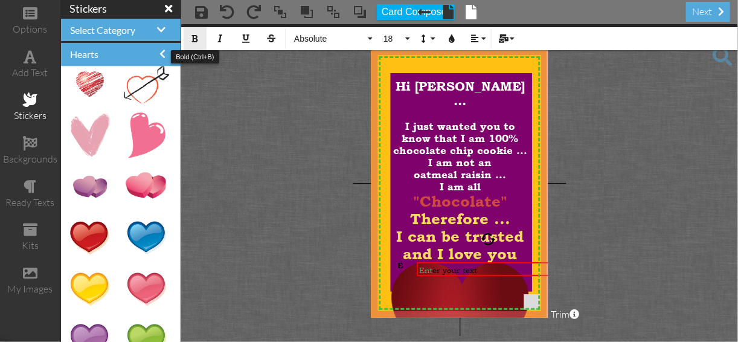
click at [195, 38] on icon "button" at bounding box center [195, 38] width 8 height 8
drag, startPoint x: 347, startPoint y: 256, endPoint x: 354, endPoint y: 285, distance: 29.3
click at [352, 280] on project-studio-wrapper "X X X X X X X X X X X X X X X X X X X X X X X X X X X X X X X X X X X X X X X X…" at bounding box center [459, 183] width 557 height 318
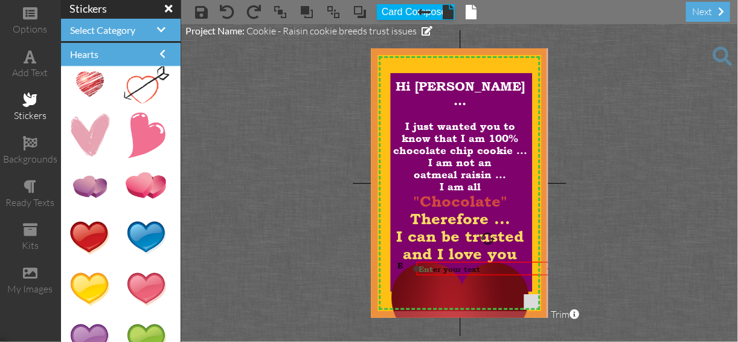
click at [488, 274] on div "Ent er your text" at bounding box center [487, 269] width 141 height 14
click at [479, 270] on span "Ent er your text" at bounding box center [452, 269] width 62 height 10
click at [491, 268] on div "Ent er your text" at bounding box center [489, 269] width 137 height 10
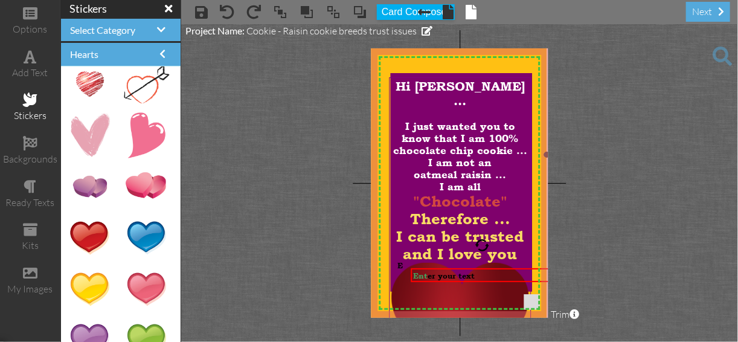
drag, startPoint x: 525, startPoint y: 303, endPoint x: 512, endPoint y: 298, distance: 13.6
click at [515, 303] on div "X X X X X X X X X X X X X X X X X X X X X X X X X X X X X X X X X X X X X X X X…" at bounding box center [459, 182] width 177 height 269
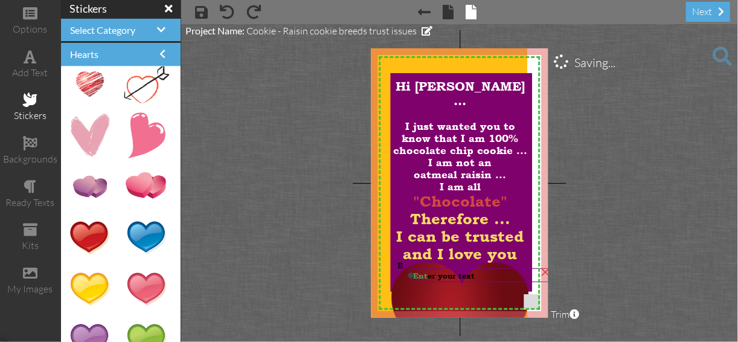
click at [479, 273] on div "Ent er your text" at bounding box center [481, 276] width 137 height 10
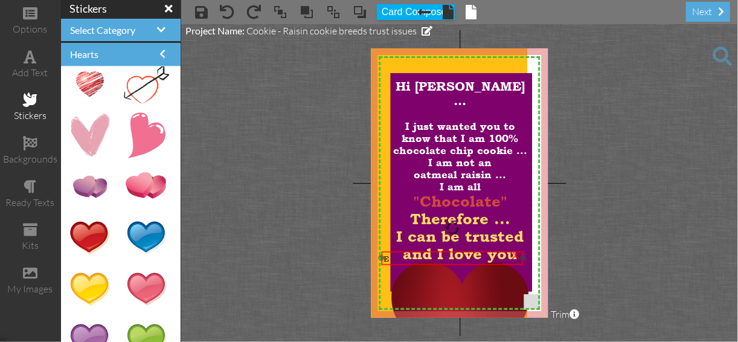
drag, startPoint x: 404, startPoint y: 261, endPoint x: 367, endPoint y: 251, distance: 37.7
click at [384, 254] on div "E" at bounding box center [452, 259] width 137 height 10
drag, startPoint x: 426, startPoint y: 263, endPoint x: 437, endPoint y: 278, distance: 18.6
click at [437, 278] on div "E" at bounding box center [455, 273] width 141 height 14
drag, startPoint x: 483, startPoint y: 277, endPoint x: 493, endPoint y: 276, distance: 9.7
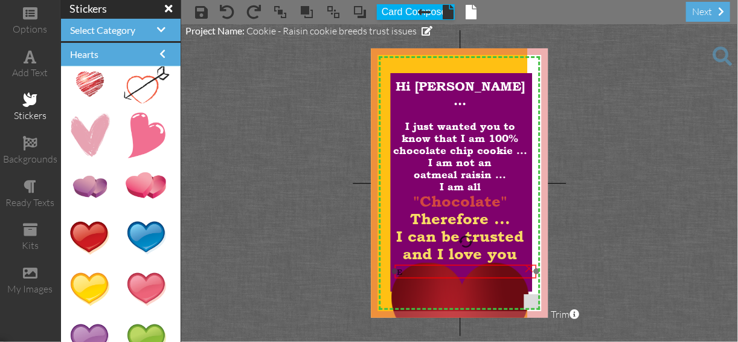
click at [493, 276] on div "E" at bounding box center [465, 272] width 141 height 14
click at [423, 268] on div "E" at bounding box center [465, 272] width 137 height 10
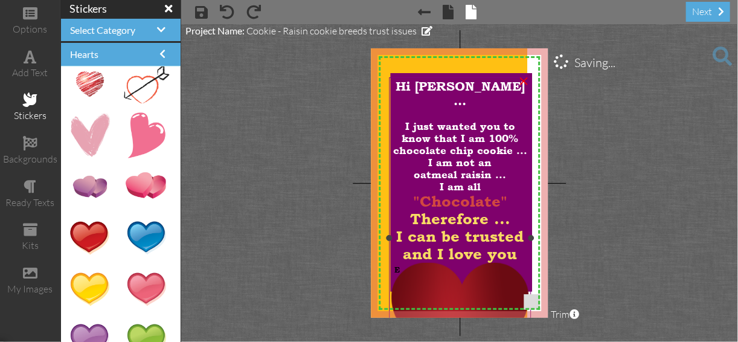
click at [395, 245] on div "I can be trusted and I love you" at bounding box center [460, 301] width 137 height 146
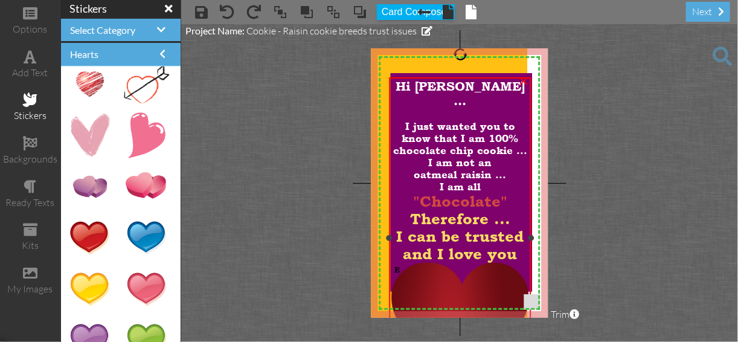
click at [451, 228] on span "I can be trusted and I love you" at bounding box center [460, 277] width 137 height 98
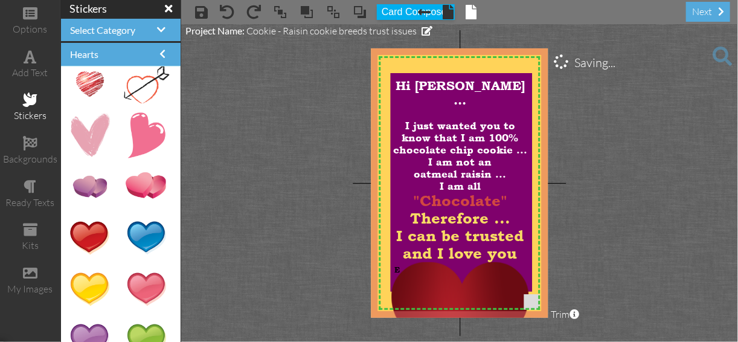
drag, startPoint x: 513, startPoint y: 65, endPoint x: 542, endPoint y: 73, distance: 29.9
click at [542, 71] on img at bounding box center [426, 164] width 259 height 388
drag, startPoint x: 538, startPoint y: 71, endPoint x: 416, endPoint y: 147, distance: 144.2
click at [509, 91] on div "X X X X X X X X X X X X X X X X X X X X X X X X X X X X X X X X X X X X X X X X…" at bounding box center [459, 182] width 177 height 269
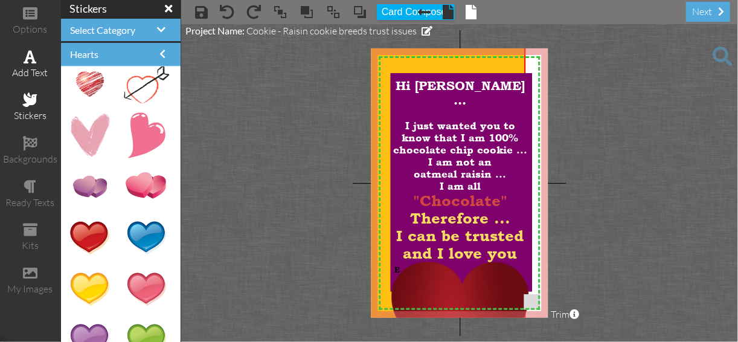
click at [34, 60] on span at bounding box center [30, 57] width 13 height 15
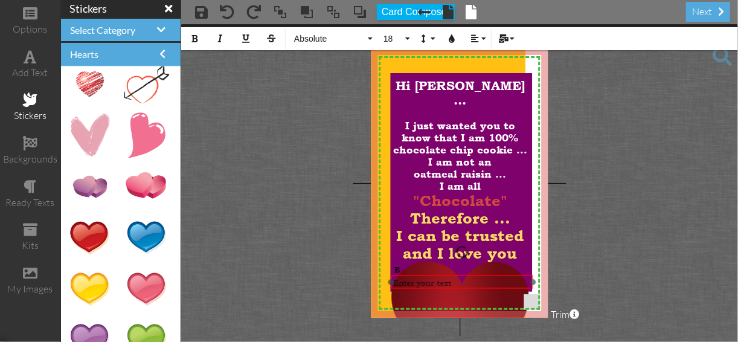
click at [467, 275] on div "​ Enter your text ​" at bounding box center [462, 282] width 141 height 15
drag, startPoint x: 532, startPoint y: 280, endPoint x: 508, endPoint y: 270, distance: 26.0
click at [508, 270] on div "X X X X X X X X X X X X X X X X X X X X X X X X X X X X X X X X X X X X X X X X…" at bounding box center [459, 182] width 177 height 269
click at [193, 36] on icon "button" at bounding box center [195, 38] width 8 height 8
drag, startPoint x: 466, startPoint y: 286, endPoint x: 482, endPoint y: 285, distance: 15.8
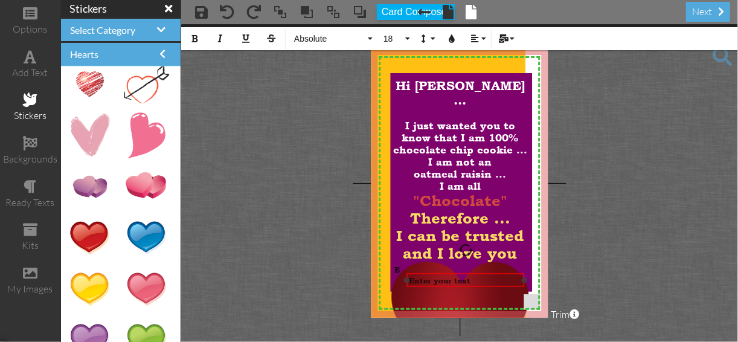
click at [482, 285] on div "​ Enter your text ​" at bounding box center [465, 280] width 117 height 14
drag, startPoint x: 465, startPoint y: 245, endPoint x: 471, endPoint y: 247, distance: 6.3
click at [471, 247] on div at bounding box center [470, 250] width 16 height 16
drag, startPoint x: 434, startPoint y: 269, endPoint x: 443, endPoint y: 266, distance: 9.8
click at [443, 266] on div "​ Enter your text ​" at bounding box center [476, 276] width 118 height 32
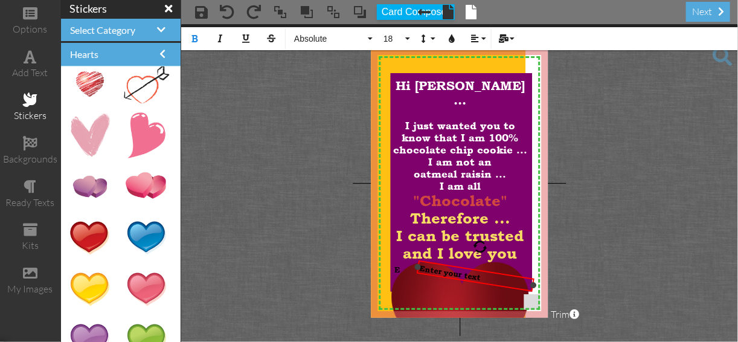
click at [436, 270] on span "Enter your text" at bounding box center [450, 272] width 62 height 19
click at [436, 269] on span "Enter your text" at bounding box center [450, 272] width 62 height 19
click at [656, 260] on project-studio-wrapper "X X X X X X X X X X X X X X X X X X X X X X X X X X X X X X X X X X X X X X X X…" at bounding box center [459, 183] width 557 height 318
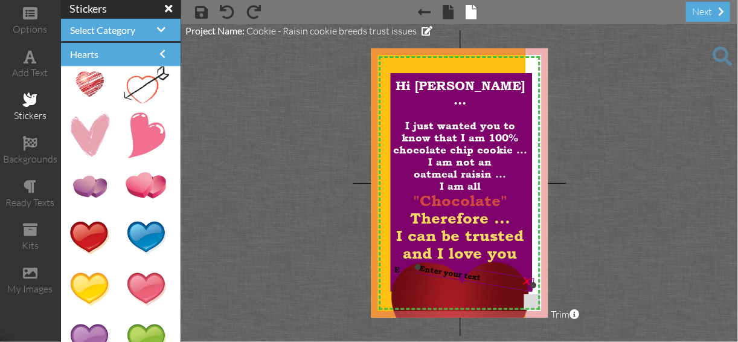
click at [455, 274] on span "Enter your text" at bounding box center [450, 272] width 62 height 19
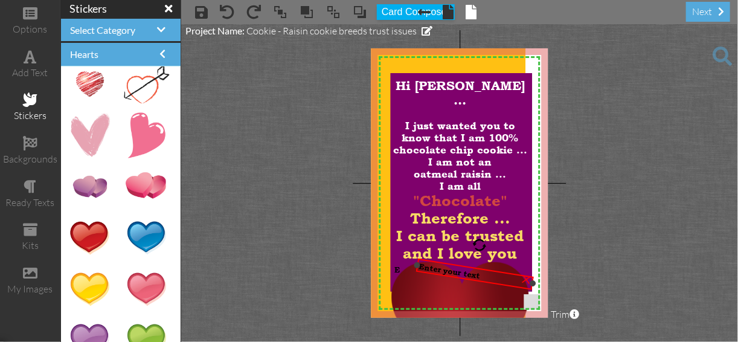
click at [439, 267] on span "Enter your text" at bounding box center [450, 270] width 62 height 19
click at [439, 266] on span "Enter your text" at bounding box center [450, 270] width 62 height 19
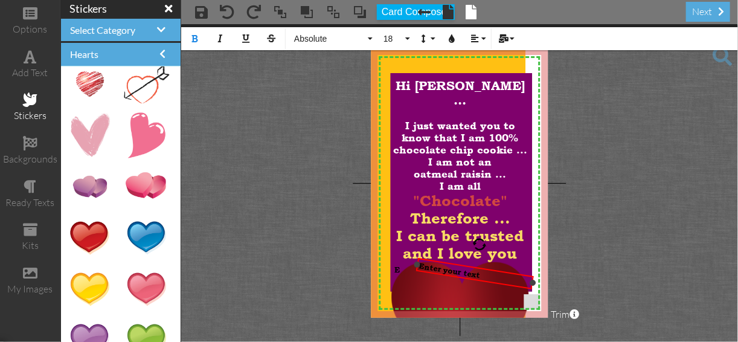
click at [439, 266] on span "Enter your text" at bounding box center [450, 269] width 62 height 19
click at [451, 39] on icon "button" at bounding box center [452, 38] width 8 height 8
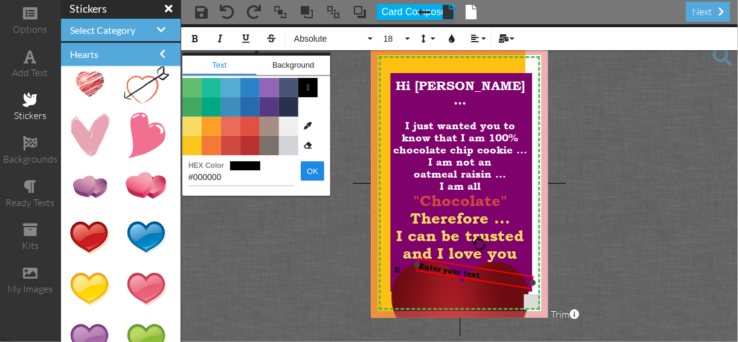
click at [448, 267] on span "Enter your text" at bounding box center [450, 269] width 62 height 19
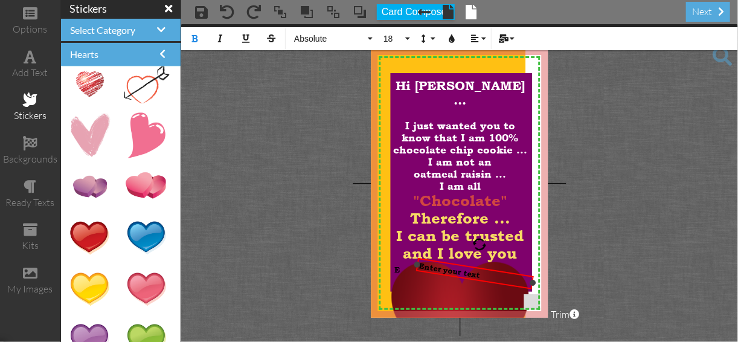
click at [482, 273] on div "Enter your text" at bounding box center [476, 273] width 114 height 27
click at [482, 272] on div "Enter your text" at bounding box center [476, 273] width 114 height 27
click at [481, 272] on div "Enter your text" at bounding box center [476, 273] width 114 height 27
click at [485, 277] on div "Enter your text" at bounding box center [476, 273] width 114 height 27
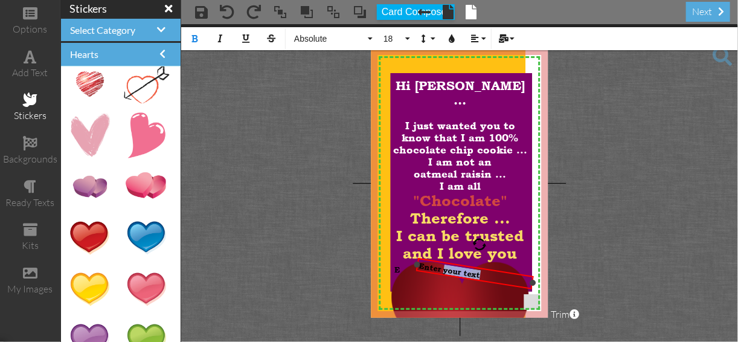
drag, startPoint x: 482, startPoint y: 273, endPoint x: 445, endPoint y: 268, distance: 37.8
click at [445, 268] on div "Enter your text" at bounding box center [476, 273] width 114 height 27
click at [445, 267] on span "Enter your text" at bounding box center [450, 269] width 62 height 19
drag, startPoint x: 482, startPoint y: 276, endPoint x: 436, endPoint y: 274, distance: 46.0
click at [436, 274] on div "Enter your text" at bounding box center [475, 274] width 118 height 32
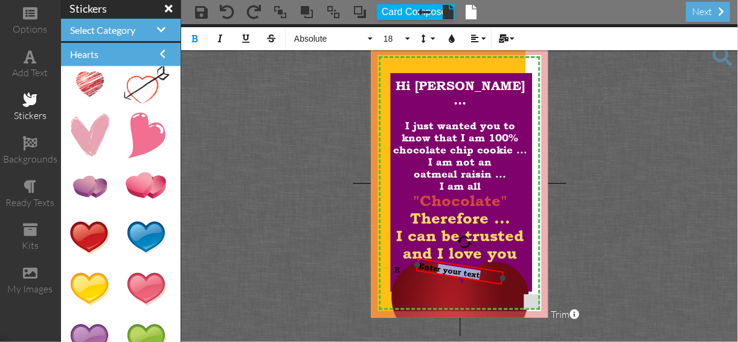
drag, startPoint x: 535, startPoint y: 285, endPoint x: 504, endPoint y: 281, distance: 31.1
click at [504, 281] on div "Enter your text ×" at bounding box center [460, 271] width 88 height 27
drag, startPoint x: 459, startPoint y: 265, endPoint x: 461, endPoint y: 274, distance: 8.8
click at [461, 274] on div "Ente ​ r your text ​" at bounding box center [463, 279] width 88 height 27
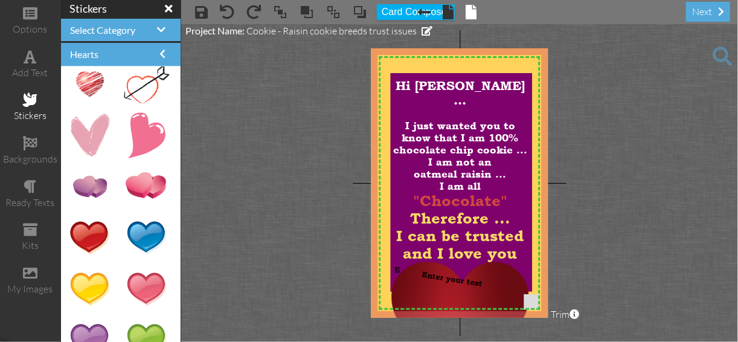
drag, startPoint x: 517, startPoint y: 62, endPoint x: 545, endPoint y: 77, distance: 32.2
click at [545, 77] on img at bounding box center [424, 199] width 259 height 388
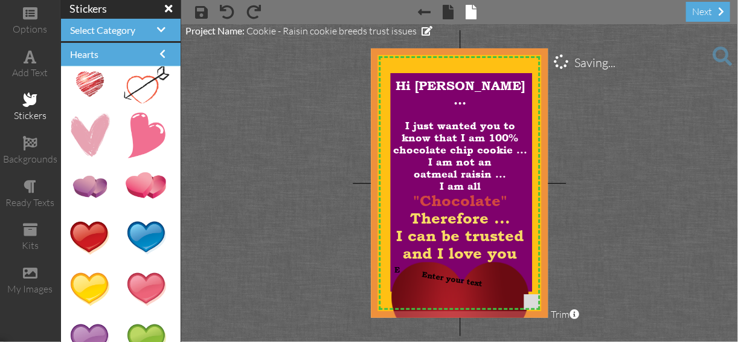
click at [617, 98] on project-studio-wrapper "X X X X X X X X X X X X X X X X X X X X X X X X X X X X X X X X X X X X X X X X…" at bounding box center [459, 183] width 557 height 318
click at [428, 277] on span "Enter your text" at bounding box center [452, 278] width 62 height 19
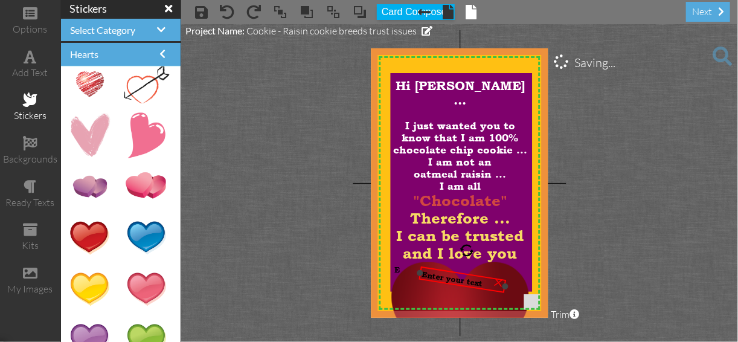
click at [428, 277] on span "Enter your text" at bounding box center [452, 278] width 62 height 19
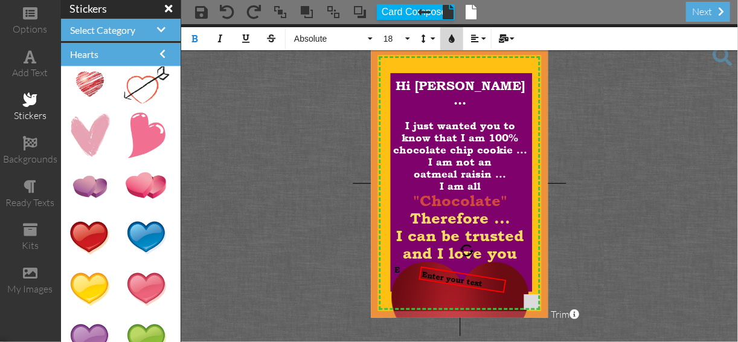
click at [451, 39] on icon "button" at bounding box center [452, 38] width 8 height 8
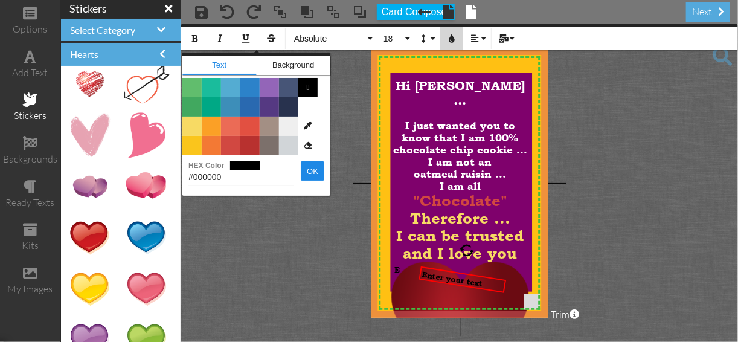
click at [451, 39] on icon "button" at bounding box center [452, 38] width 8 height 8
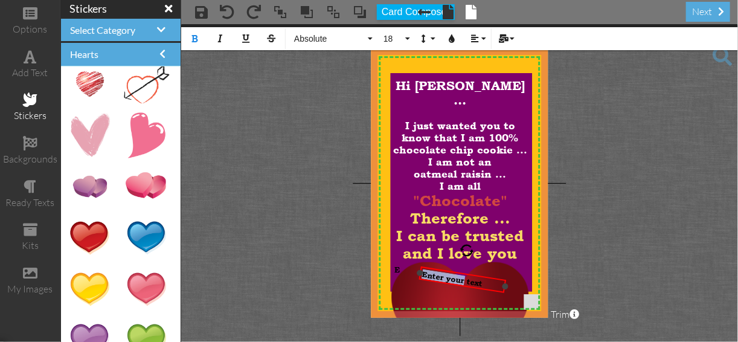
click at [465, 275] on div "Enter your text" at bounding box center [463, 279] width 88 height 27
click at [480, 284] on span "Enter your text" at bounding box center [452, 278] width 62 height 19
click at [452, 40] on icon "button" at bounding box center [452, 38] width 8 height 8
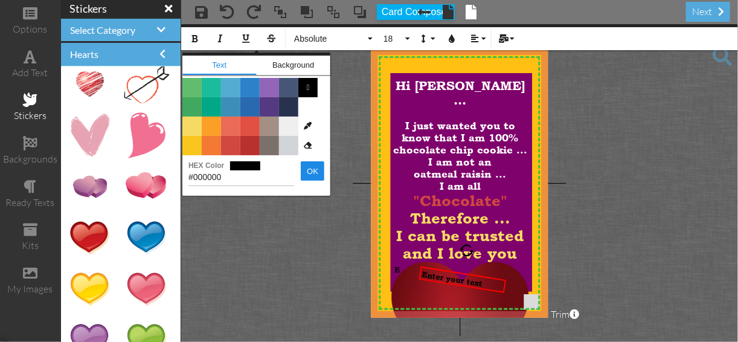
click at [437, 50] on img at bounding box center [424, 199] width 259 height 388
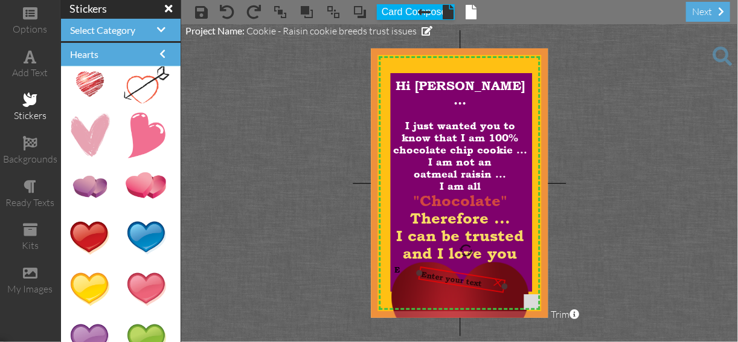
click at [452, 283] on div "Enter your text" at bounding box center [462, 279] width 88 height 27
